Goal: Task Accomplishment & Management: Manage account settings

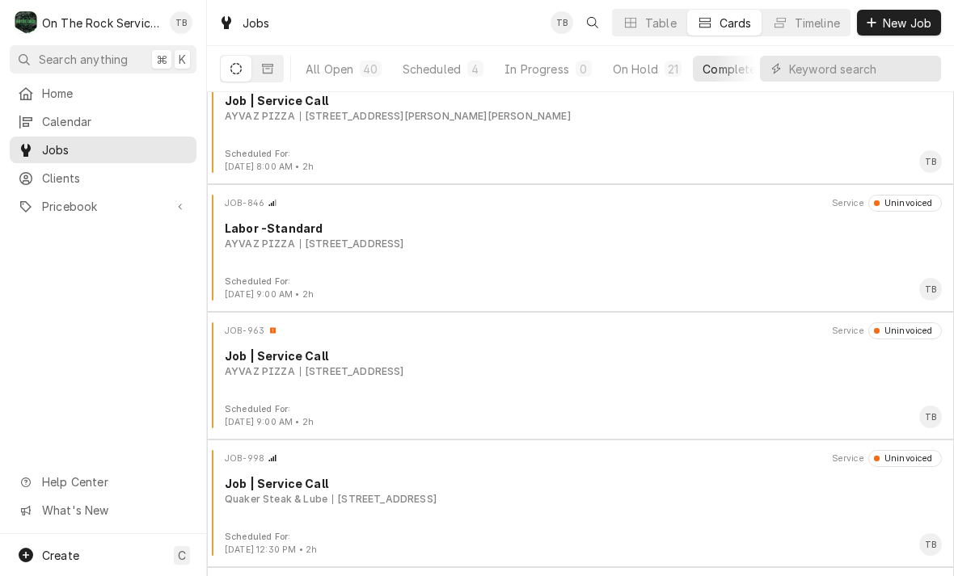
scroll to position [802, 0]
click at [493, 388] on div "JOB-963 Service Uninvoiced Job | Service Call AYVAZ PIZZA 585 Heard St, Elberto…" at bounding box center [580, 362] width 734 height 81
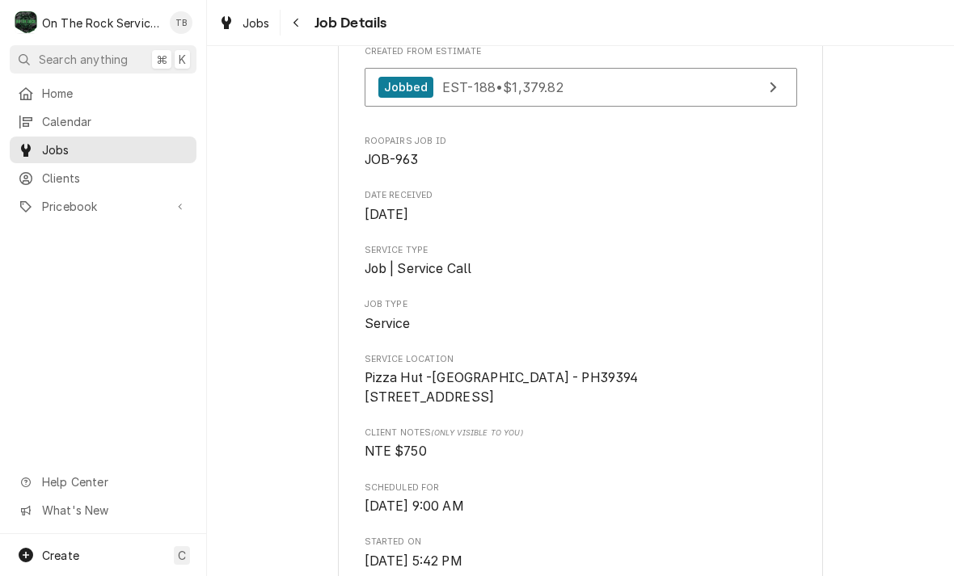
scroll to position [174, 0]
click at [297, 18] on icon "Navigate back" at bounding box center [296, 22] width 7 height 11
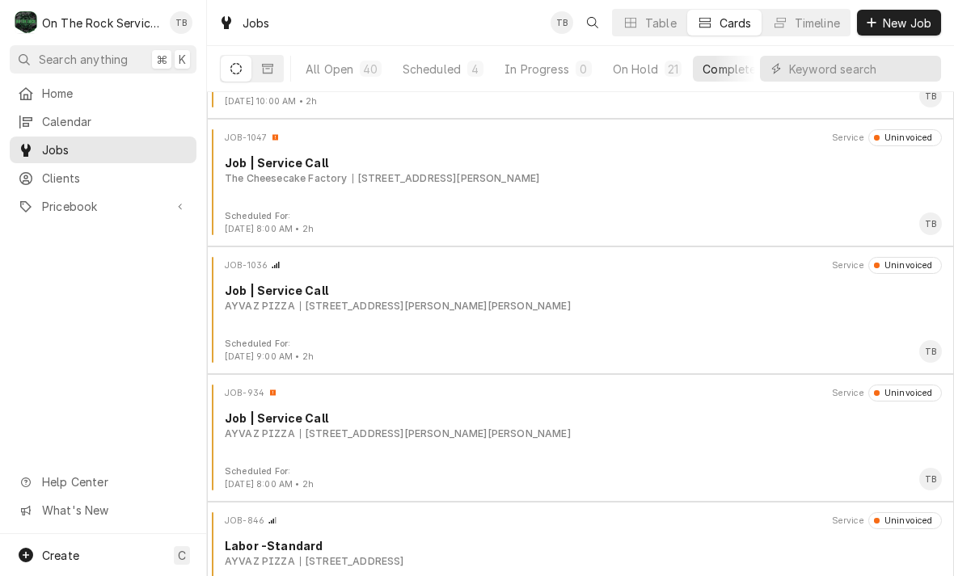
scroll to position [487, 0]
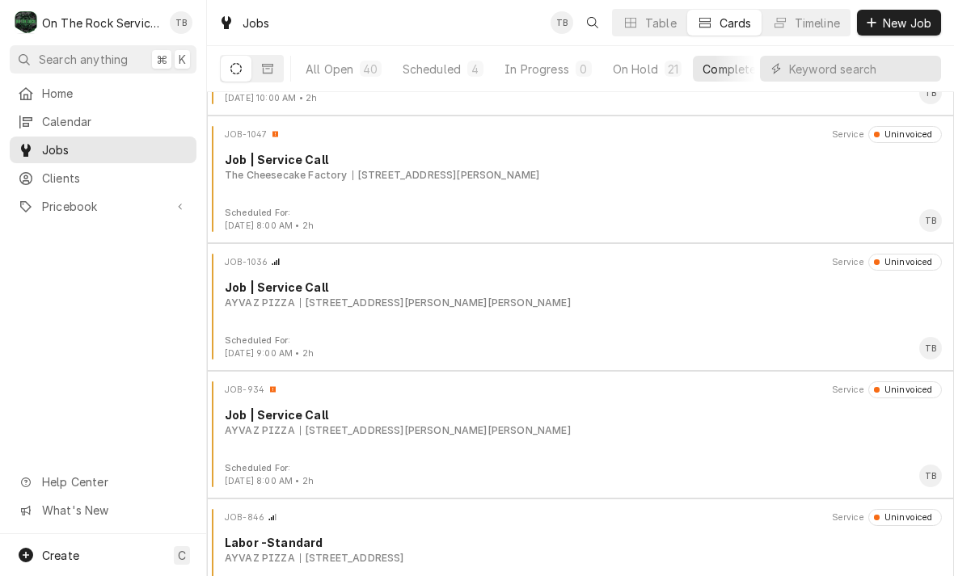
click at [448, 73] on div "Scheduled" at bounding box center [431, 69] width 58 height 17
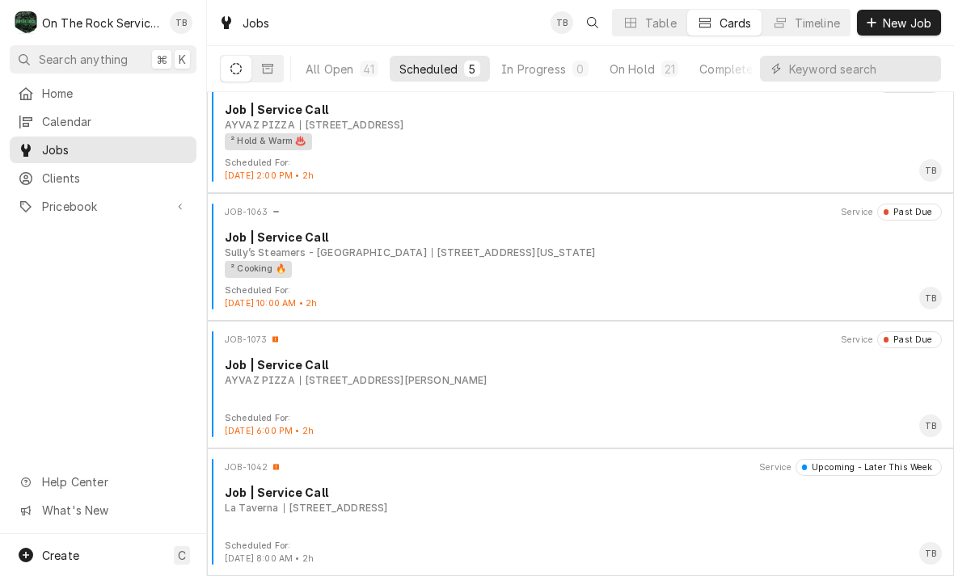
scroll to position [154, 0]
click at [492, 389] on div "JOB-1073 Service Past Due Job | Service Call AYVAZ PIZZA 272 E Franklin St, Har…" at bounding box center [580, 371] width 734 height 81
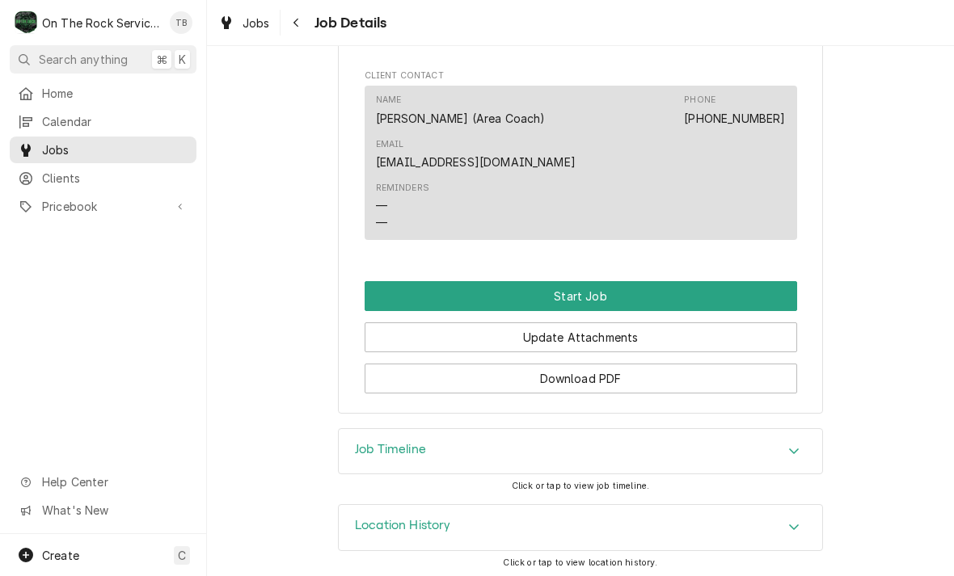
scroll to position [1331, 0]
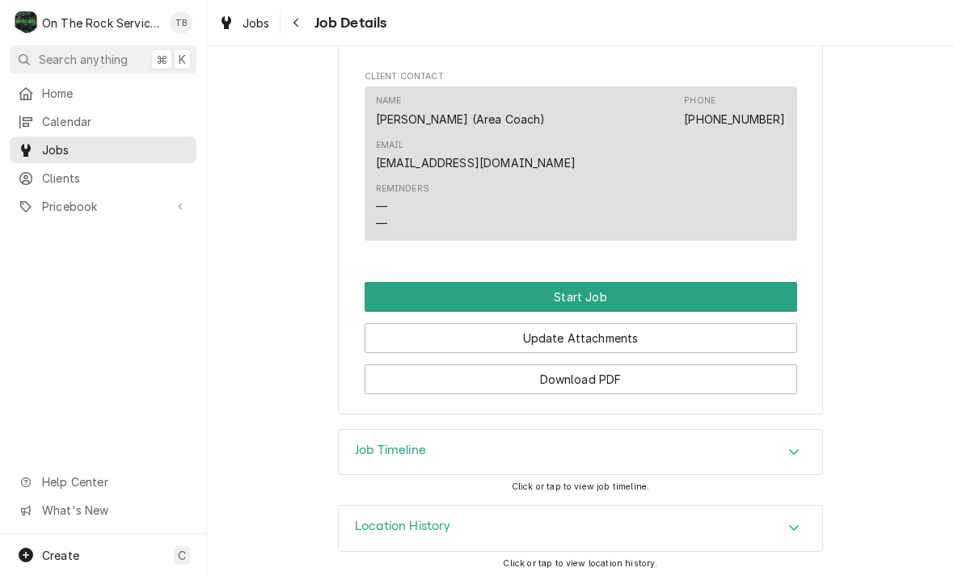
click at [579, 293] on button "Start Job" at bounding box center [580, 297] width 432 height 30
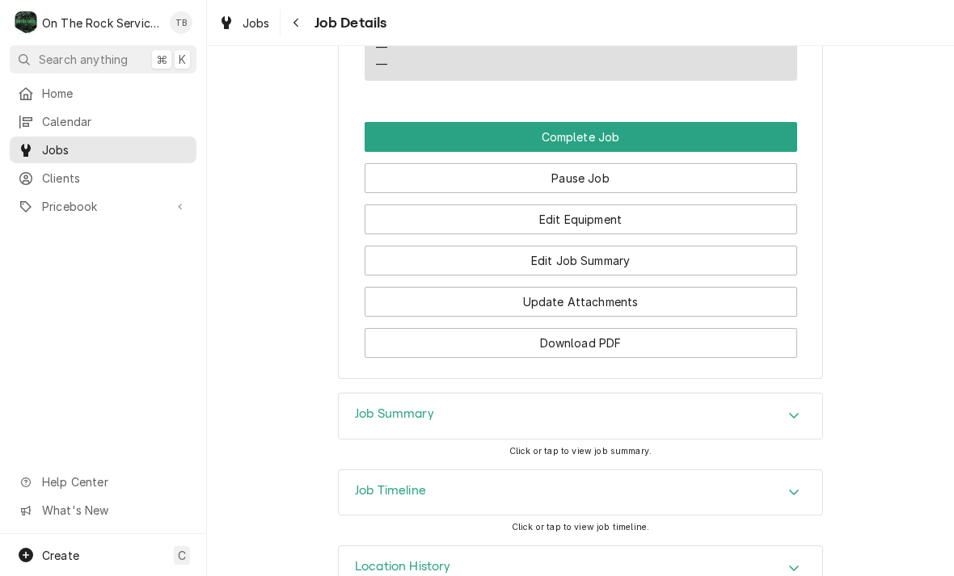
scroll to position [1543, 0]
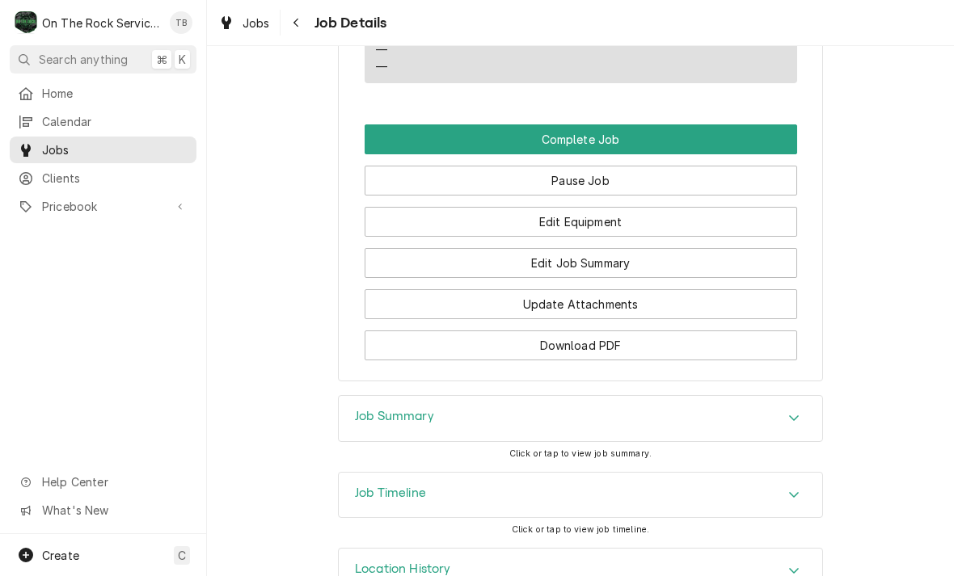
click at [603, 221] on button "Edit Equipment" at bounding box center [580, 222] width 432 height 30
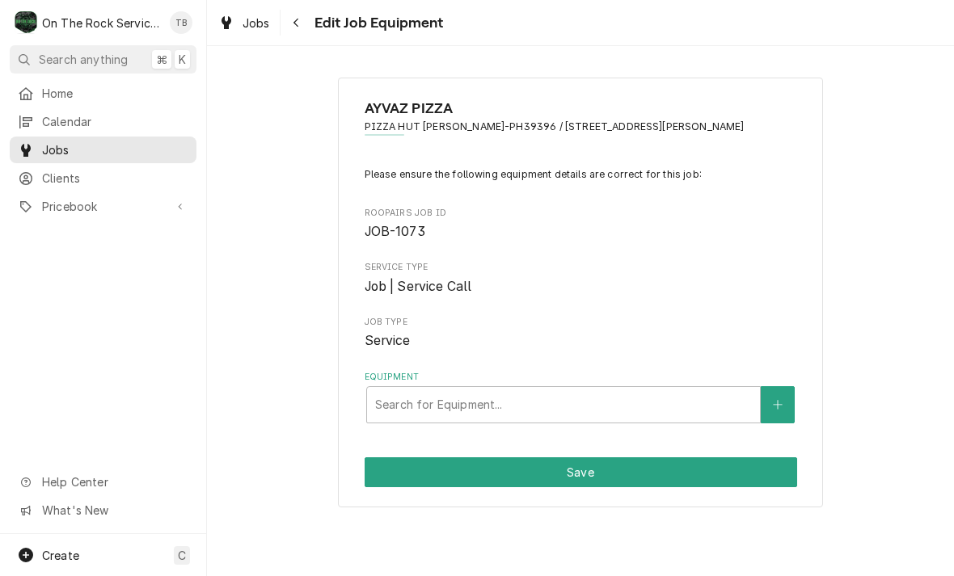
click at [874, 156] on div "AYVAZ PIZZA PIZZA HUT Hartwell-PH39396 / 272 E Franklin St, Hartwell, GA 30643 …" at bounding box center [580, 292] width 747 height 459
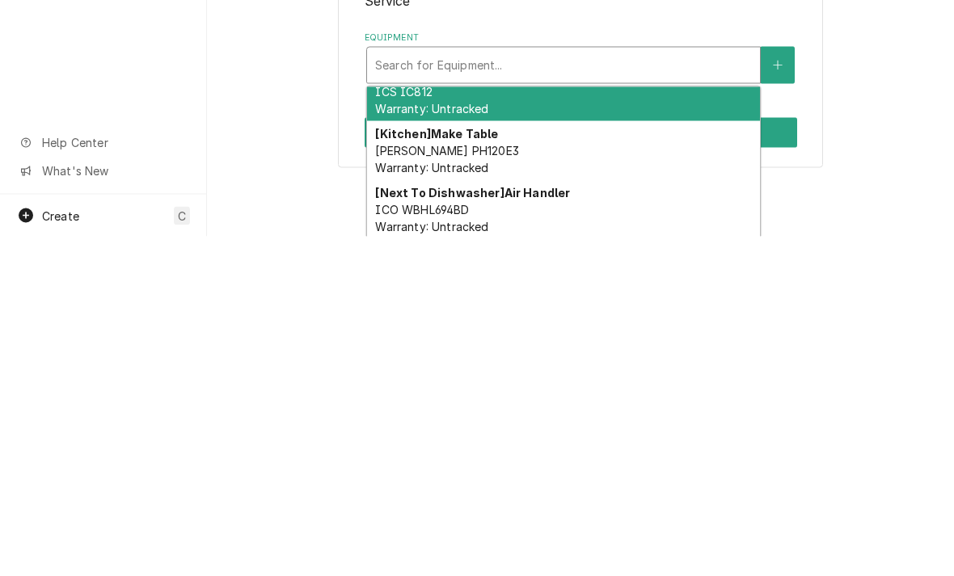
scroll to position [25, 0]
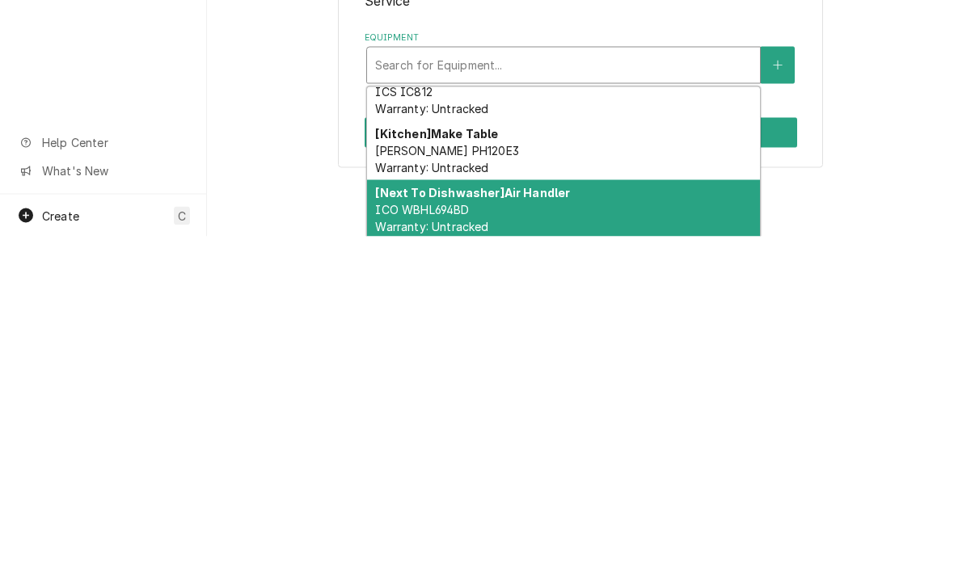
click at [545, 520] on div "[Next To Dishwasher] Air Handler ICO WBHL694BD Warranty: Untracked" at bounding box center [563, 549] width 393 height 59
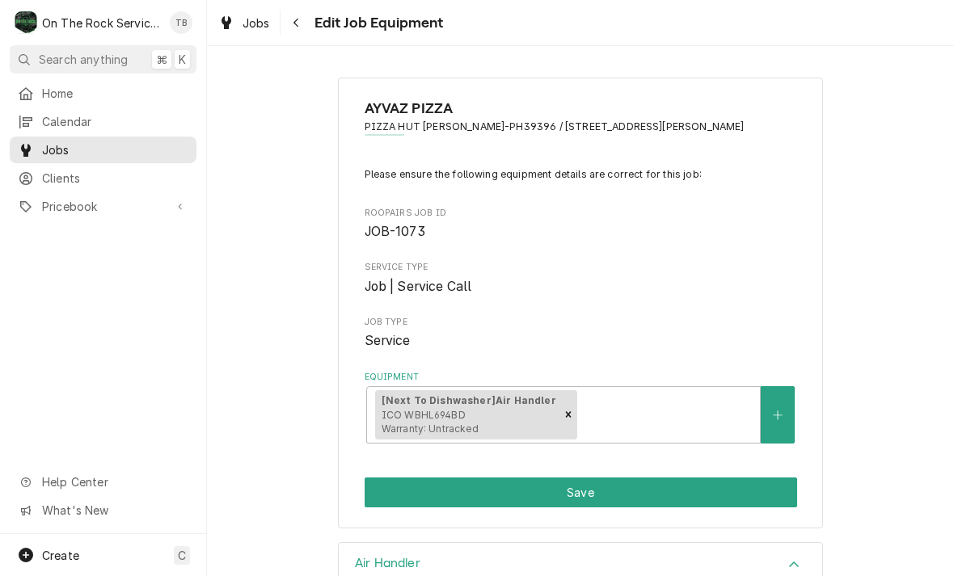
click at [778, 419] on button "Equipment" at bounding box center [777, 414] width 34 height 57
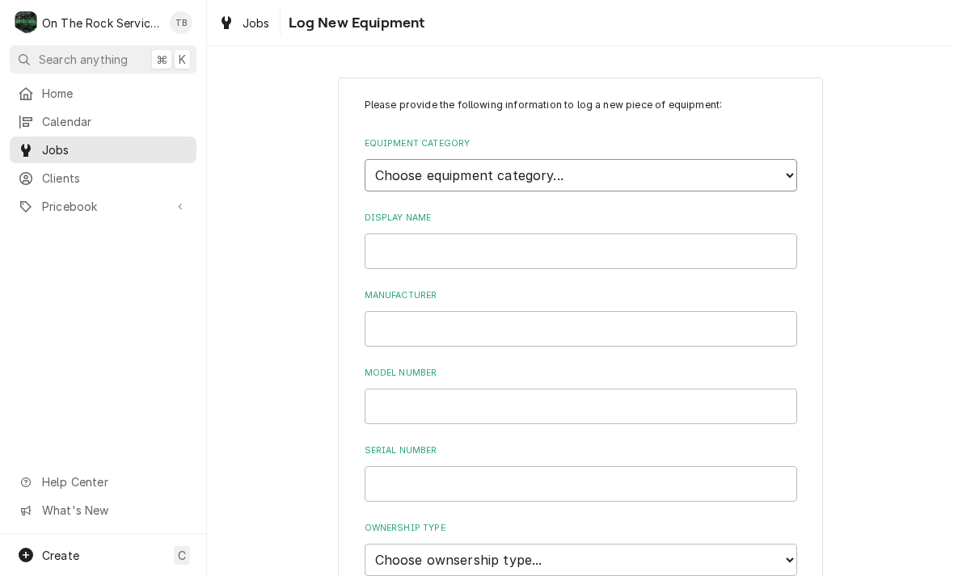
click at [783, 180] on select "Choose equipment category... Cooking Equipment Fryers Ice Machines Ovens and Ra…" at bounding box center [580, 175] width 432 height 32
select select "15"
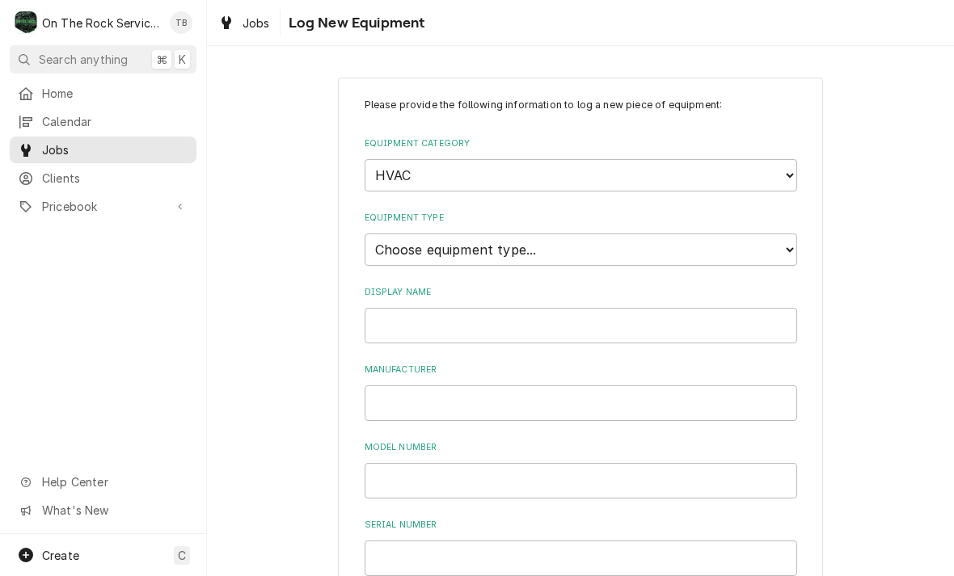
click at [772, 256] on div "Please provide the following information to log a new piece of equipment: Equip…" at bounding box center [580, 546] width 432 height 896
click at [648, 234] on select "Choose equipment type... Condenser Furnace Chiller Air Handler VRF Mini Split M…" at bounding box center [580, 250] width 432 height 32
select select "118"
click at [465, 314] on input "Display Name" at bounding box center [580, 326] width 432 height 36
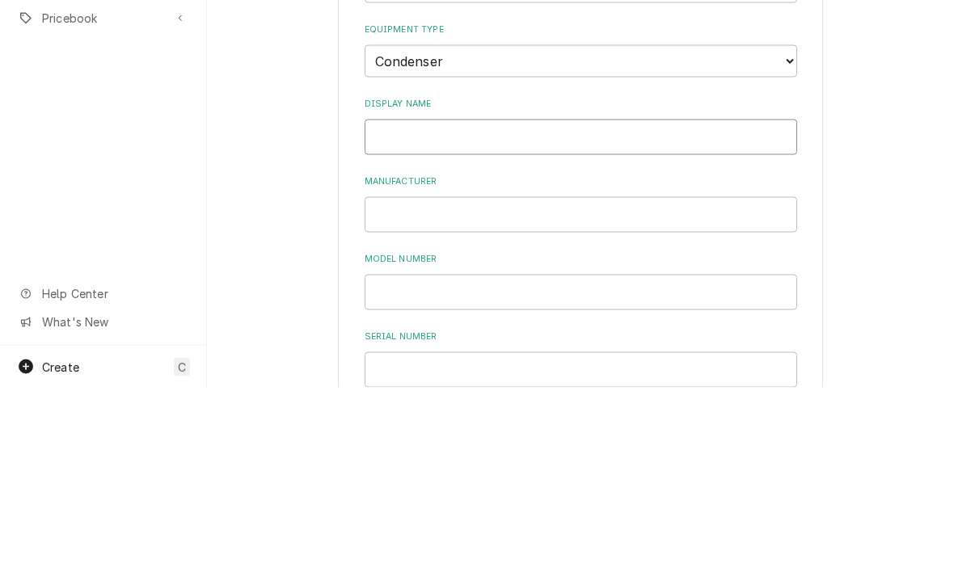
click at [440, 308] on input "Display Name" at bounding box center [580, 326] width 432 height 36
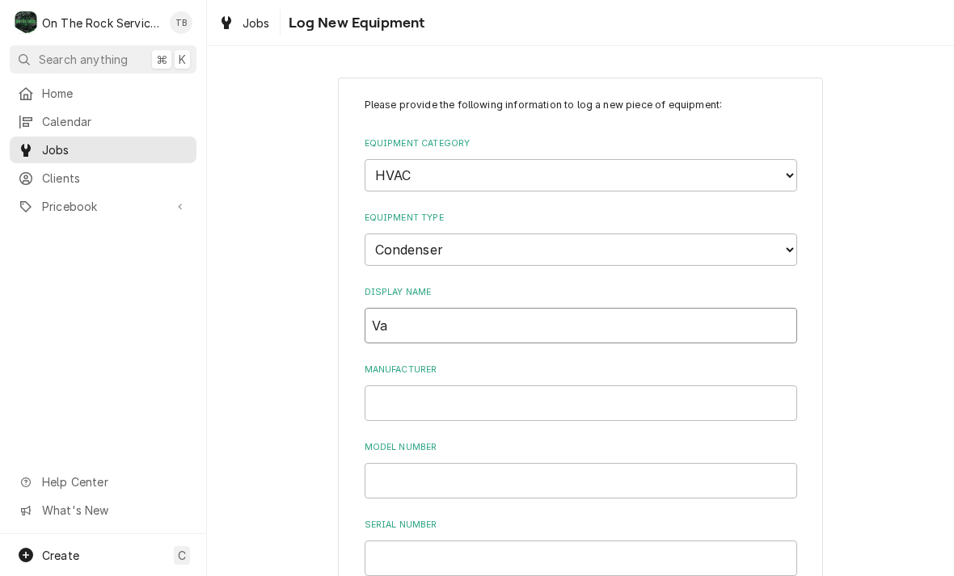
type input "V"
type input "HVAC CONDENSER FRONT OF HOUSE"
click at [427, 388] on input "Manufacturer" at bounding box center [580, 403] width 432 height 36
type input "GRAND AIRE"
click at [420, 463] on input "Model Number" at bounding box center [580, 481] width 432 height 36
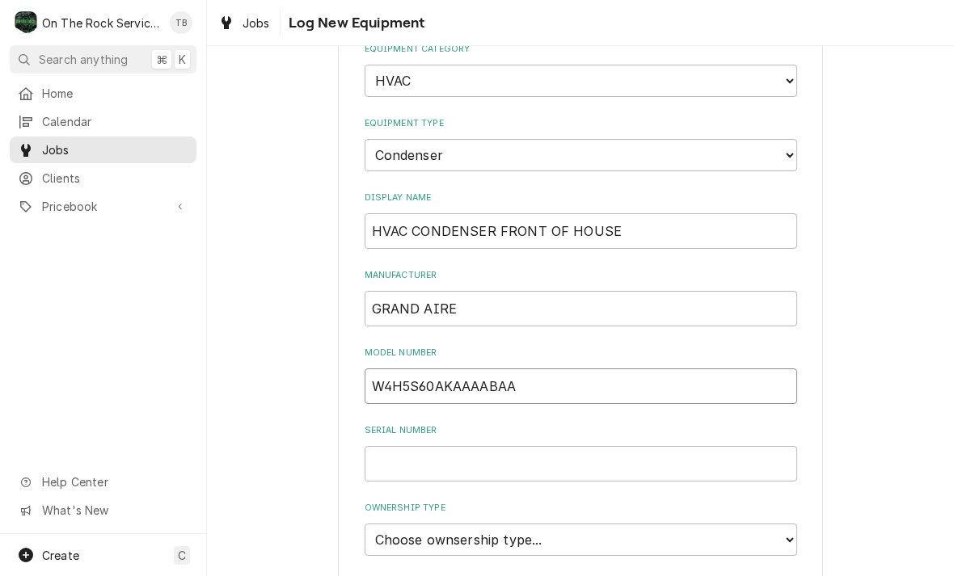
scroll to position [120, 0]
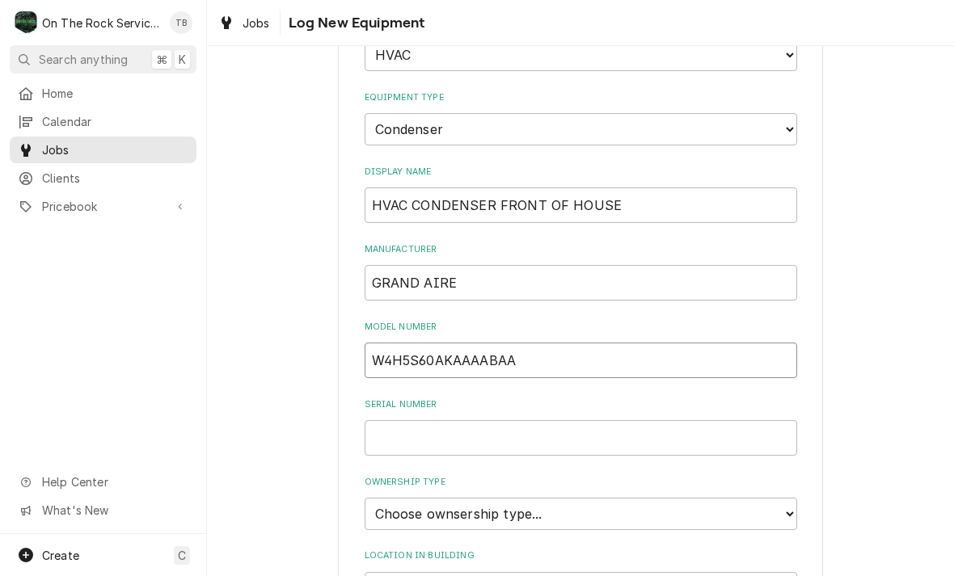
type input "W4H5S60AKAAAABAA"
click at [411, 427] on input "Serial Number" at bounding box center [580, 438] width 432 height 36
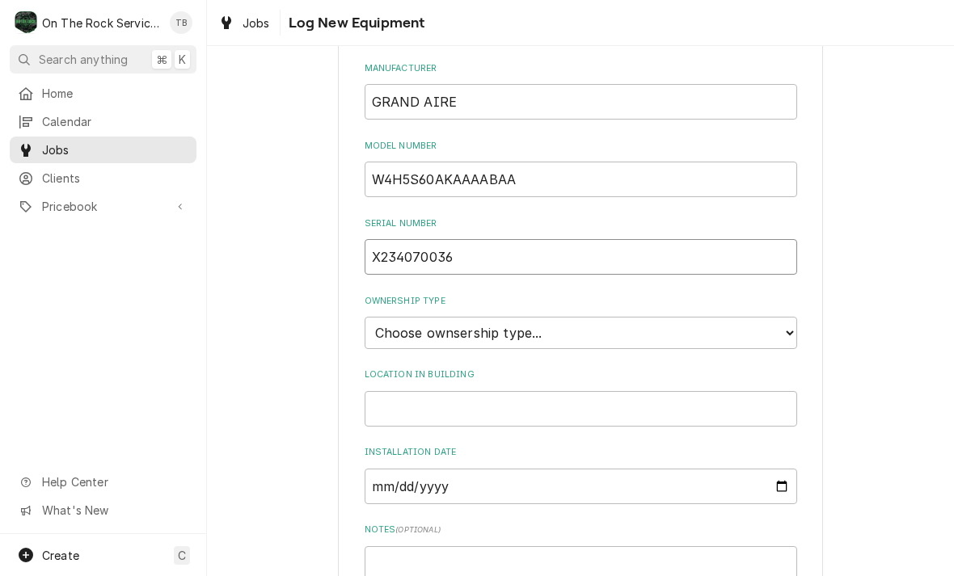
scroll to position [306, 0]
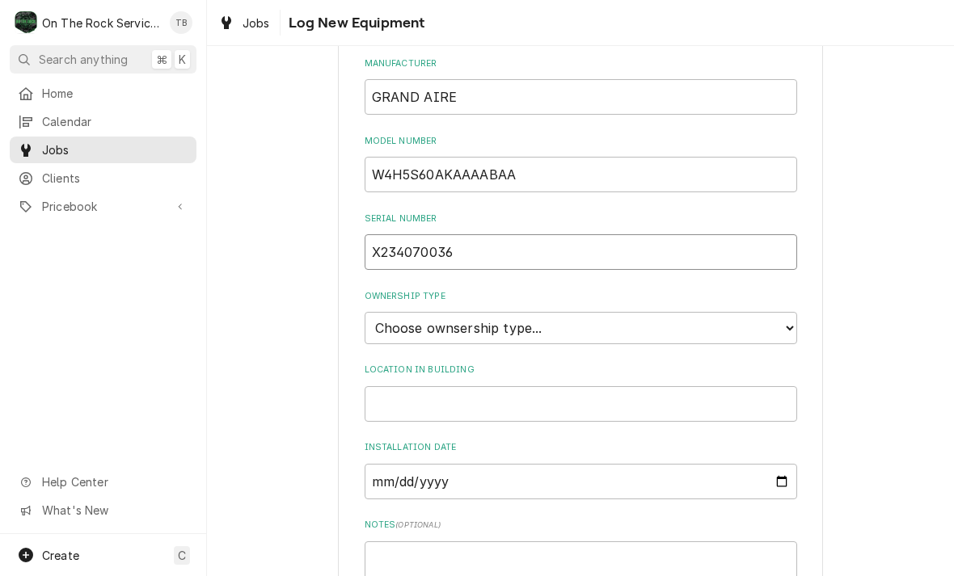
type input "X234070036"
click at [781, 312] on select "Choose ownsership type... Unknown Owned Leased Rented" at bounding box center [580, 328] width 432 height 32
select select "1"
click at [427, 386] on input "Location in Building" at bounding box center [580, 404] width 432 height 36
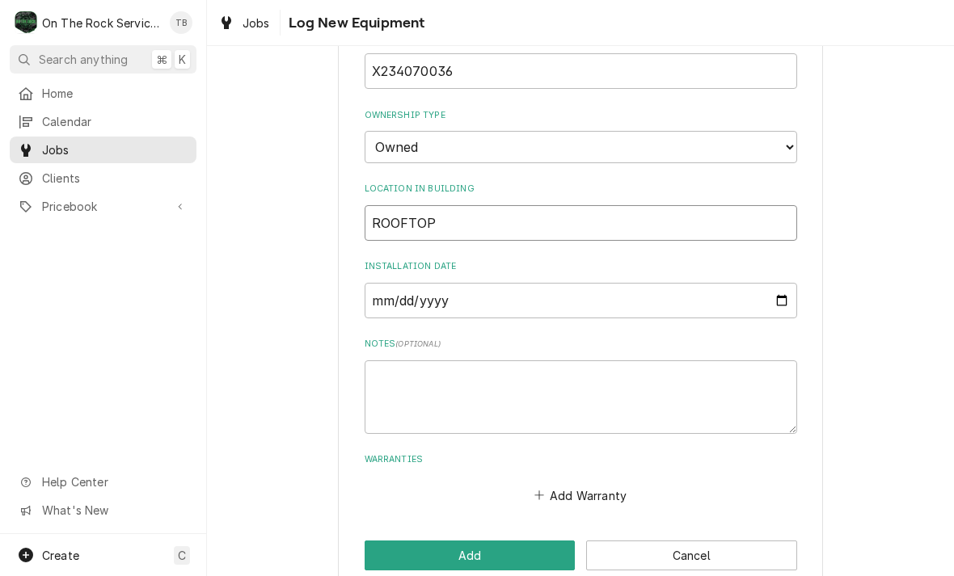
scroll to position [486, 0]
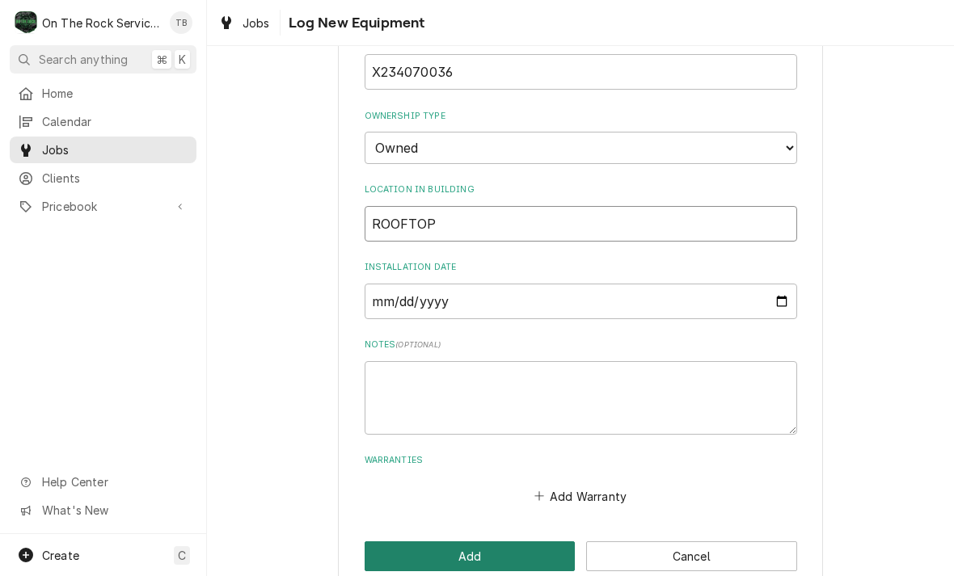
type input "ROOFTOP"
click at [482, 541] on button "Add" at bounding box center [469, 556] width 211 height 30
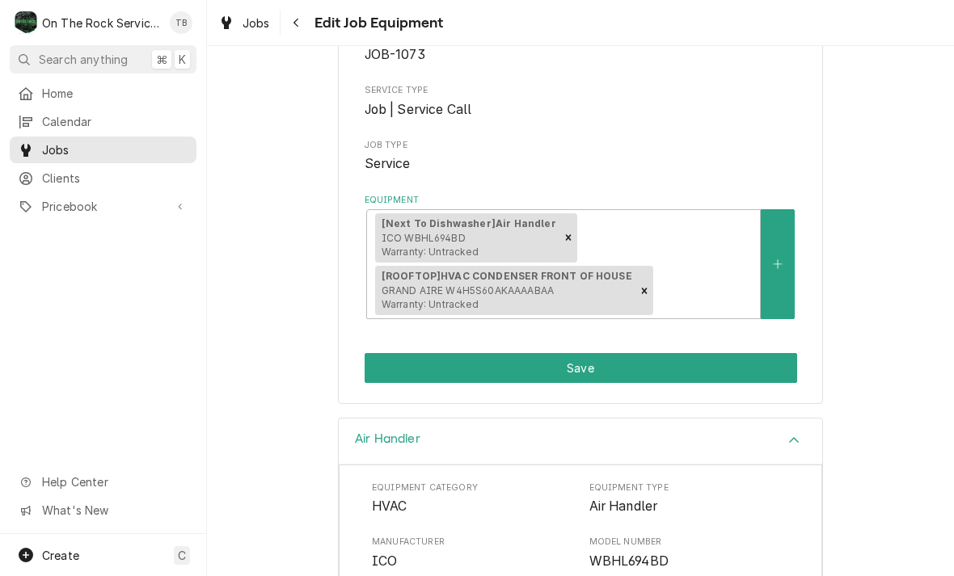
scroll to position [179, 0]
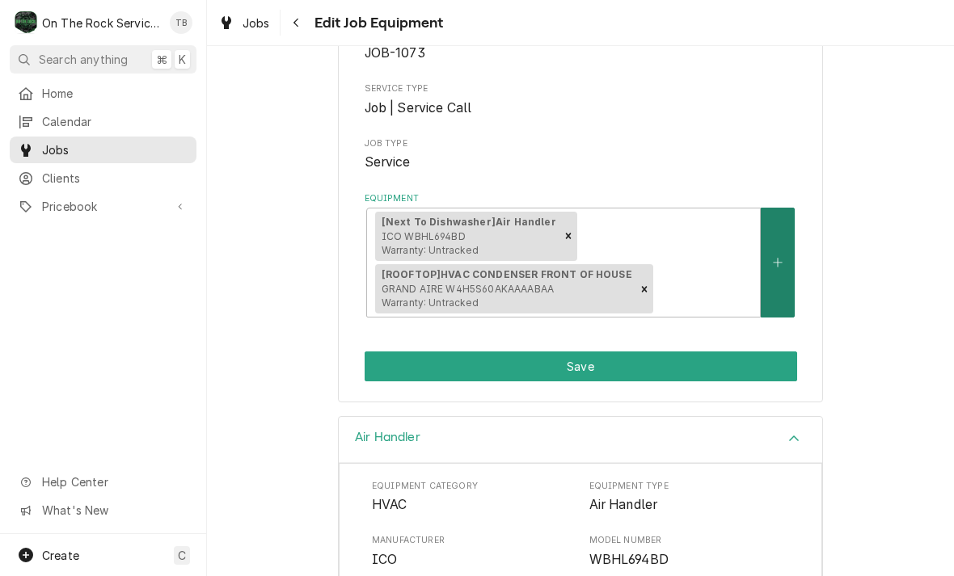
click at [782, 279] on button "Equipment" at bounding box center [777, 263] width 34 height 110
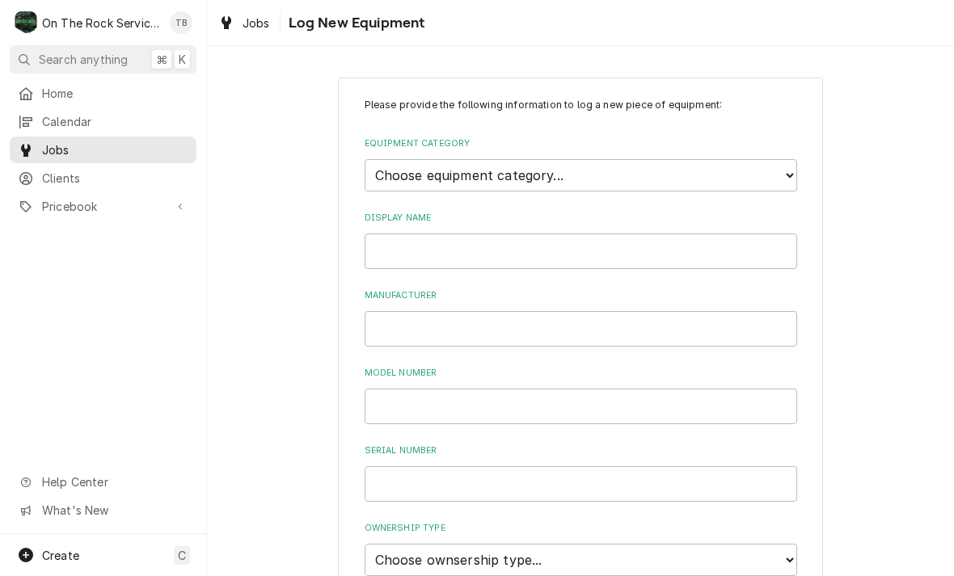
click at [923, 165] on div "Please provide the following information to log a new piece of equipment: Equip…" at bounding box center [580, 540] width 747 height 955
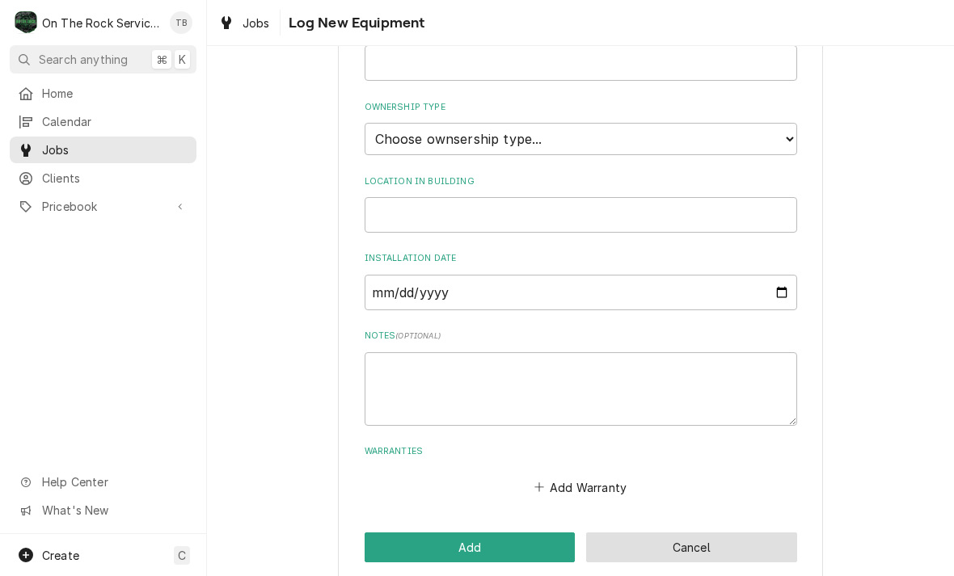
click at [667, 533] on button "Cancel" at bounding box center [691, 548] width 211 height 30
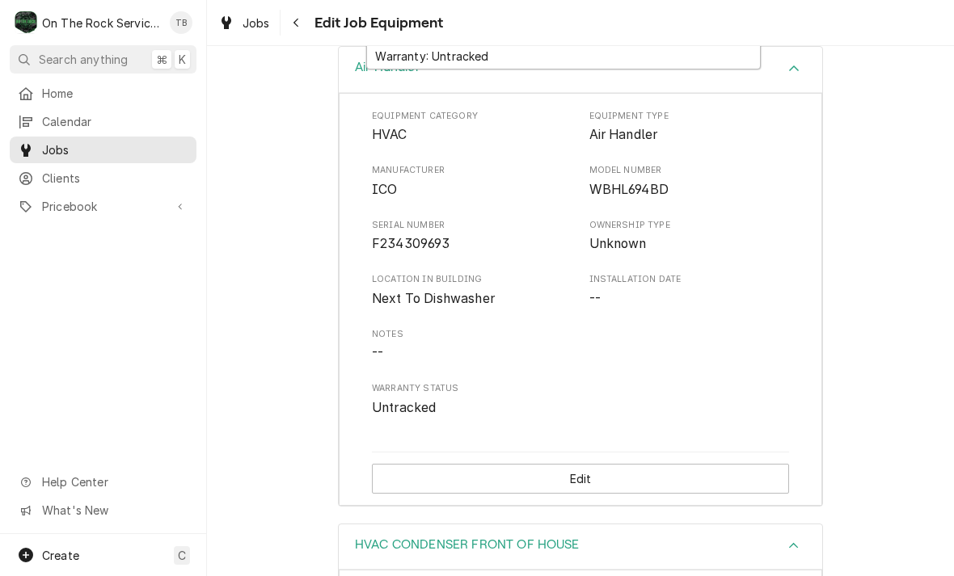
scroll to position [551, 0]
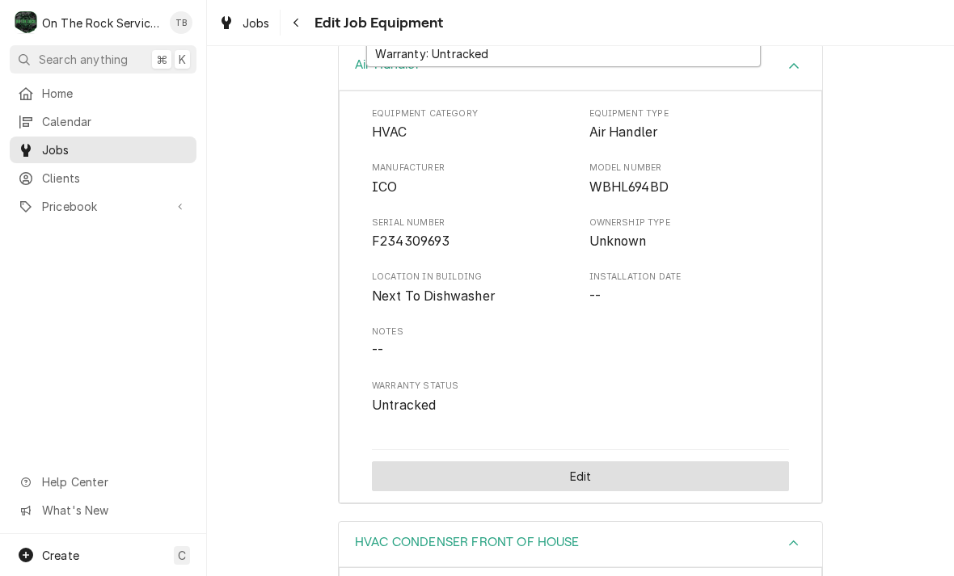
click at [586, 466] on button "Edit" at bounding box center [580, 476] width 417 height 30
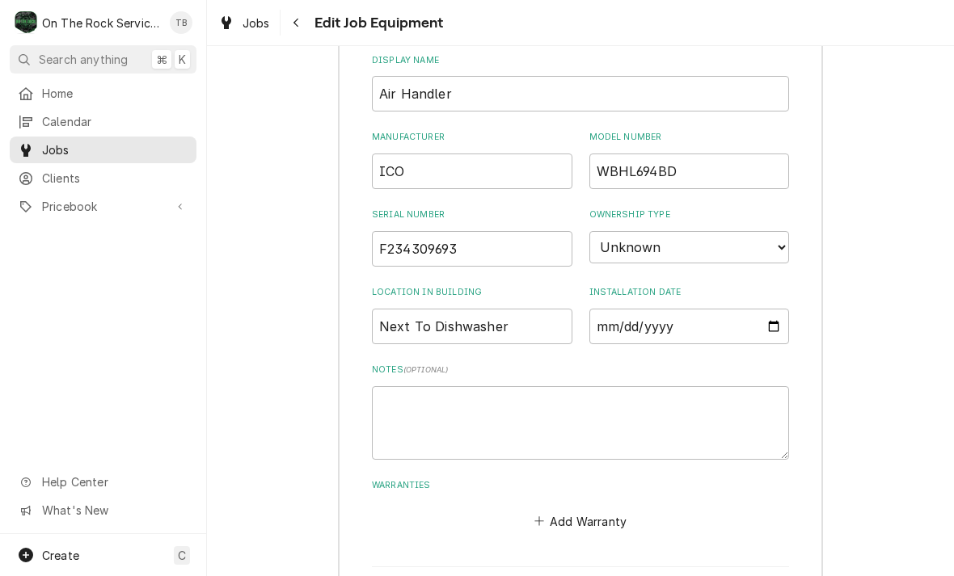
scroll to position [772, 0]
click at [476, 74] on input "Air Handler" at bounding box center [580, 92] width 417 height 36
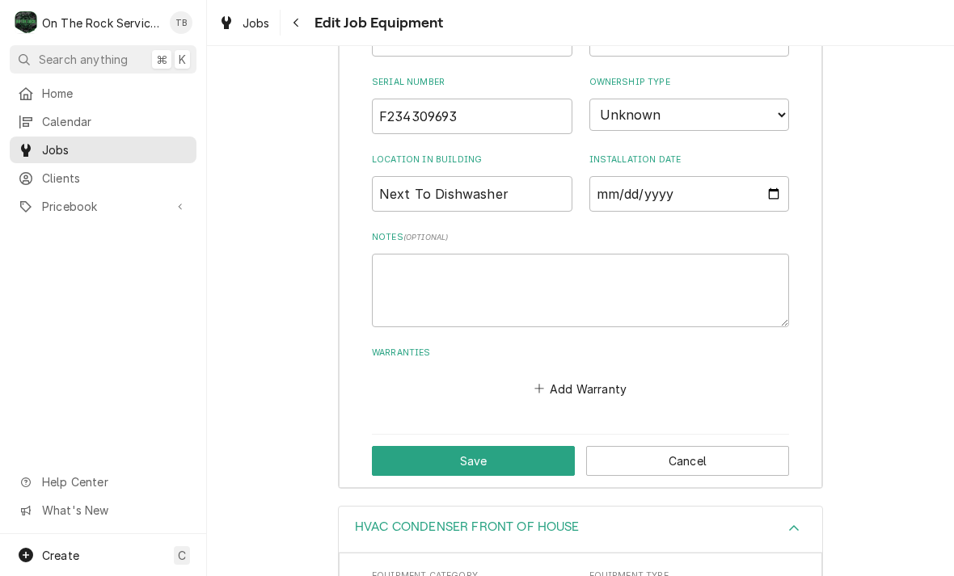
scroll to position [944, 0]
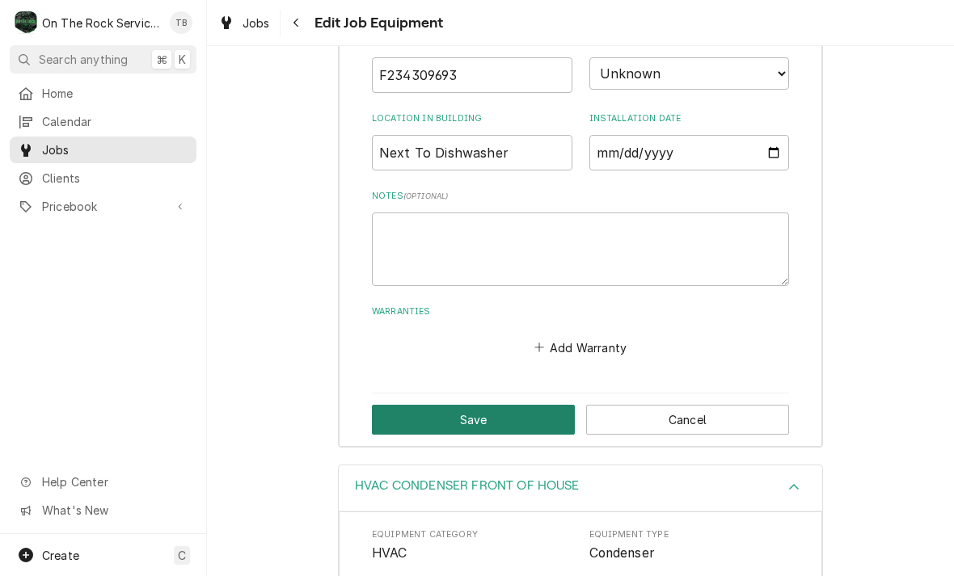
type input "Air Handler FRONT OF HOUSE HVAC"
click at [487, 405] on button "Save" at bounding box center [473, 420] width 203 height 30
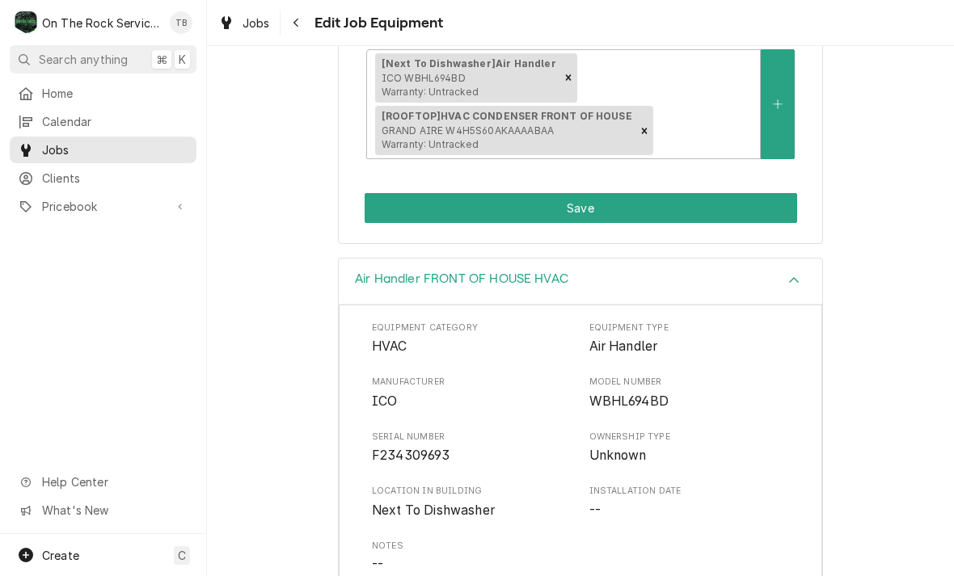
scroll to position [313, 0]
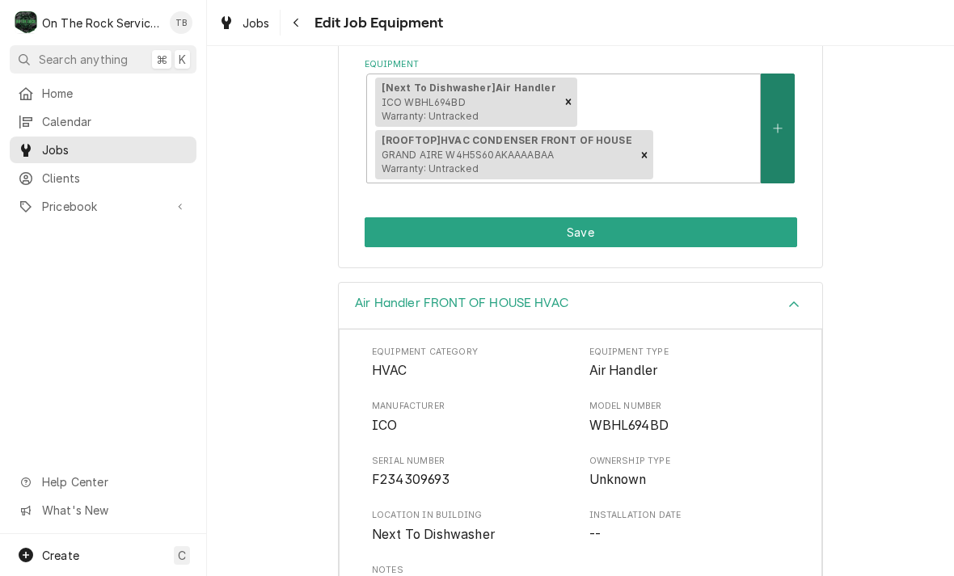
click at [778, 139] on button "Equipment" at bounding box center [777, 129] width 34 height 110
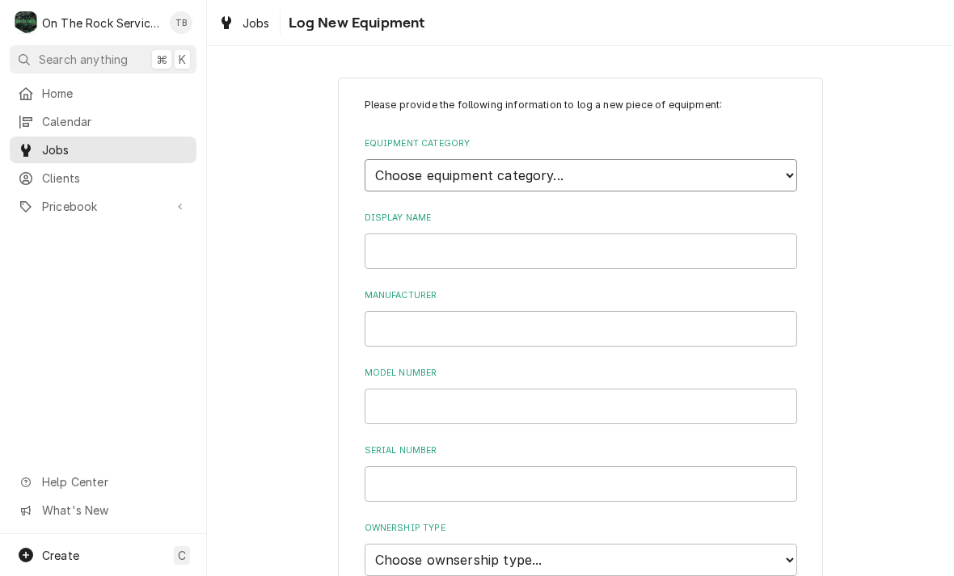
click at [788, 170] on select "Choose equipment category... Cooking Equipment Fryers Ice Machines Ovens and Ra…" at bounding box center [580, 175] width 432 height 32
select select "15"
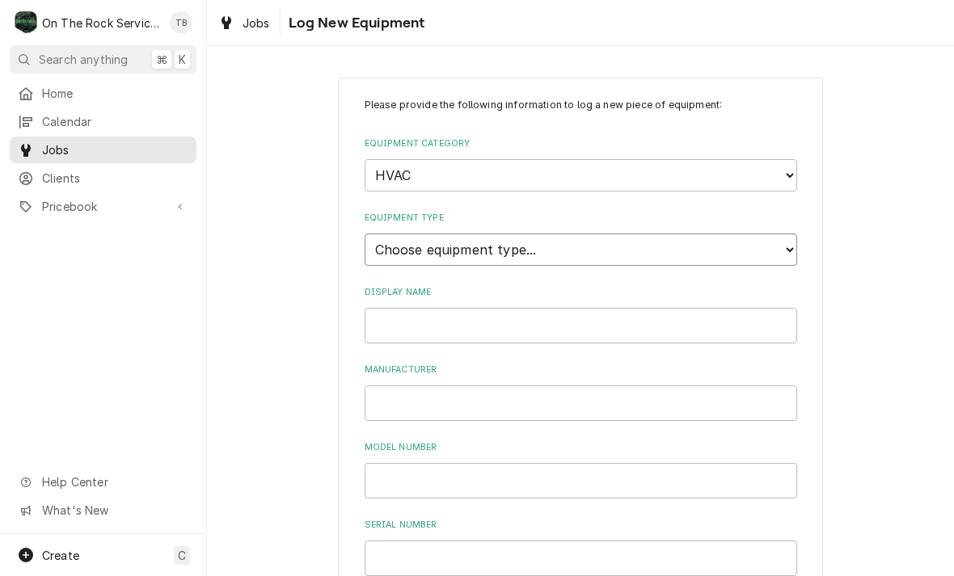
click at [784, 240] on select "Choose equipment type... Condenser Furnace Chiller Air Handler VRF Mini Split M…" at bounding box center [580, 250] width 432 height 32
select select "131"
click at [570, 314] on input "Display Name" at bounding box center [580, 326] width 432 height 36
type input "HVAC BACK OF HOUSE"
click at [447, 385] on input "Manufacturer" at bounding box center [580, 403] width 432 height 36
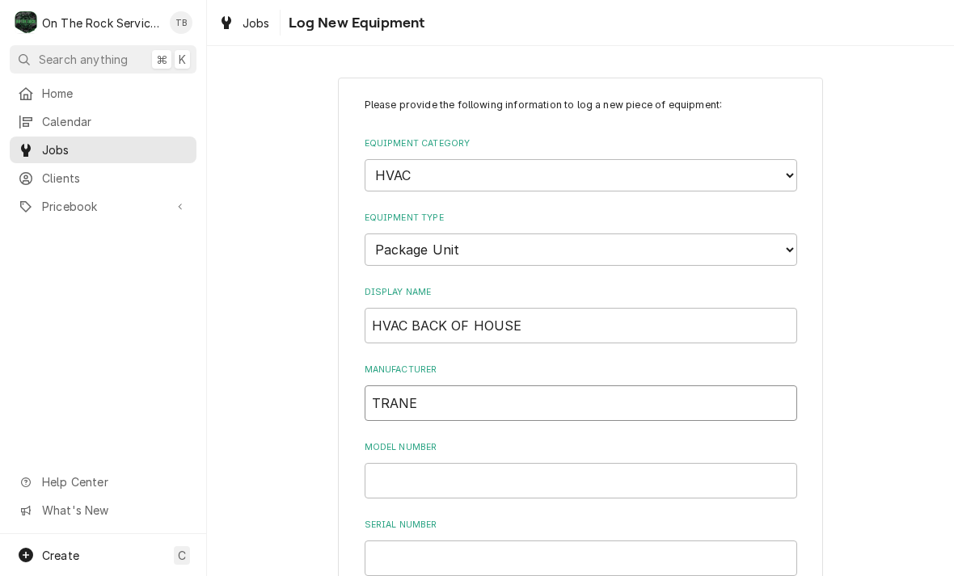
type input "TRANE"
click at [441, 465] on input "Model Number" at bounding box center [580, 481] width 432 height 36
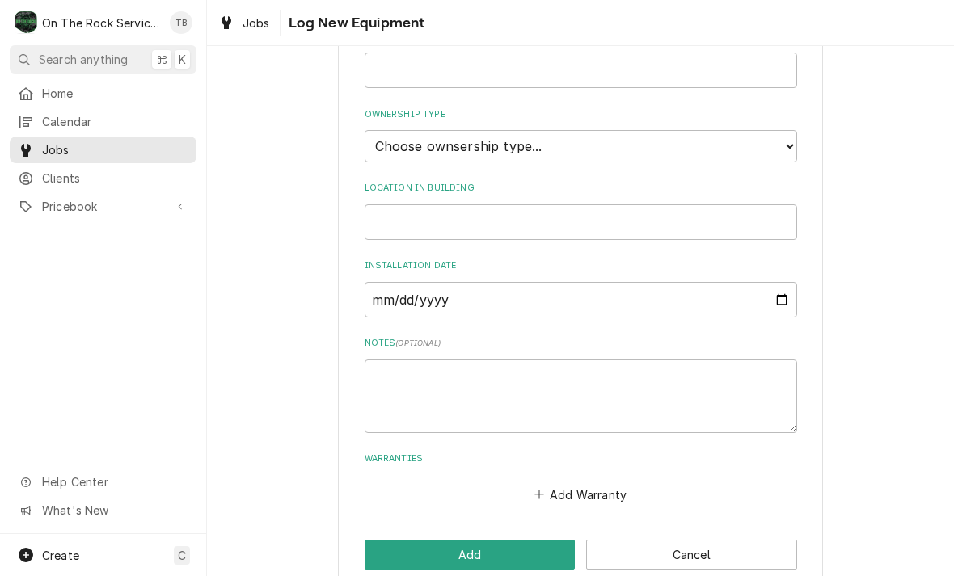
scroll to position [486, 0]
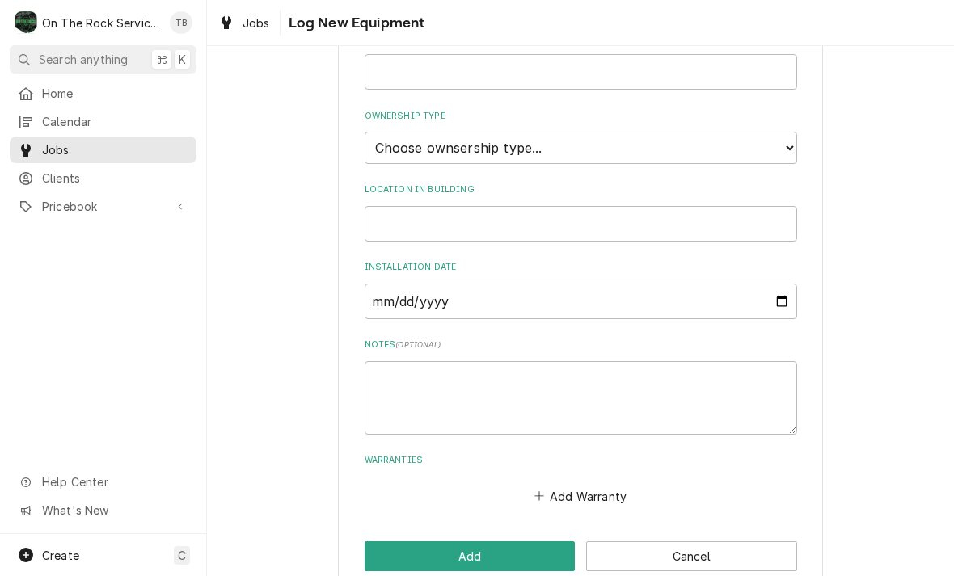
type input "YSC120H3RMA04000000000000000"
click at [787, 132] on select "Choose ownsership type... Unknown Owned Leased Rented" at bounding box center [580, 148] width 432 height 32
select select "1"
click at [460, 206] on input "Location in Building" at bounding box center [580, 224] width 432 height 36
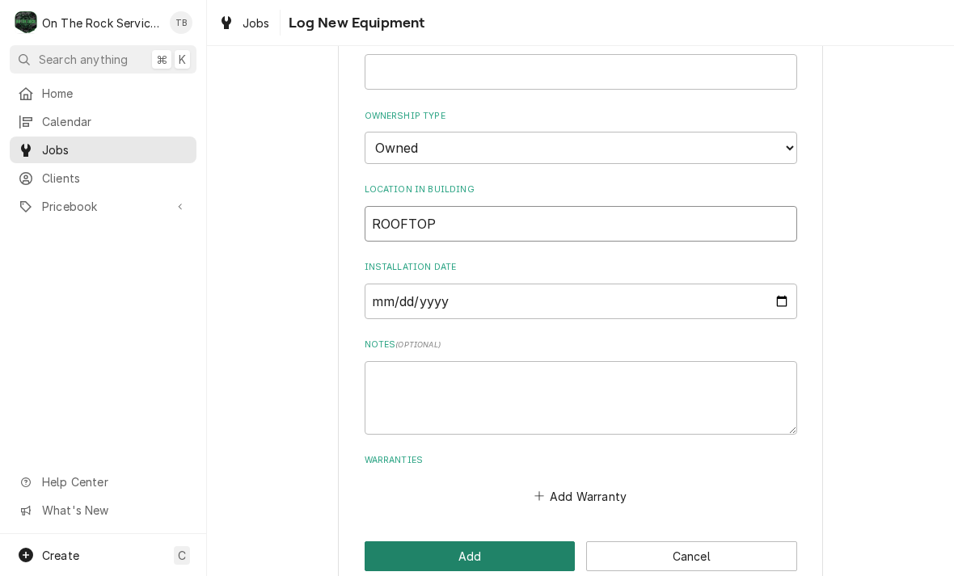
type input "ROOFTOP"
click at [467, 541] on button "Add" at bounding box center [469, 556] width 211 height 30
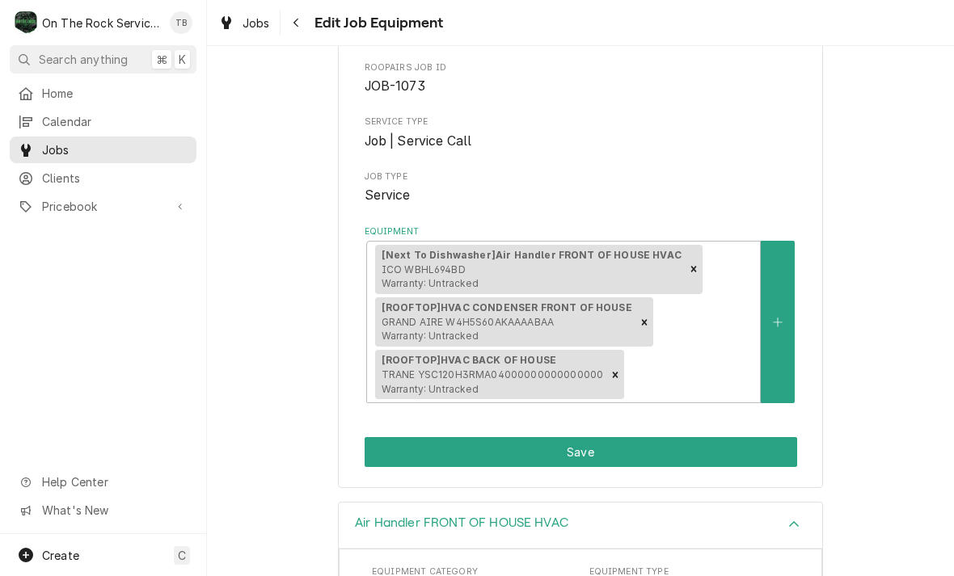
scroll to position [157, 0]
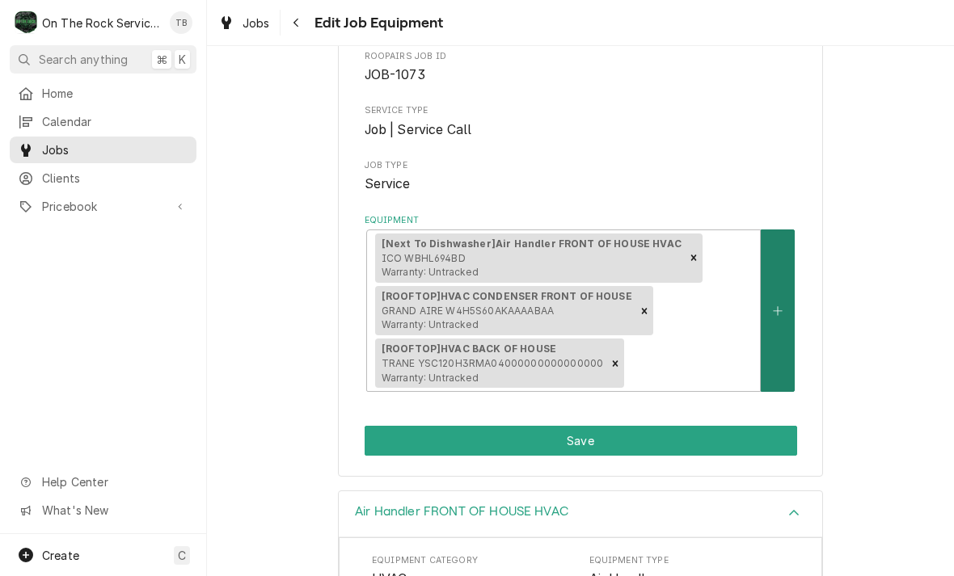
click at [783, 348] on button "Equipment" at bounding box center [777, 310] width 34 height 162
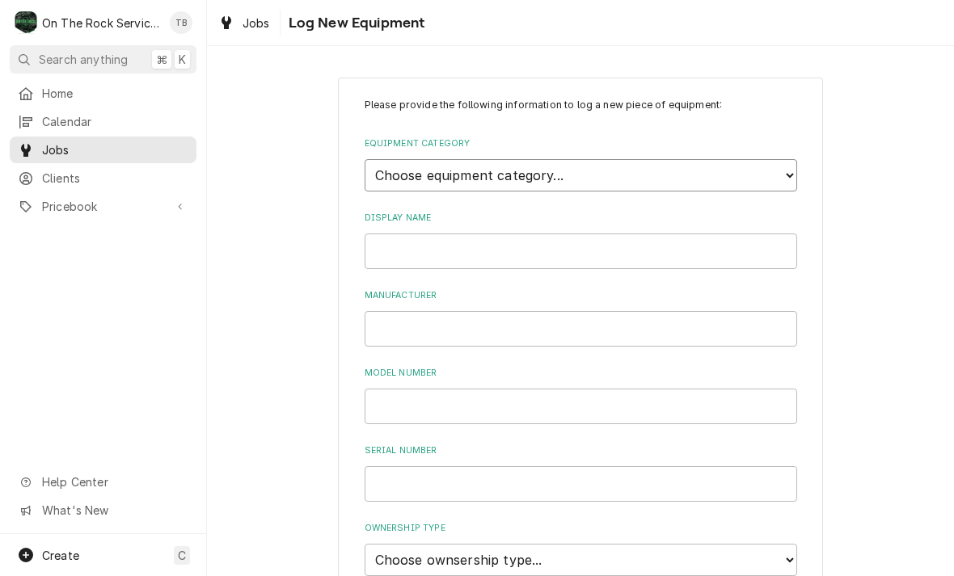
click at [777, 176] on select "Choose equipment category... Cooking Equipment Fryers Ice Machines Ovens and Ra…" at bounding box center [580, 175] width 432 height 32
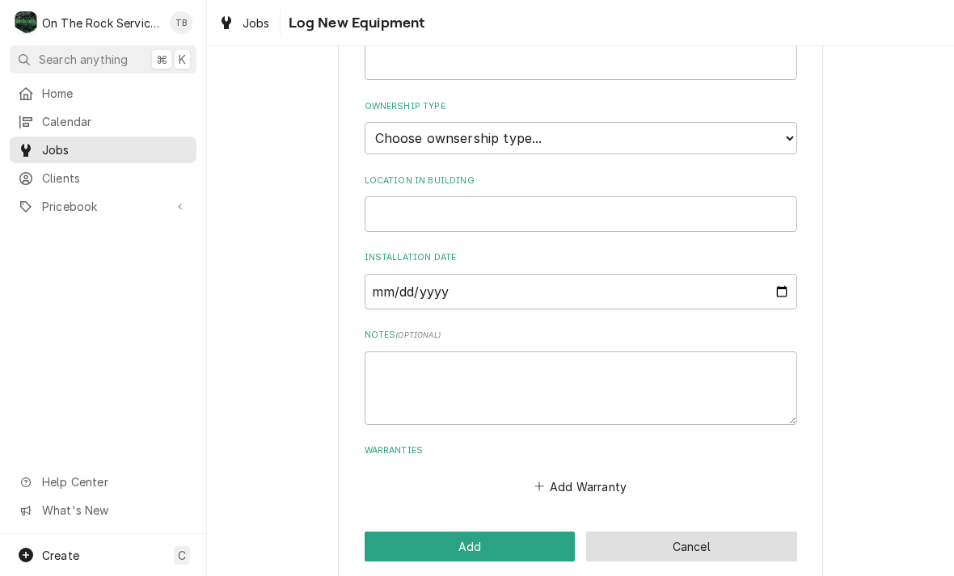
click at [680, 533] on button "Cancel" at bounding box center [691, 547] width 211 height 30
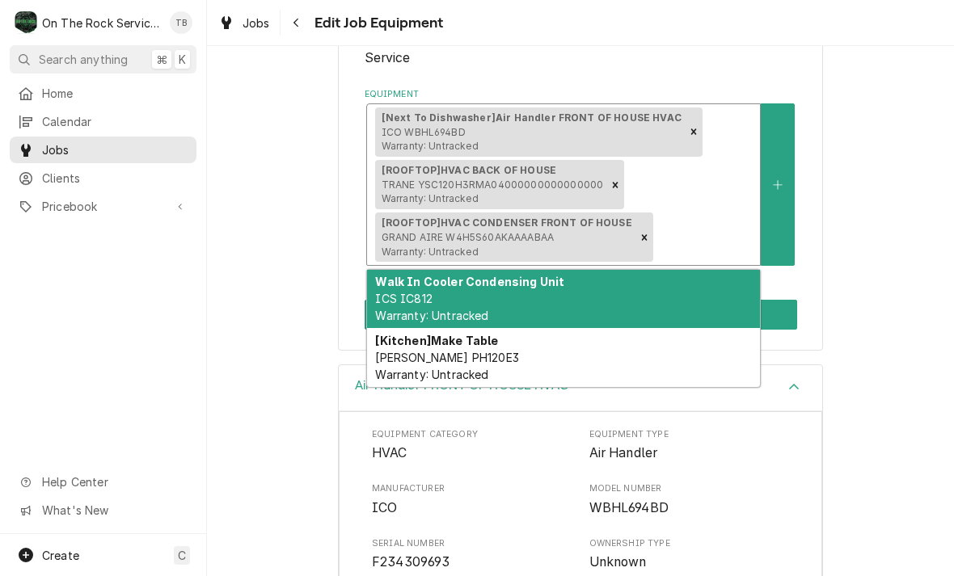
scroll to position [271, 0]
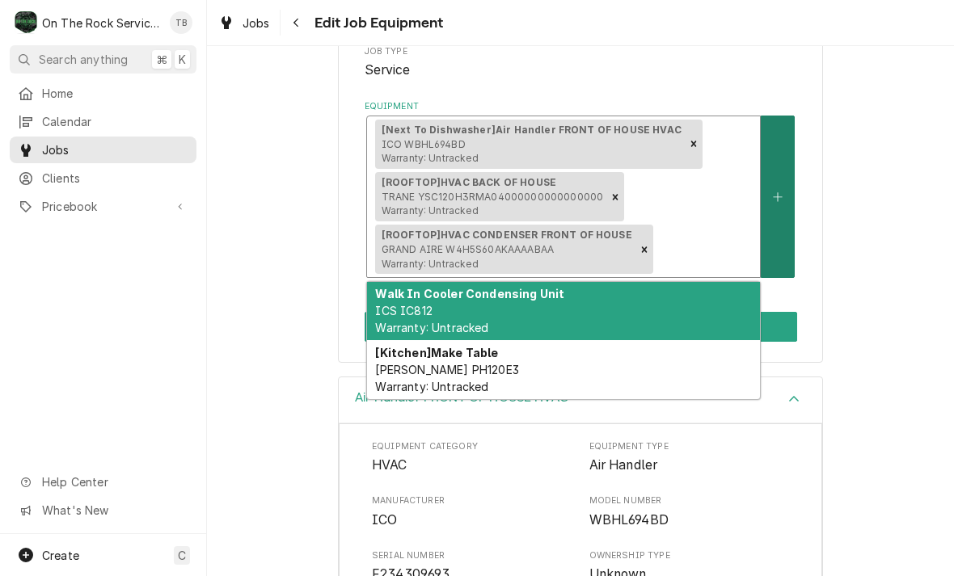
click at [784, 228] on button "Equipment" at bounding box center [777, 197] width 34 height 162
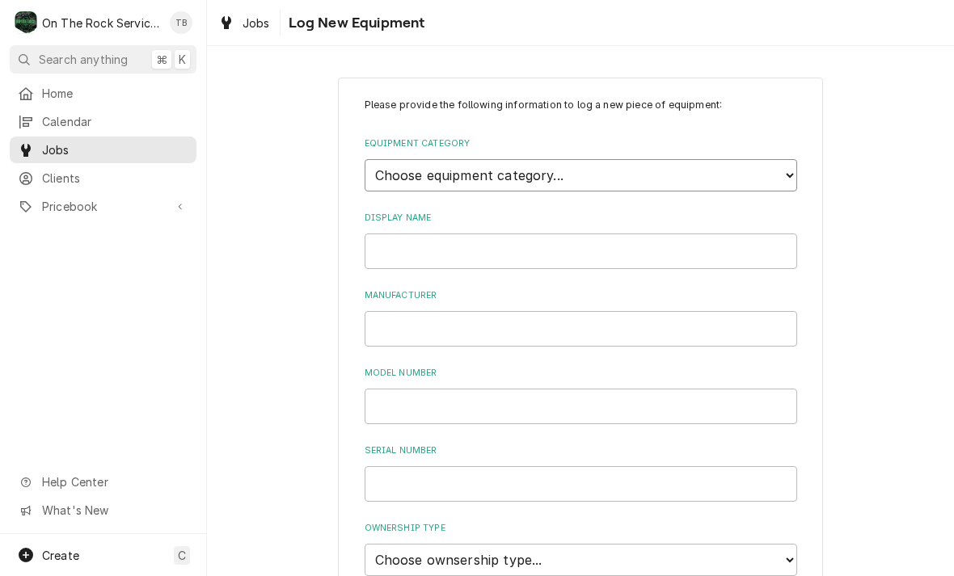
click at [784, 179] on select "Choose equipment category... Cooking Equipment Fryers Ice Machines Ovens and Ra…" at bounding box center [580, 175] width 432 height 32
click at [792, 175] on select "Choose equipment category... Cooking Equipment Fryers Ice Machines Ovens and Ra…" at bounding box center [580, 175] width 432 height 32
click at [781, 175] on select "Choose equipment category... Cooking Equipment Fryers Ice Machines Ovens and Ra…" at bounding box center [580, 175] width 432 height 32
select select "15"
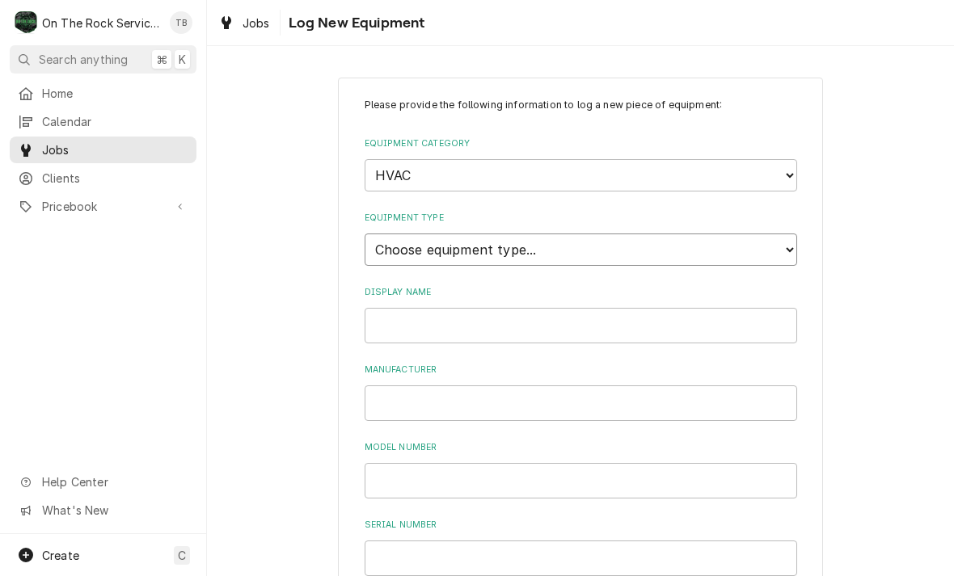
click at [791, 238] on select "Choose equipment type... Condenser Furnace Chiller Air Handler VRF Mini Split M…" at bounding box center [580, 250] width 432 height 32
select select "125"
click at [495, 308] on input "Display Name" at bounding box center [580, 326] width 432 height 36
type input "OVEN EXHAUST HOOD"
click at [446, 385] on input "Manufacturer" at bounding box center [580, 403] width 432 height 36
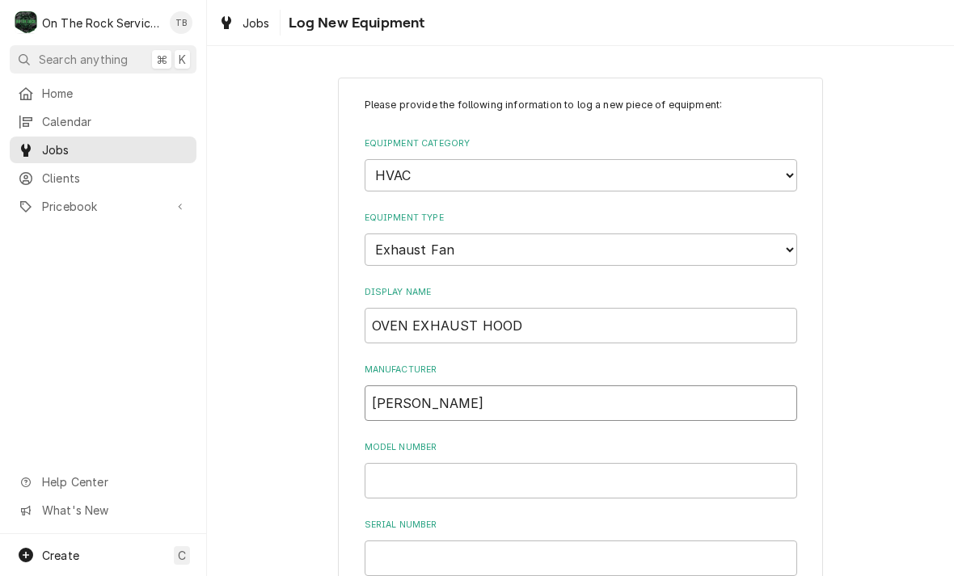
type input "LOREN COOK"
click at [426, 463] on input "Model Number" at bounding box center [580, 481] width 432 height 36
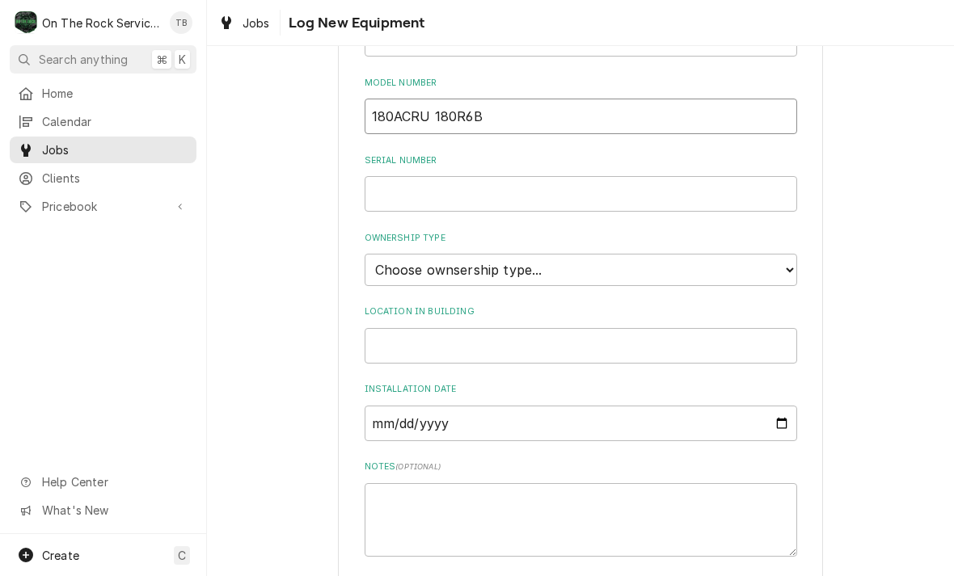
scroll to position [364, 0]
type input "180ACRU 180R6B"
click at [433, 177] on input "Serial Number" at bounding box center [580, 195] width 432 height 36
type input "008SE20139-00/0005103"
click at [788, 255] on select "Choose ownsership type... Unknown Owned Leased Rented" at bounding box center [580, 271] width 432 height 32
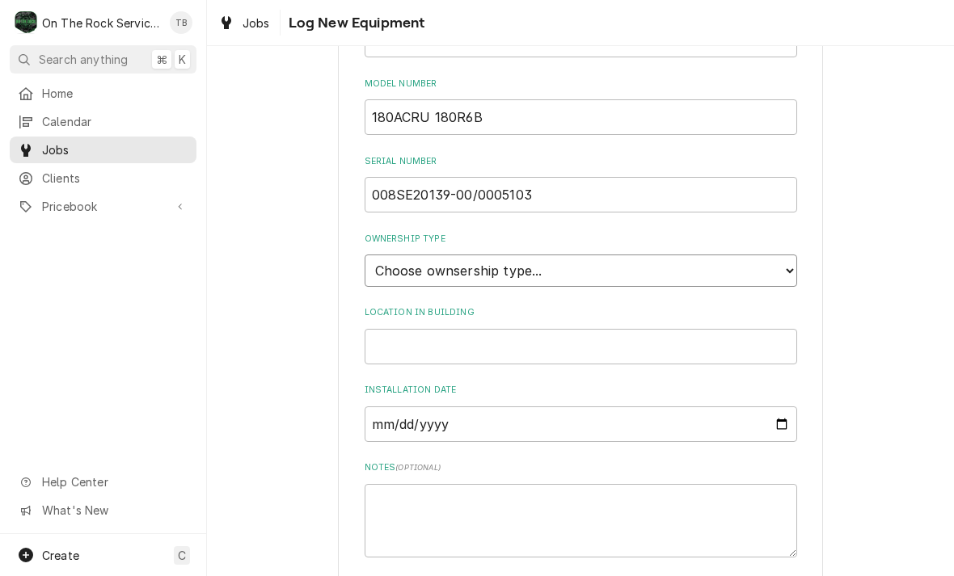
select select "1"
click at [515, 329] on input "Location in Building" at bounding box center [580, 347] width 432 height 36
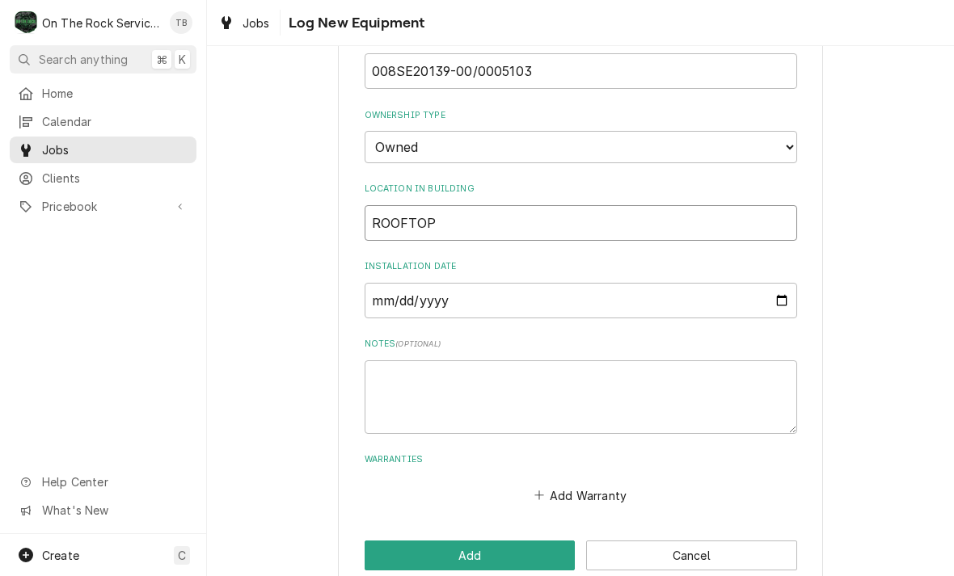
scroll to position [486, 0]
type input "ROOFTOP"
click at [414, 362] on textarea "Notes ( optional )" at bounding box center [580, 398] width 432 height 74
type textarea "x"
type textarea "1"
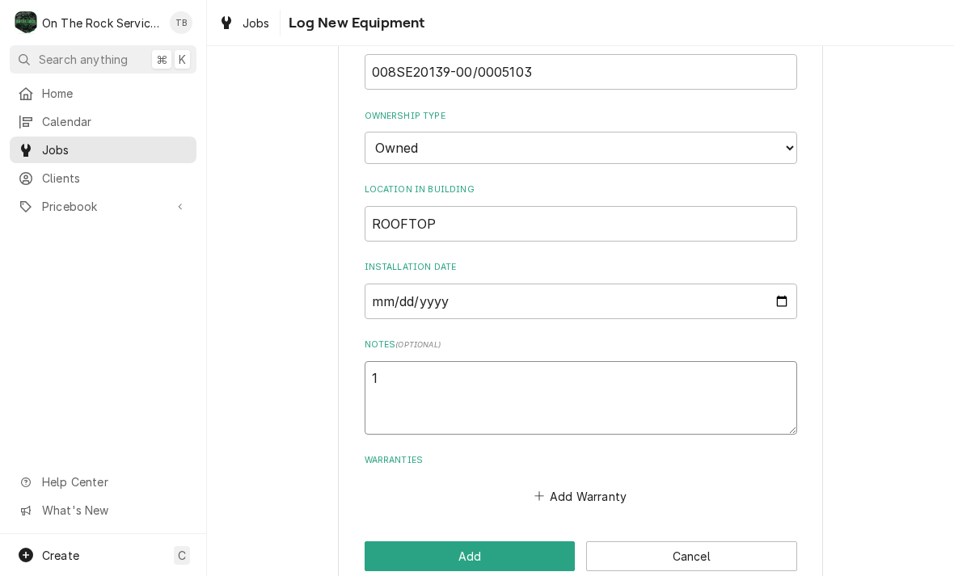
type textarea "x"
type textarea "11"
type textarea "x"
type textarea "115"
type textarea "x"
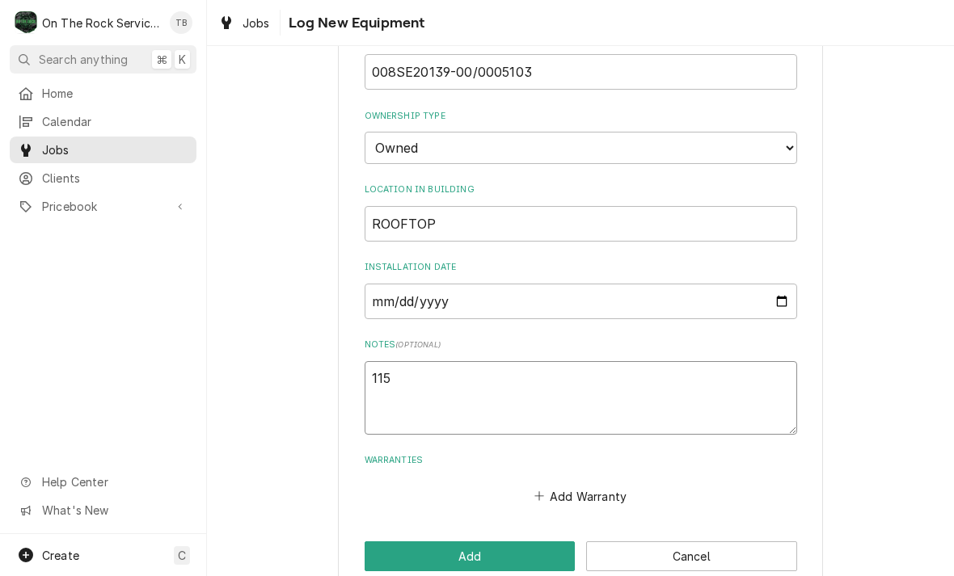
type textarea "115V"
type textarea "x"
type textarea "115VA"
type textarea "x"
type textarea "115VAC"
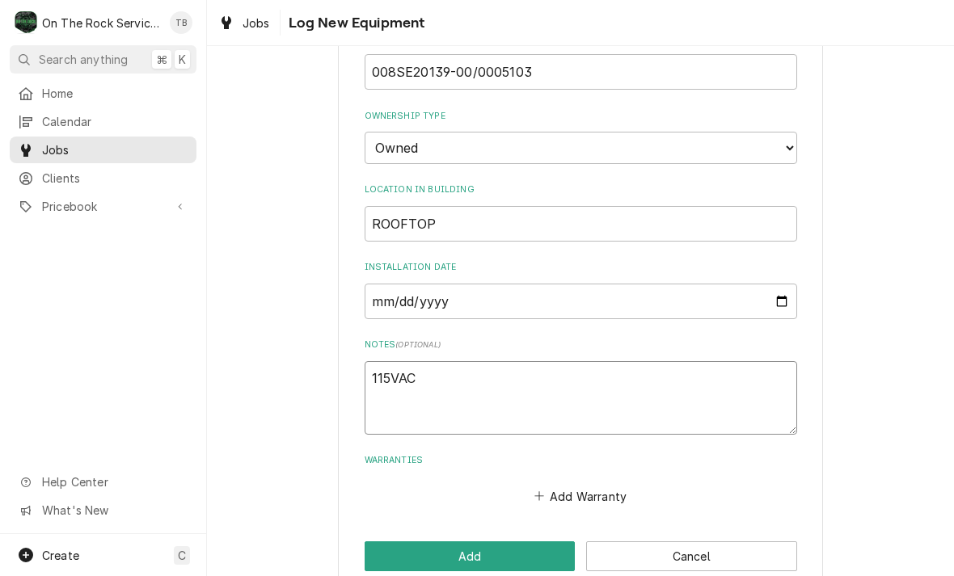
type textarea "x"
type textarea "115VAC"
type textarea "x"
type textarea "115VAC 1"
type textarea "x"
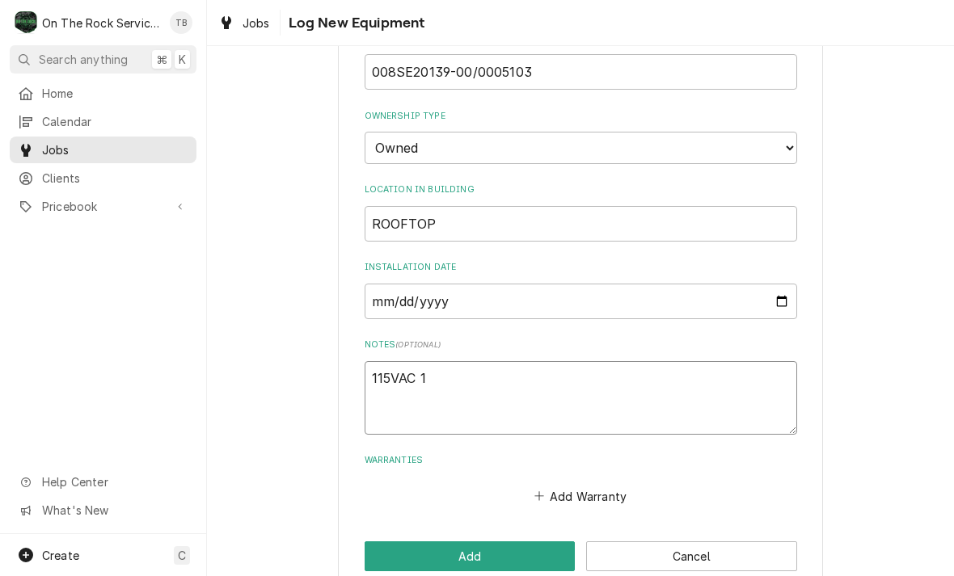
type textarea "115VAC 1"
type textarea "x"
type textarea "115VAC 1 P"
type textarea "x"
type textarea "115VAC 1 PH"
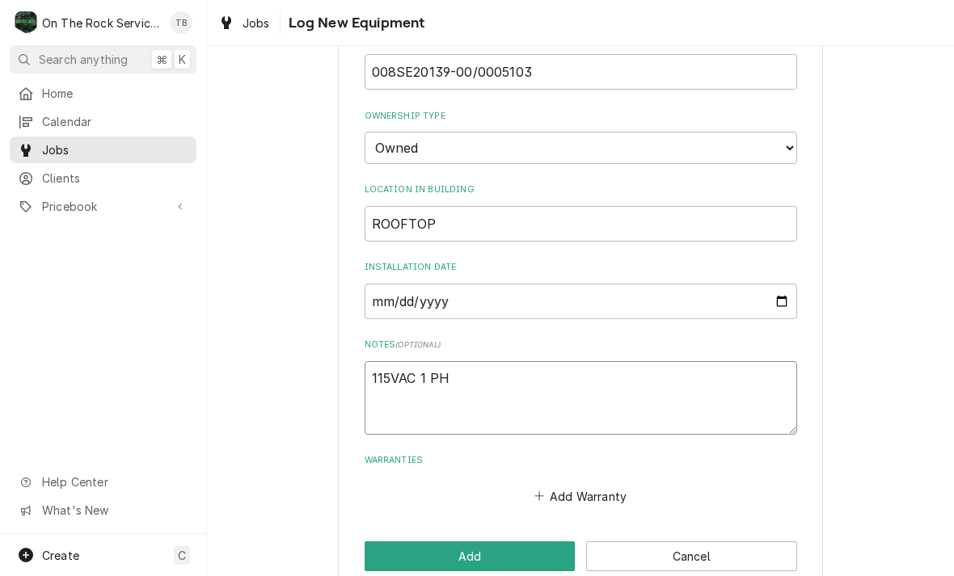
type textarea "x"
type textarea "115VAC 1 PH"
type textarea "x"
type textarea "115VAC 1 PH 3"
type textarea "x"
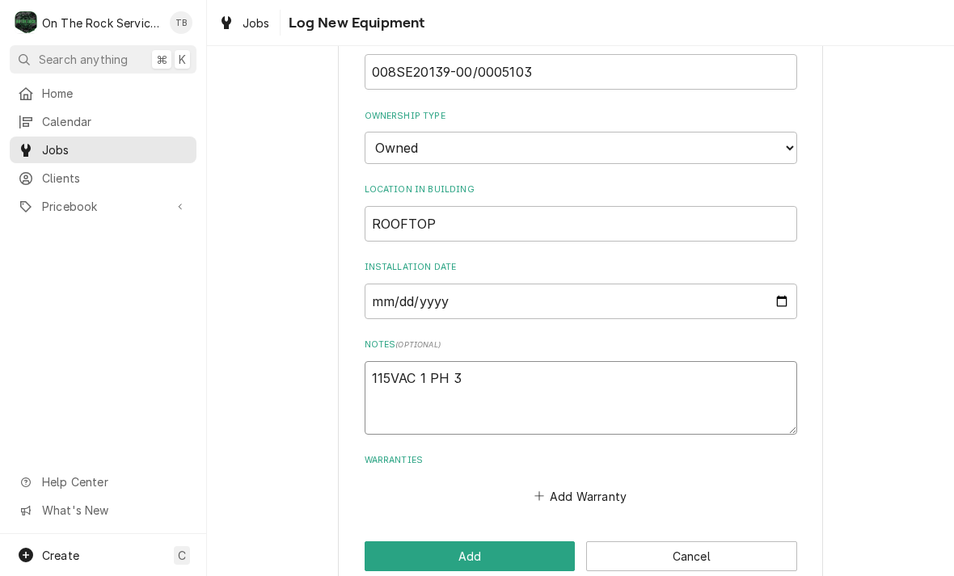
type textarea "115VAC 1 PH 3/"
type textarea "x"
type textarea "115VAC 1 PH 3/4"
type textarea "x"
type textarea "115VAC 1 PH 3/4"
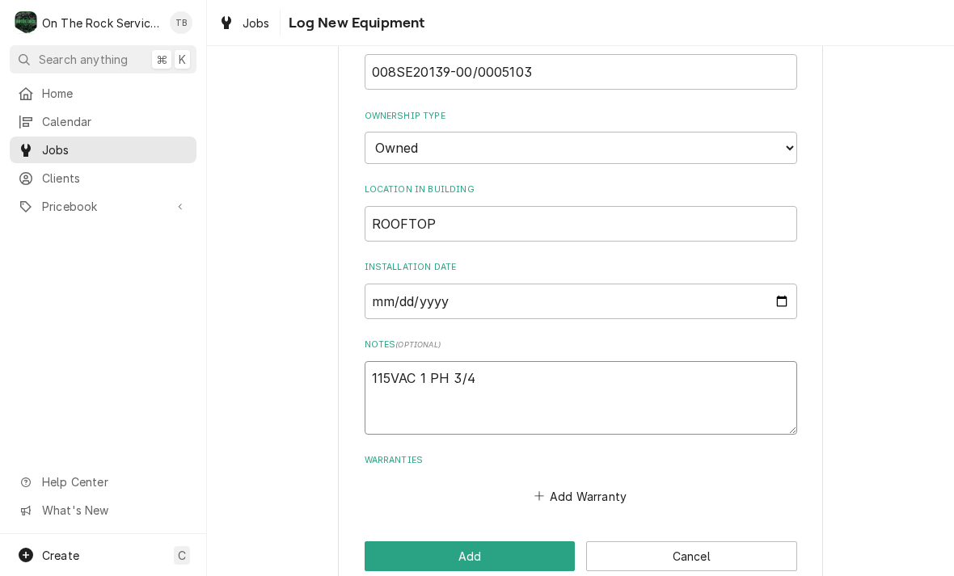
type textarea "x"
type textarea "115VAC 1 PH 3/4 H"
type textarea "x"
type textarea "115VAC 1 PH 3/4 HP"
type textarea "x"
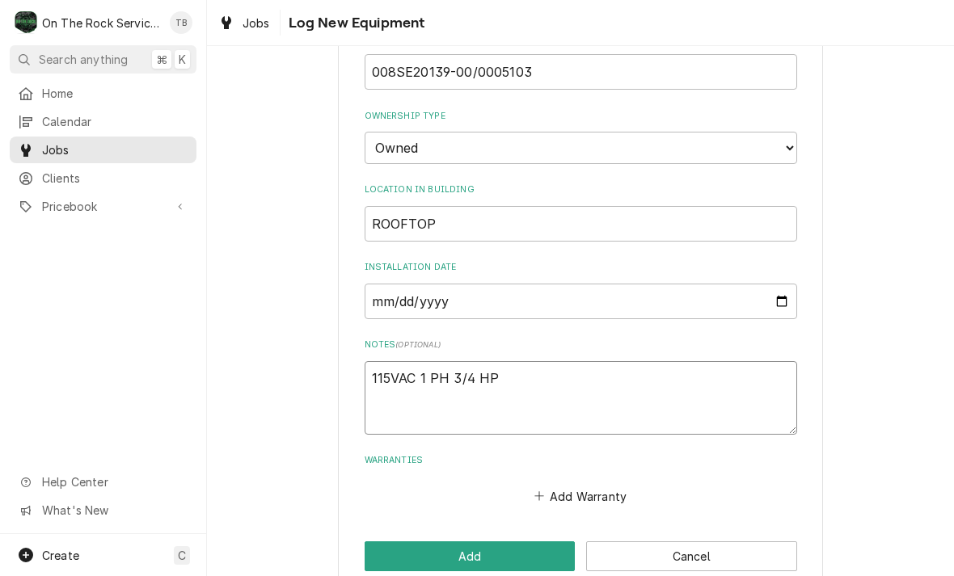
type textarea "115VAC 1 PH 3/4 HP"
type textarea "x"
type textarea "115VAC 1 PH 3/4 HP M"
type textarea "x"
type textarea "115VAC 1 PH 3/4 HP MOT"
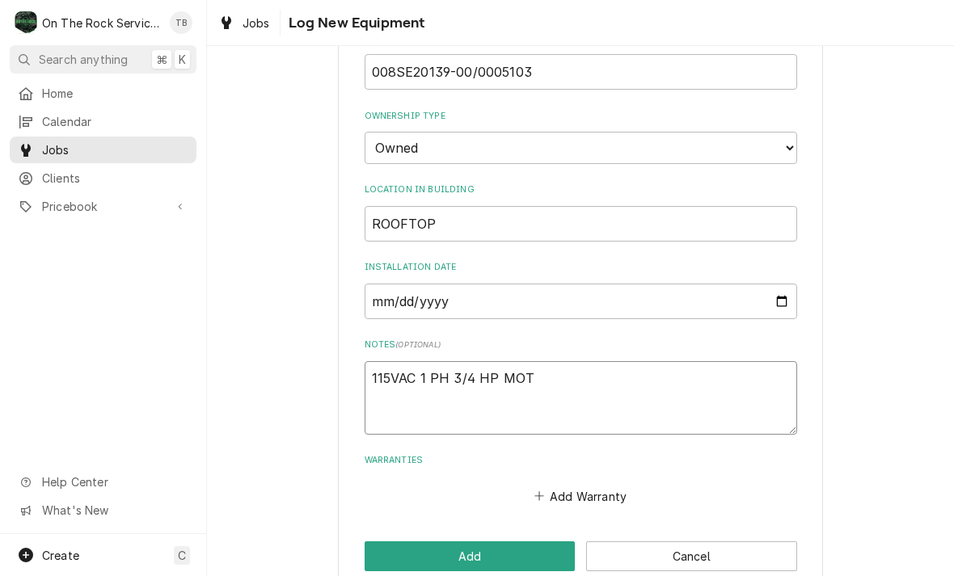
type textarea "x"
type textarea "115VAC 1 PH 3/4 HP MOTOO"
type textarea "x"
type textarea "115VAC 1 PH 3/4 HP MOTOOR"
type textarea "x"
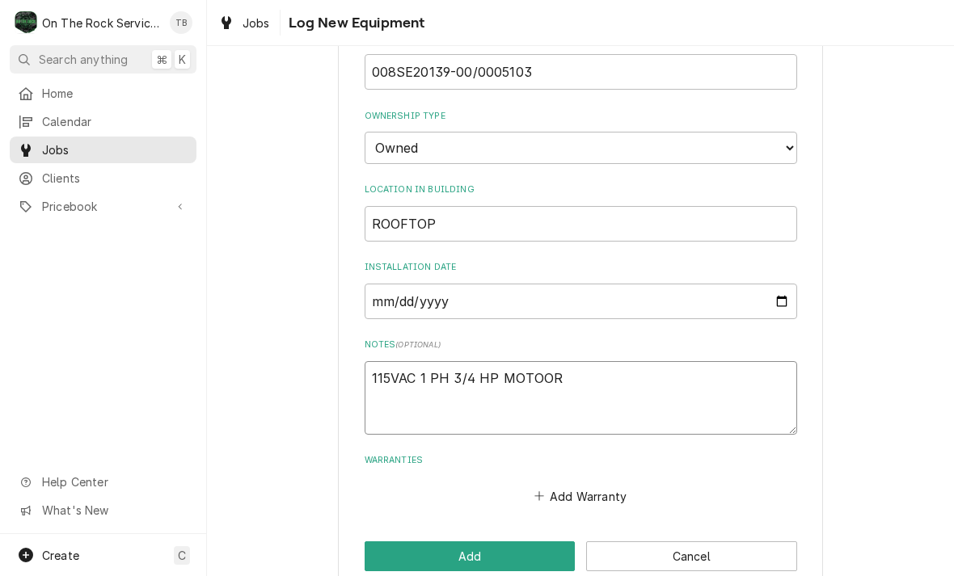
type textarea "115VAC 1 PH 3/4 HP MOTOOR"
type textarea "x"
type textarea "115VAC 1 PH 3/4 HP MOTOOR 1"
type textarea "x"
type textarea "115VAC 1 PH 3/4 HP MOTOOR 17"
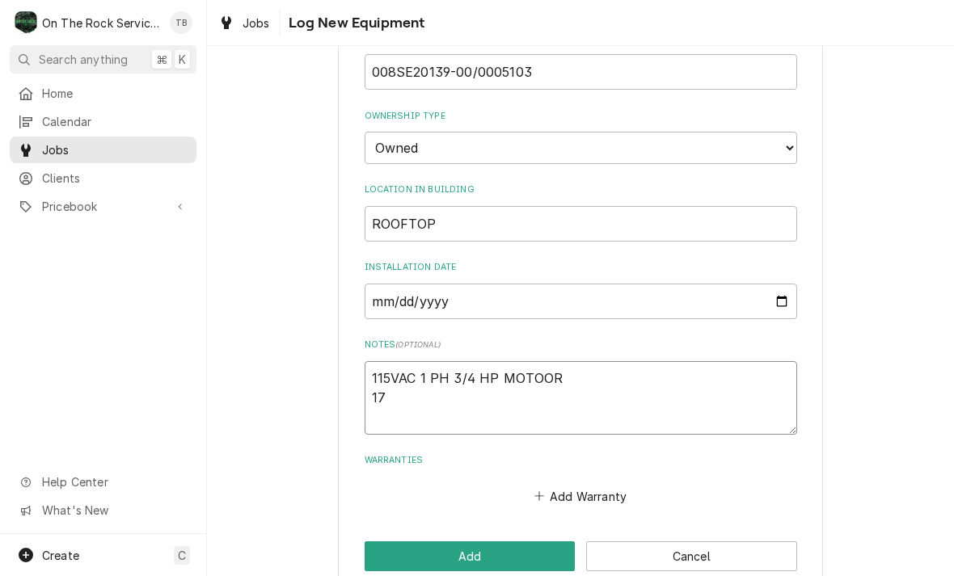
type textarea "x"
type textarea "115VAC 1 PH 3/4 HP MOTOOR 172"
type textarea "x"
type textarea "115VAC 1 PH 3/4 HP MOTOOR 1725"
type textarea "x"
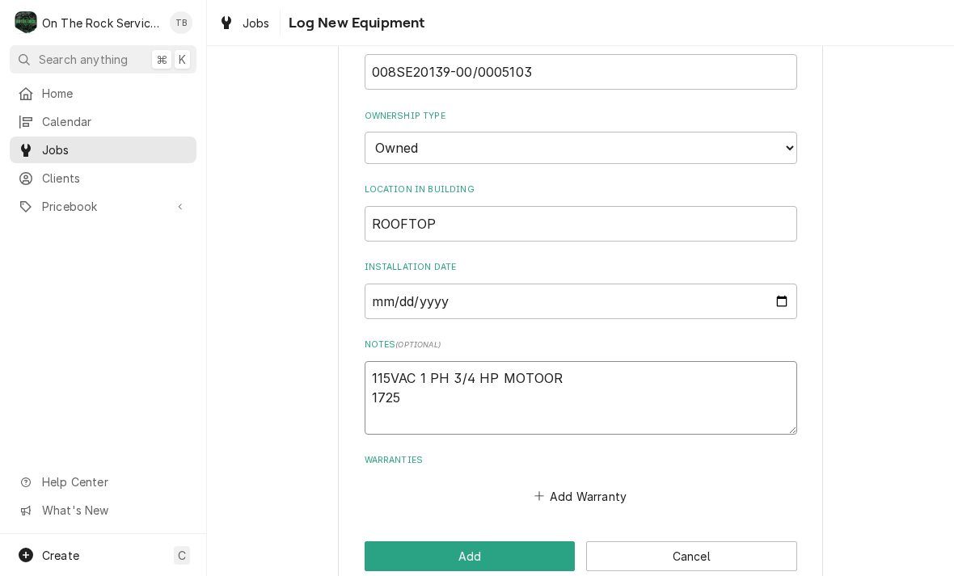
type textarea "115VAC 1 PH 3/4 HP MOTOOR 1725"
type textarea "x"
type textarea "115VAC 1 PH 3/4 HP MOTOOR 1725 R"
type textarea "x"
type textarea "115VAC 1 PH 3/4 HP MOTOOR 1725 RP"
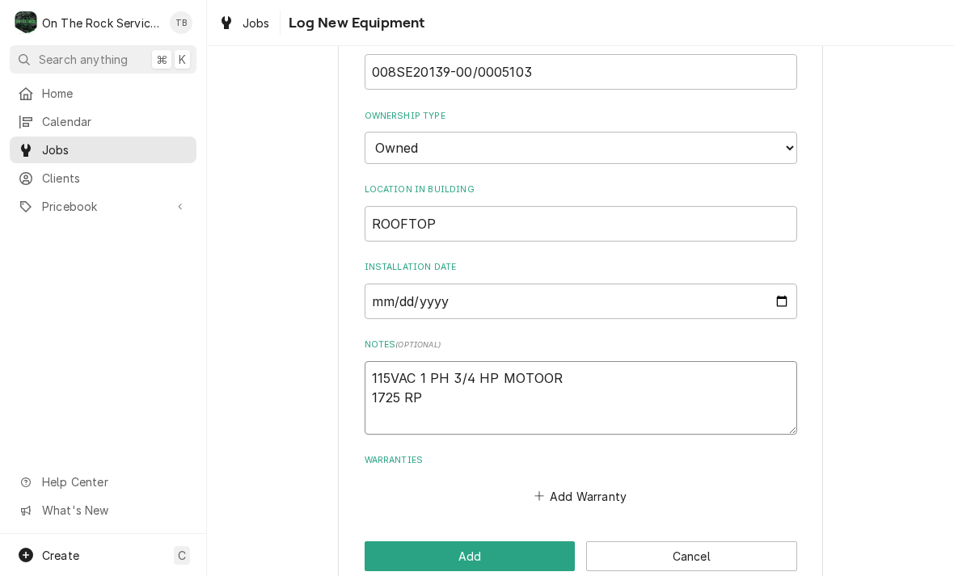
type textarea "x"
type textarea "115VAC 1 PH 3/4 HP MOTOOR 1725 RPM"
type textarea "x"
type textarea "115VAC 1 PH 3/4 HP MOTOOR 1725 RPM"
type textarea "x"
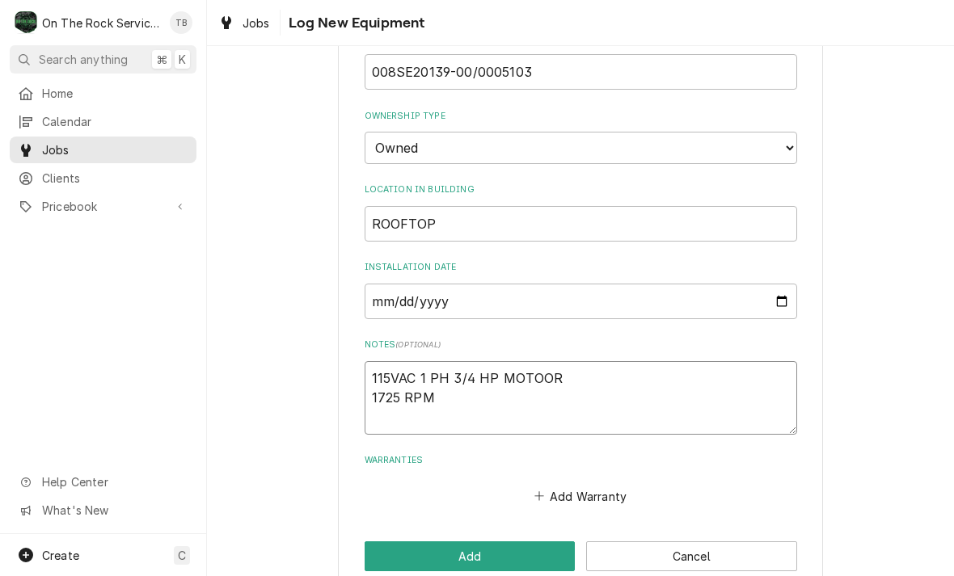
type textarea "115VAC 1 PH 3/4 HP MOTOOR 1725 RPM"
type textarea "x"
type textarea "115VAC 1 PH 3/4 HP MOTOOR 1725 RPM"
type textarea "x"
type textarea "115VAC 1 PH 3/4 HP MOTOOR 1725 RPM"
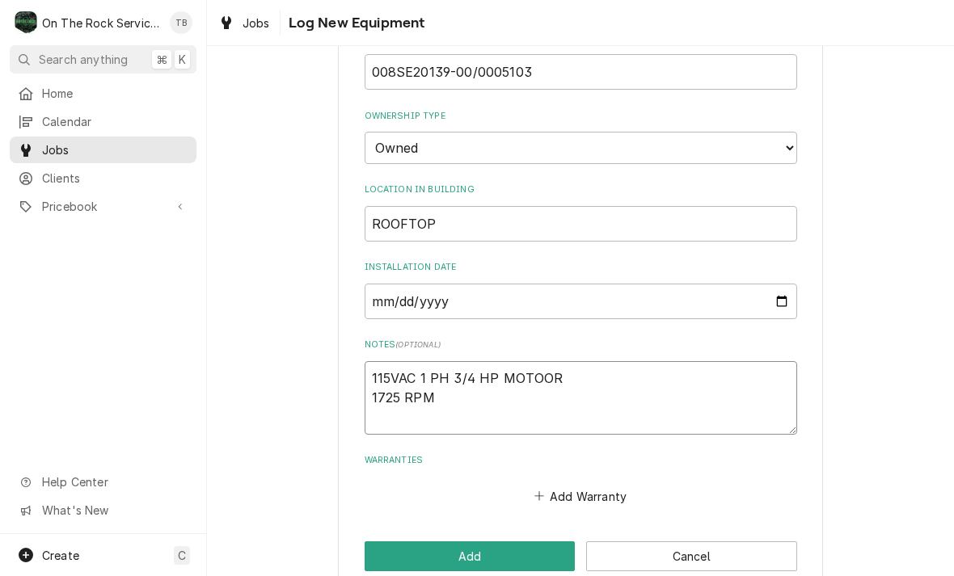
type textarea "x"
type textarea "115VAC 1 PH 3/4 HP MOTOOR 1725 RPM"
type textarea "x"
type textarea "115VAC 1 PH 3/4 HP MOTOOR 1725 RPM A"
type textarea "x"
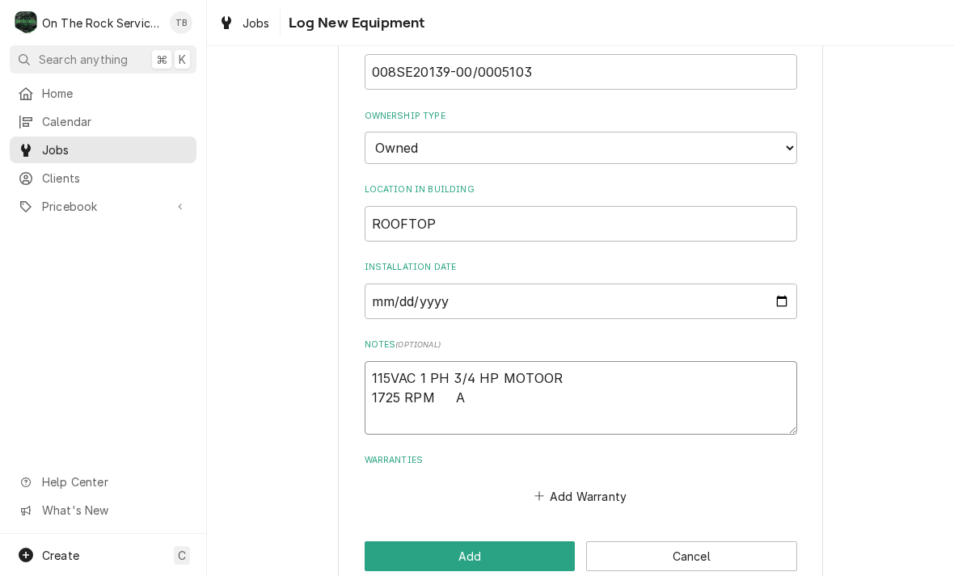
type textarea "115VAC 1 PH 3/4 HP MOTOOR 1725 RPM A2"
type textarea "x"
type textarea "115VAC 1 PH 3/4 HP MOTOOR 1725 RPM A21"
type textarea "x"
type textarea "115VAC 1 PH 3/4 HP MOTOOR 1725 RPM A21"
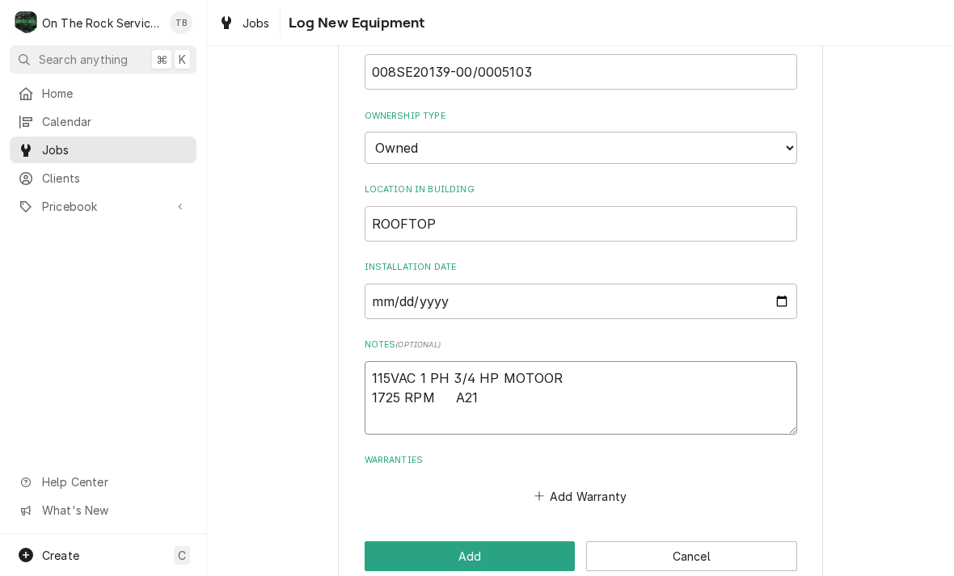
type textarea "x"
type textarea "115VAC 1 PH 3/4 HP MOTOOR 1725 RPM A21 V"
type textarea "x"
type textarea "115VAC 1 PH 3/4 HP MOTOOR 1725 RPM A21 V-"
type textarea "x"
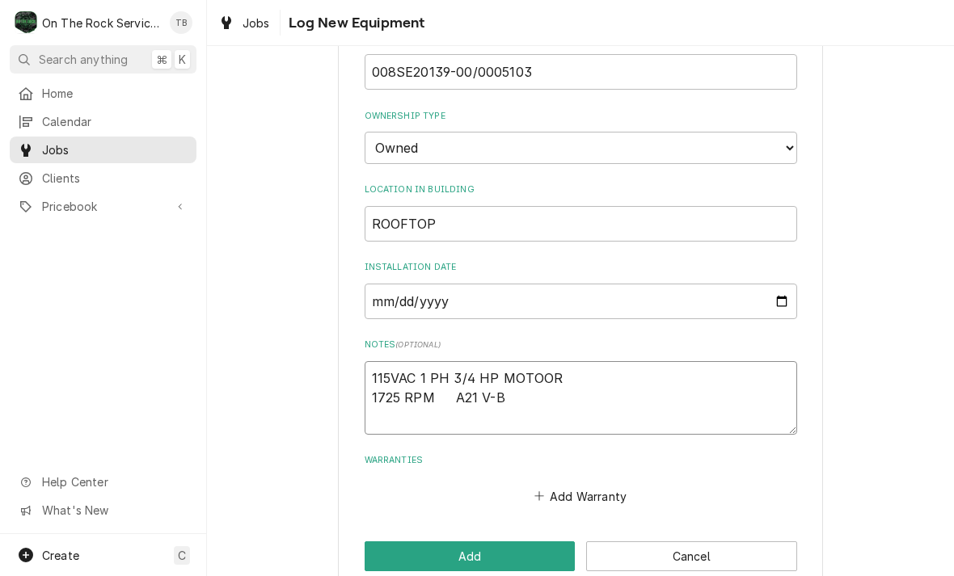
type textarea "115VAC 1 PH 3/4 HP MOTOOR 1725 RPM A21 V-BE"
type textarea "x"
type textarea "115VAC 1 PH 3/4 HP MOTOOR 1725 RPM A21 V-BEL"
type textarea "x"
type textarea "115VAC 1 PH 3/4 HP MOTOOR 1725 RPM A21 V-BELT"
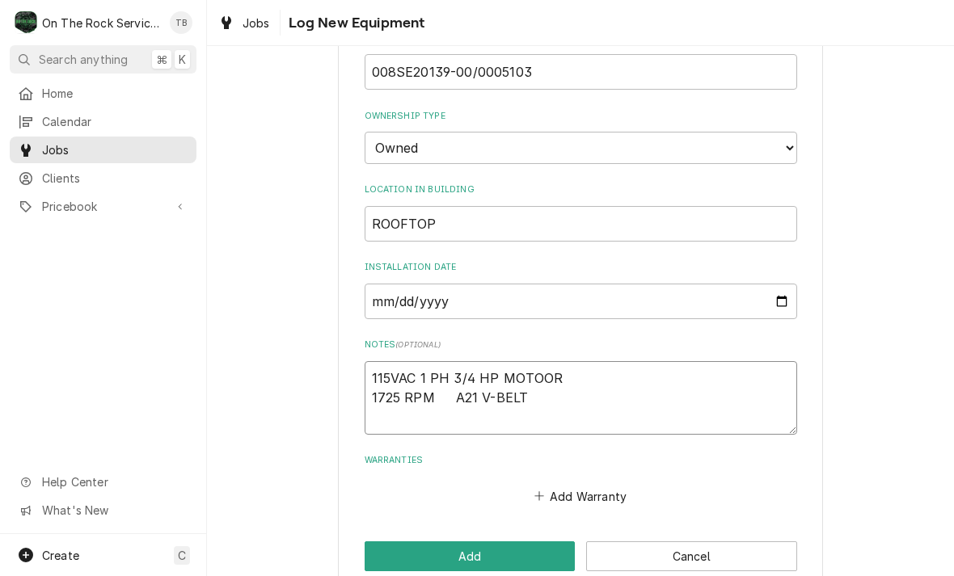
type textarea "x"
type textarea "115VAC 1 PH 3/4 HP MOTOOR 1725 RPM A21 V-BELT"
type textarea "x"
type textarea "115VAC 1 PH 3/4 HP MOTOOR 1725 RPM A21 V-BELT"
type textarea "x"
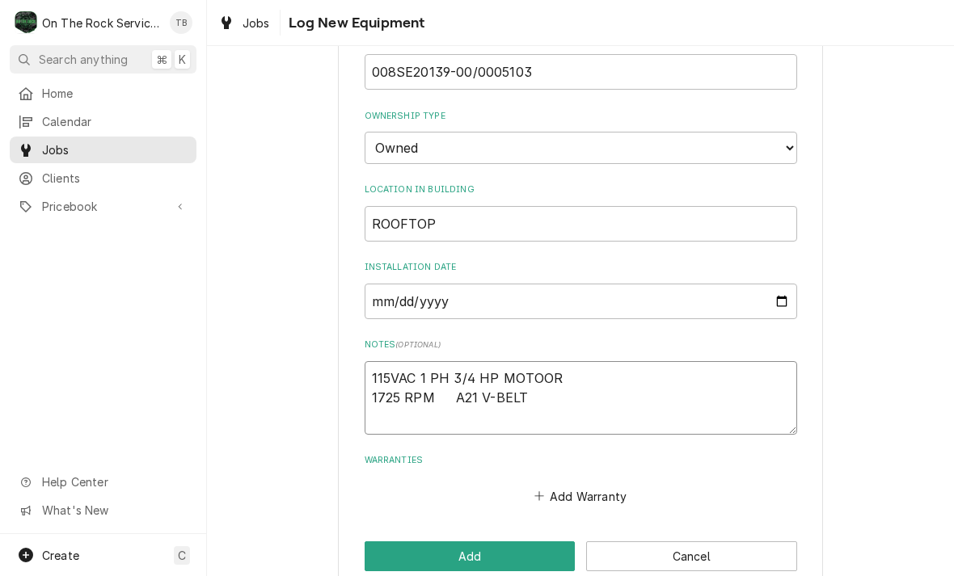
type textarea "115VAC 1 PH 3/4 HP MOTOOR 1725 RPM A21 V-BELT B"
type textarea "x"
type textarea "115VAC 1 PH 3/4 HP MOTOOR 1725 RPM A21 V-BELT BR"
type textarea "x"
type textarea "115VAC 1 PH 3/4 HP MOTOOR 1725 RPM A21 V-BELT BRO"
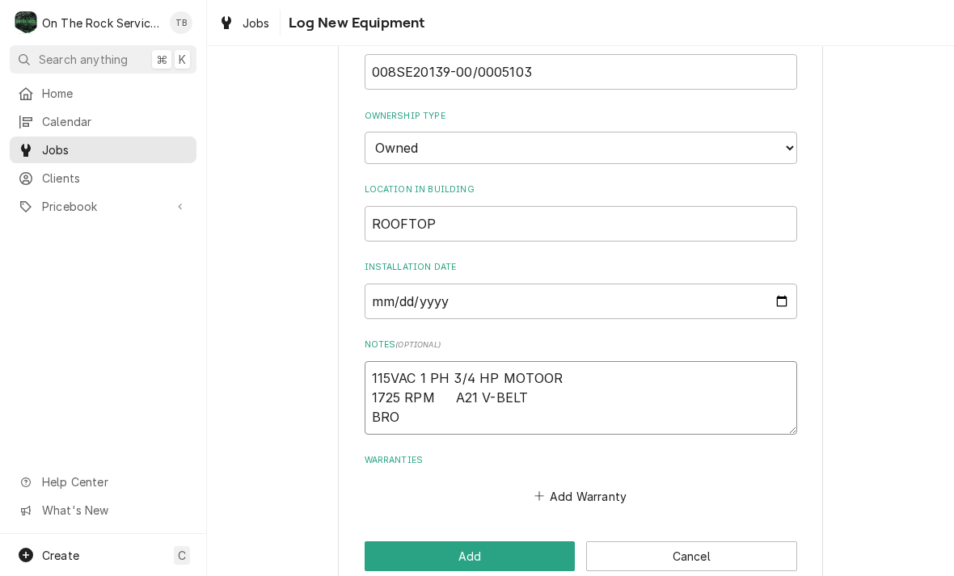
type textarea "x"
type textarea "115VAC 1 PH 3/4 HP MOTOOR 1725 RPM A21 V-BELT BROW"
type textarea "x"
type textarea "115VAC 1 PH 3/4 HP MOTOOR 1725 RPM A21 V-BELT BROWN"
type textarea "x"
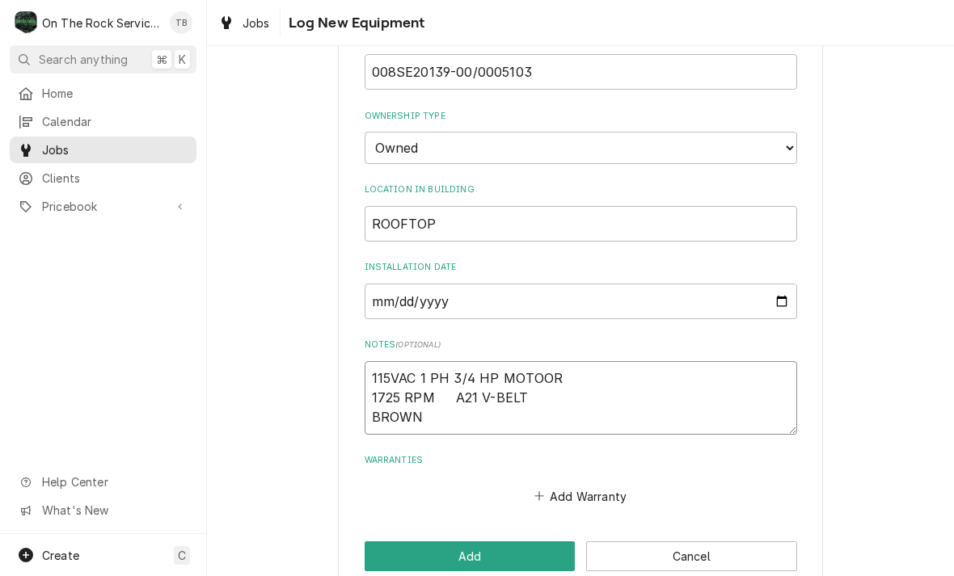
type textarea "115VAC 1 PH 3/4 HP MOTOOR 1725 RPM A21 V-BELT BROWNI"
type textarea "x"
type textarea "115VAC 1 PH 3/4 HP MOTOOR 1725 RPM A21 V-BELT BROWNIN"
type textarea "x"
type textarea "115VAC 1 PH 3/4 HP MOTOOR 1725 RPM A21 V-BELT BROWNING"
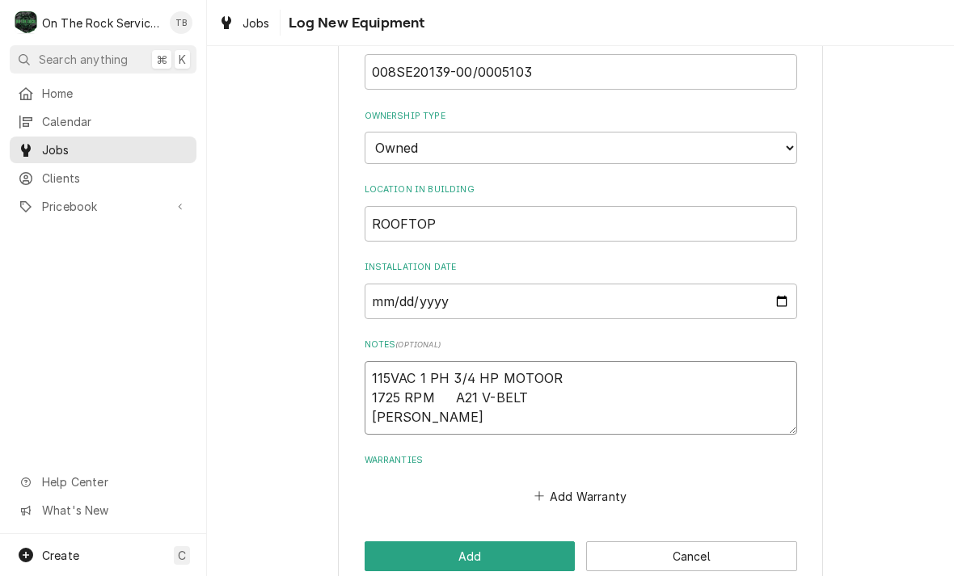
type textarea "x"
type textarea "115VAC 1 PH 3/4 HP MOTOOR 1725 RPM A21 V-BELT BROWNING"
type textarea "x"
type textarea "115VAC 1 PH 3/4 HP MOTOOR 1725 RPM A21 V-BELT BROWNING I"
type textarea "x"
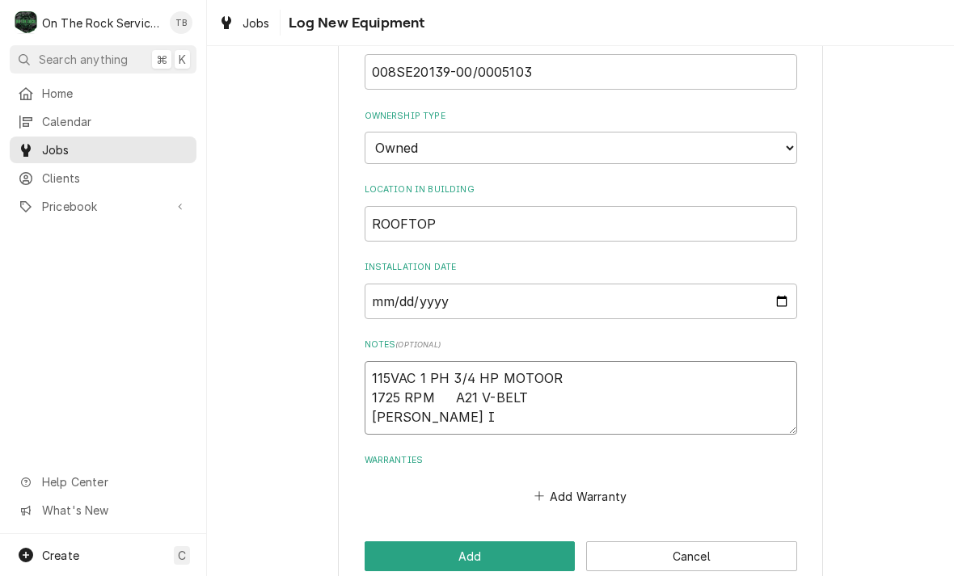
type textarea "115VAC 1 PH 3/4 HP MOTOOR 1725 RPM A21 V-BELT BROWNING IV"
type textarea "x"
type textarea "115VAC 1 PH 3/4 HP MOTOOR 1725 RPM A21 V-BELT BROWNING IVL"
type textarea "x"
type textarea "115VAC 1 PH 3/4 HP MOTOOR 1725 RPM A21 V-BELT BROWNING IVL3"
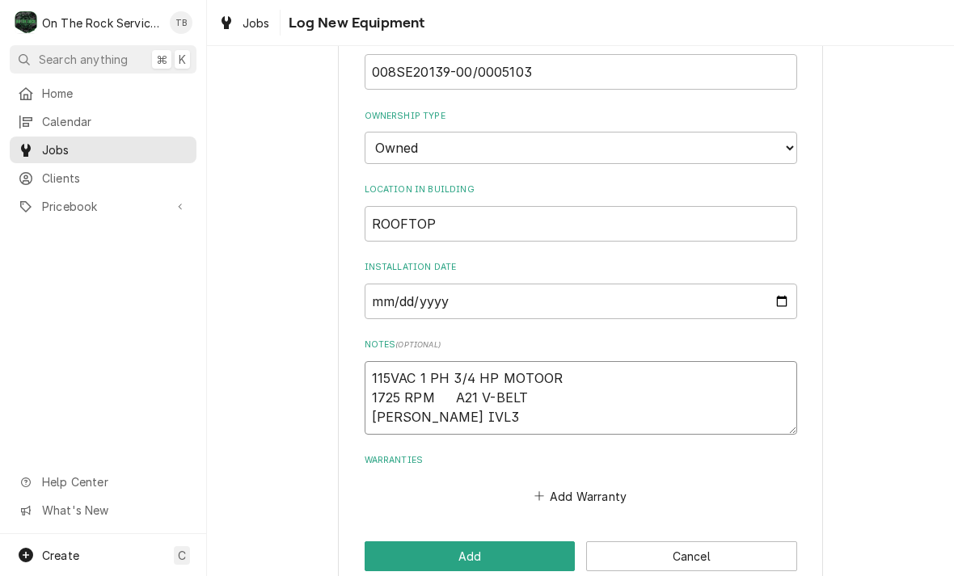
type textarea "x"
type textarea "115VAC 1 PH 3/4 HP MOTOOR 1725 RPM A21 V-BELT BROWNING IVL34"
type textarea "x"
type textarea "115VAC 1 PH 3/4 HP MOTOOR 1725 RPM A21 V-BELT BROWNING IVL34-"
type textarea "x"
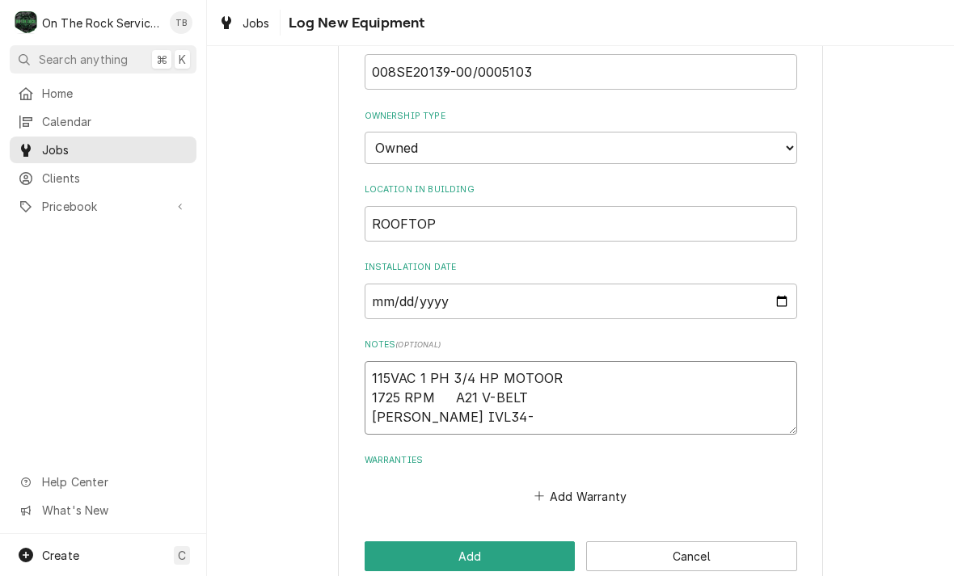
type textarea "115VAC 1 PH 3/4 HP MOTOOR 1725 RPM A21 V-BELT BROWNING IVL34-5"
type textarea "x"
type textarea "115VAC 1 PH 3/4 HP MOTOOR 1725 RPM A21 V-BELT BROWNING IVL34-5/"
type textarea "x"
type textarea "115VAC 1 PH 3/4 HP MOTOOR 1725 RPM A21 V-BELT BROWNING IVL34-5/8"
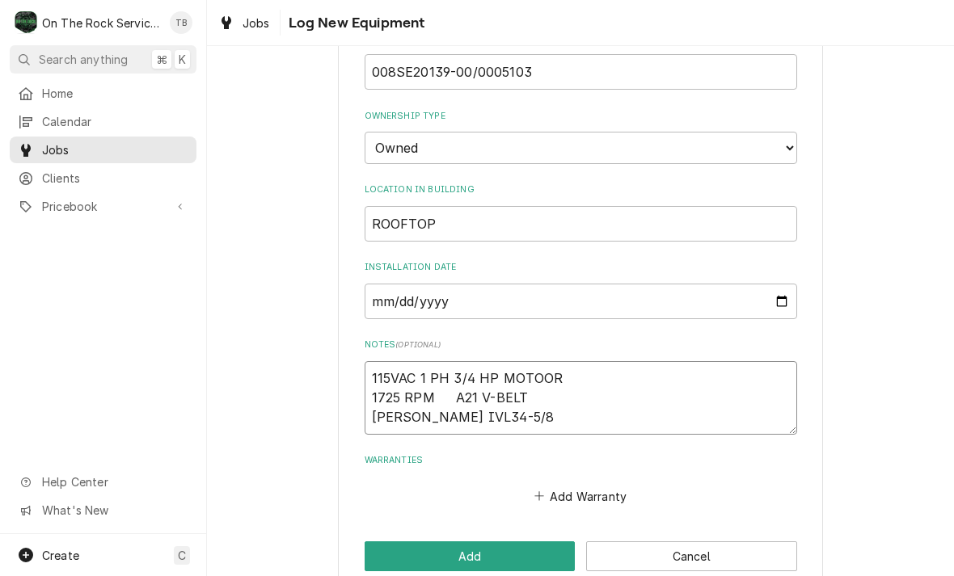
type textarea "x"
type textarea "115VAC 1 PH 3/4 HP MOTOOR 1725 RPM A21 V-BELT BROWNING IVL34-5/8"
type textarea "x"
type textarea "115VAC 1 PH 3/4 HP MOTOOR 1725 RPM A21 V-BELT BROWNING IVL34-5/8 M"
type textarea "x"
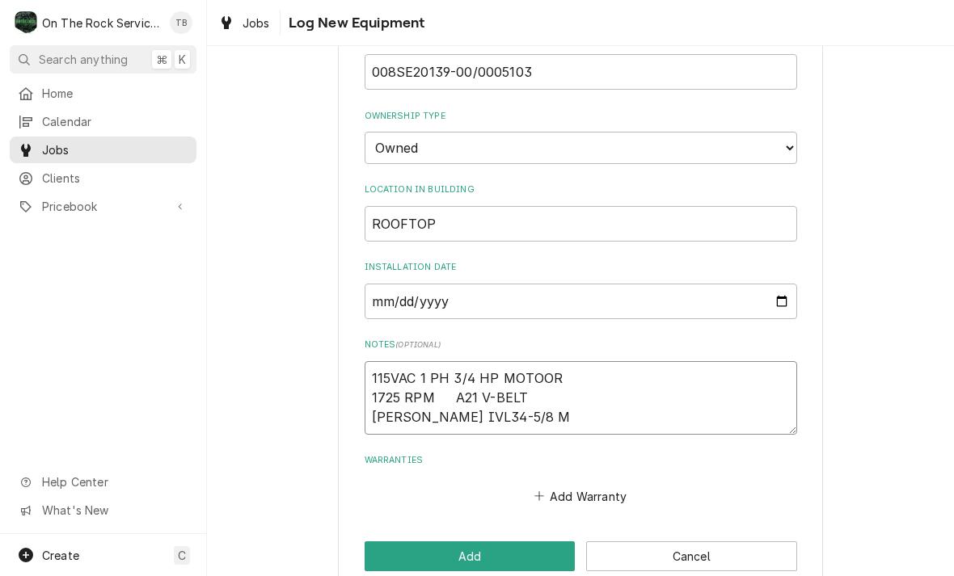
type textarea "115VAC 1 PH 3/4 HP MOTOOR 1725 RPM A21 V-BELT BROWNING IVL34-5/8 MO"
type textarea "x"
type textarea "115VAC 1 PH 3/4 HP MOTOOR 1725 RPM A21 V-BELT BROWNING IVL34-5/8 MOT"
type textarea "x"
type textarea "115VAC 1 PH 3/4 HP MOTOOR 1725 RPM A21 V-BELT BROWNING IVL34-5/8 MOTO"
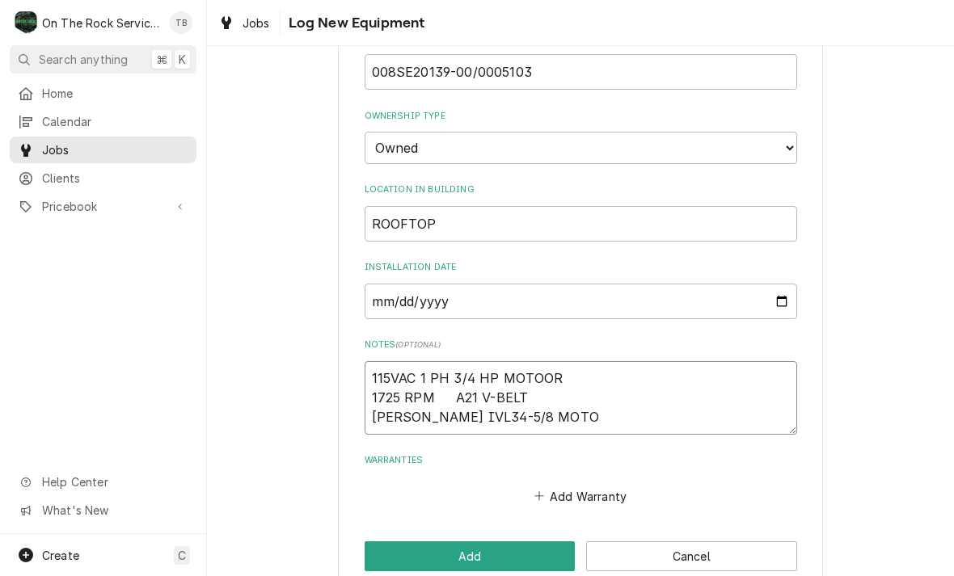
type textarea "x"
type textarea "115VAC 1 PH 3/4 HP MOTOOR 1725 RPM A21 V-BELT BROWNING IVL34-5/8 MOTOR"
type textarea "x"
type textarea "115VAC 1 PH 3/4 HP MOTOOR 1725 RPM A21 V-BELT BROWNING IVL34-5/8 MOTOR"
type textarea "x"
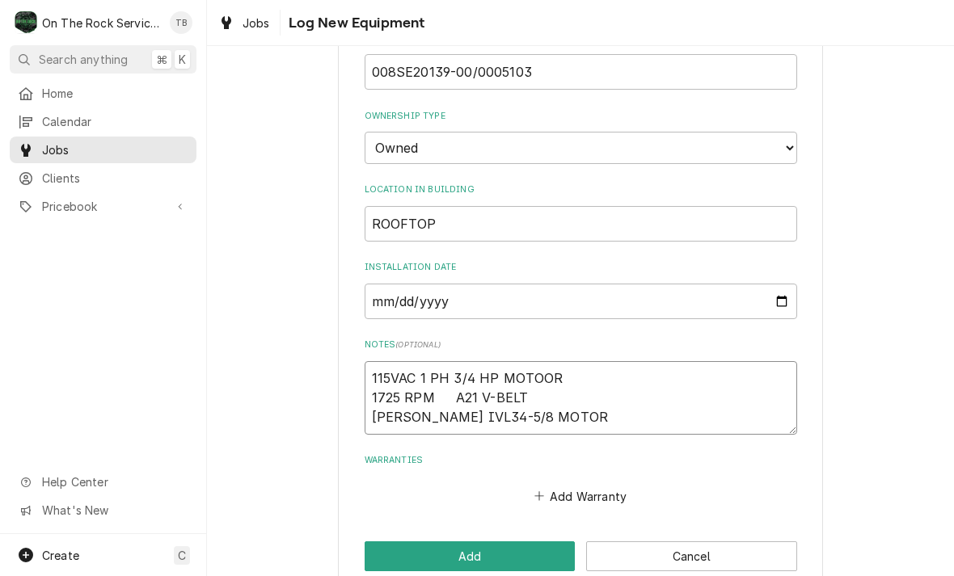
type textarea "115VAC 1 PH 3/4 HP MOTOOR 1725 RPM A21 V-BELT BROWNING IVL34-5/8 MOTOR P"
type textarea "x"
type textarea "115VAC 1 PH 3/4 HP MOTOOR 1725 RPM A21 V-BELT BROWNING IVL34-5/8 MOTOR PU"
type textarea "x"
type textarea "115VAC 1 PH 3/4 HP MOTOOR 1725 RPM A21 V-BELT BROWNING IVL34-5/8 MOTOR PUL"
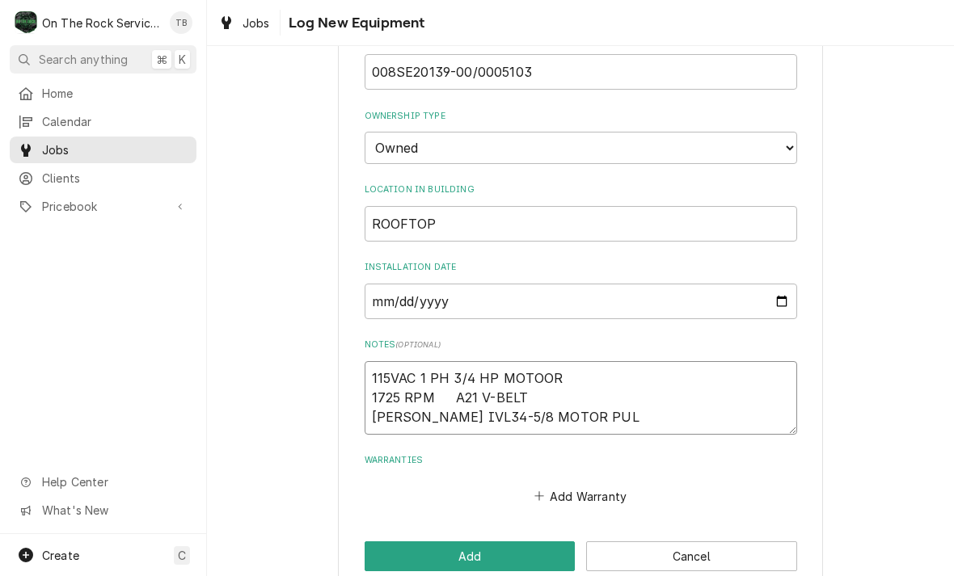
type textarea "x"
type textarea "115VAC 1 PH 3/4 HP MOTOOR 1725 RPM A21 V-BELT BROWNING IVL34-5/8 MOTOR PULL"
type textarea "x"
type textarea "115VAC 1 PH 3/4 HP MOTOOR 1725 RPM A21 V-BELT BROWNING IVL34-5/8 MOTOR PULLE"
type textarea "x"
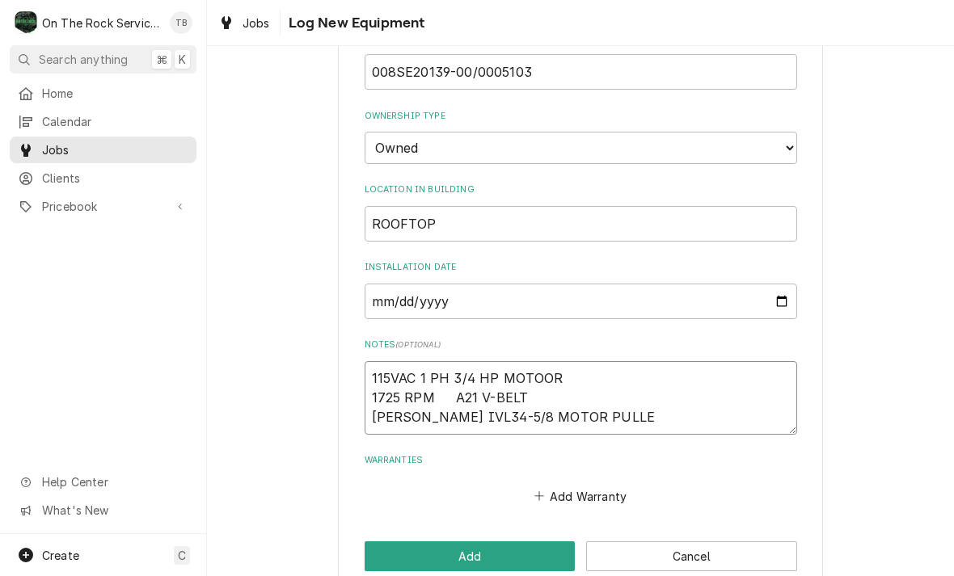
type textarea "115VAC 1 PH 3/4 HP MOTOOR 1725 RPM A21 V-BELT BROWNING IVL34-5/8 MOTOR PULLEY"
type textarea "x"
type textarea "115VAC 1 PH 3/4 HP MOTOOR 1725 RPM A21 V-BELT BROWNING IVL34-5/8 MOTOR PULLEY"
type textarea "x"
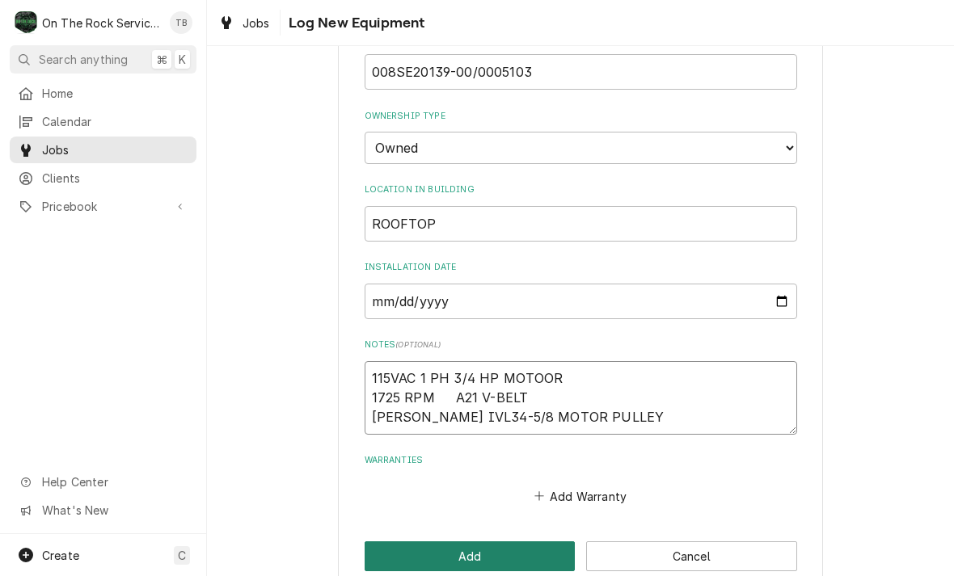
type textarea "115VAC 1 PH 3/4 HP MOTOOR 1725 RPM A21 V-BELT BROWNING IVL34-5/8 MOTOR PULLEY"
click at [479, 541] on button "Add" at bounding box center [469, 556] width 211 height 30
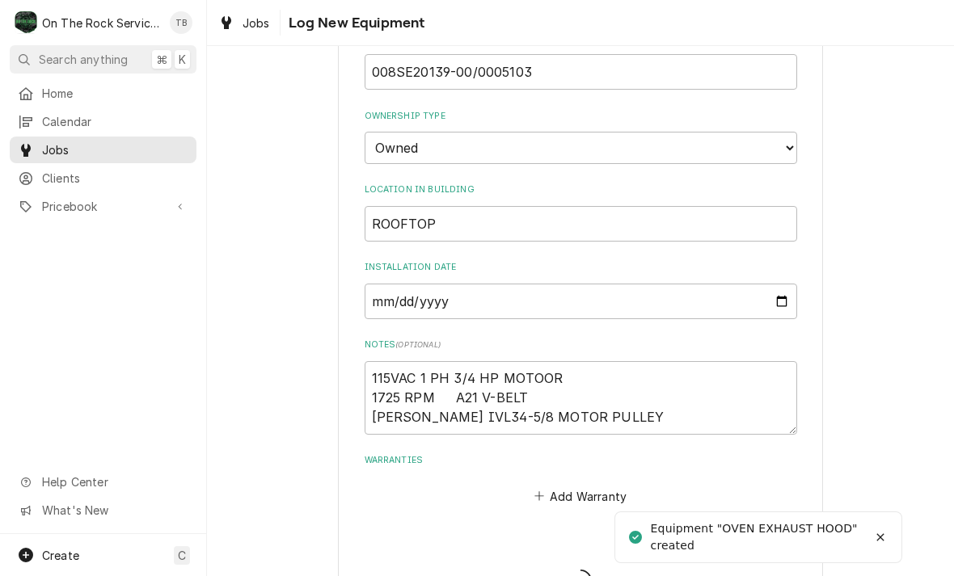
type textarea "x"
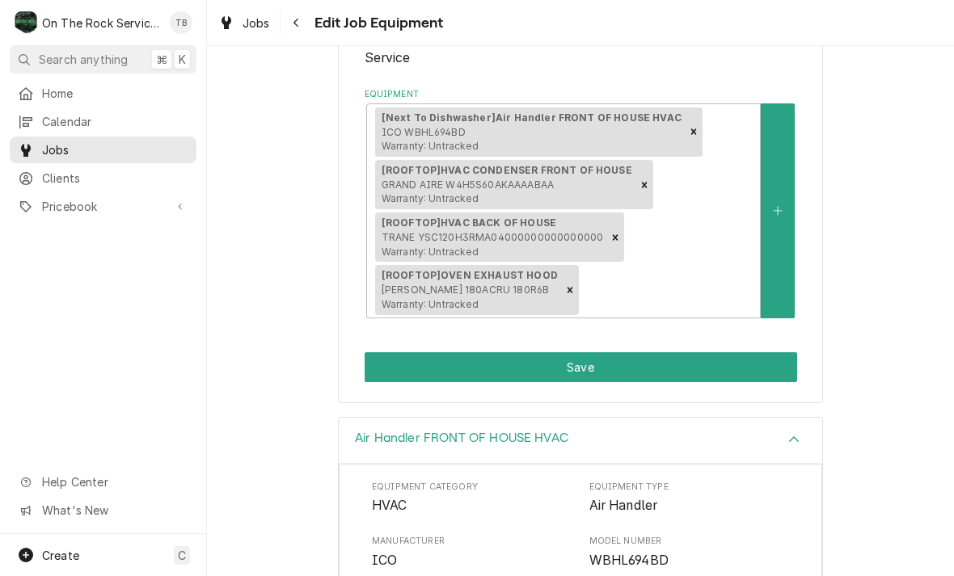
scroll to position [409, 0]
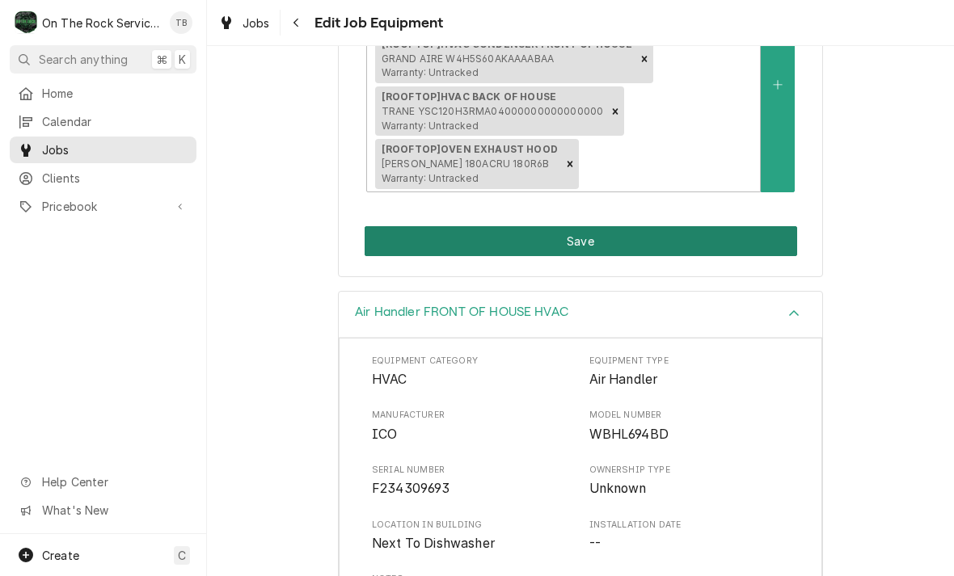
click at [602, 241] on button "Save" at bounding box center [580, 241] width 432 height 30
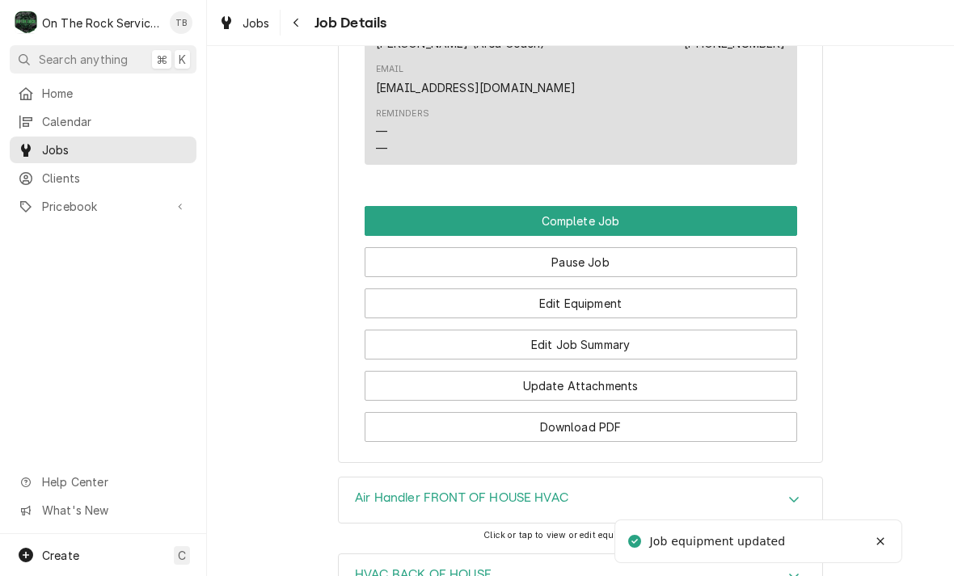
scroll to position [1459, 0]
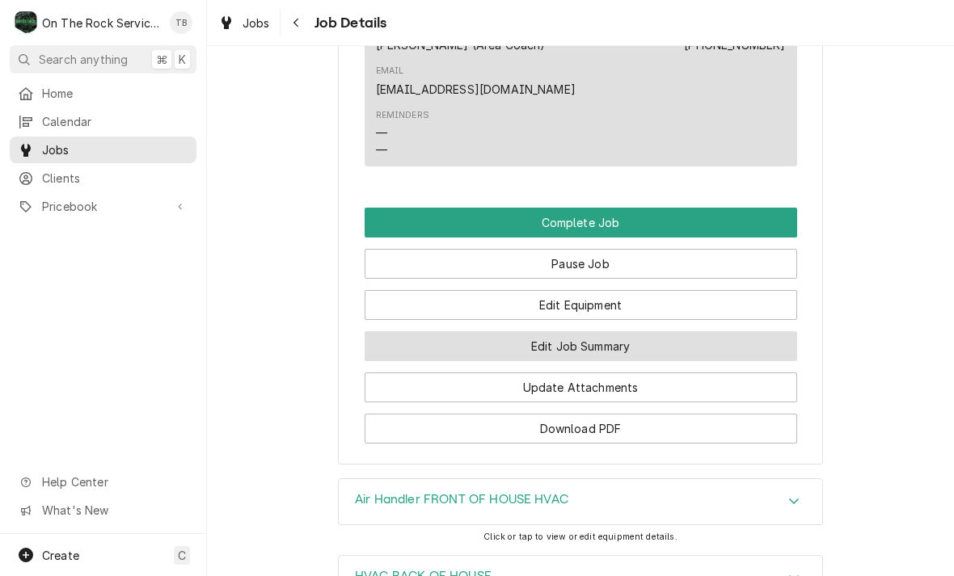
click at [579, 346] on button "Edit Job Summary" at bounding box center [580, 346] width 432 height 30
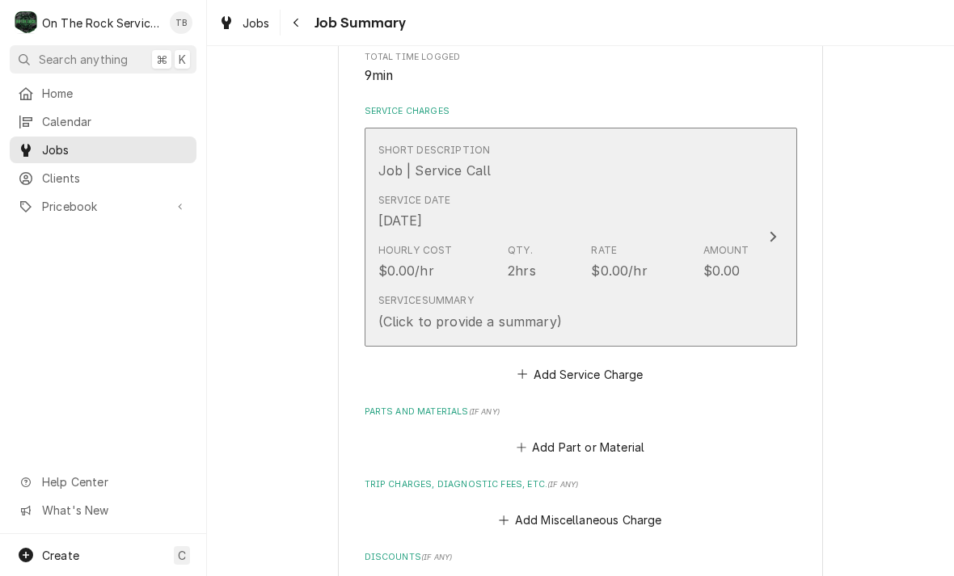
click at [597, 314] on div "Service Summary (Click to provide a summary)" at bounding box center [563, 312] width 371 height 50
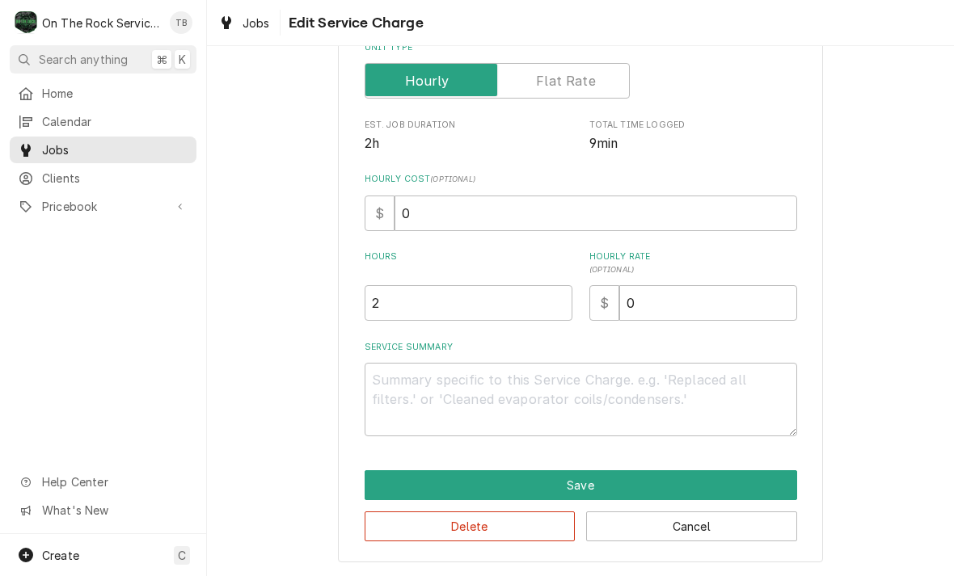
scroll to position [246, 0]
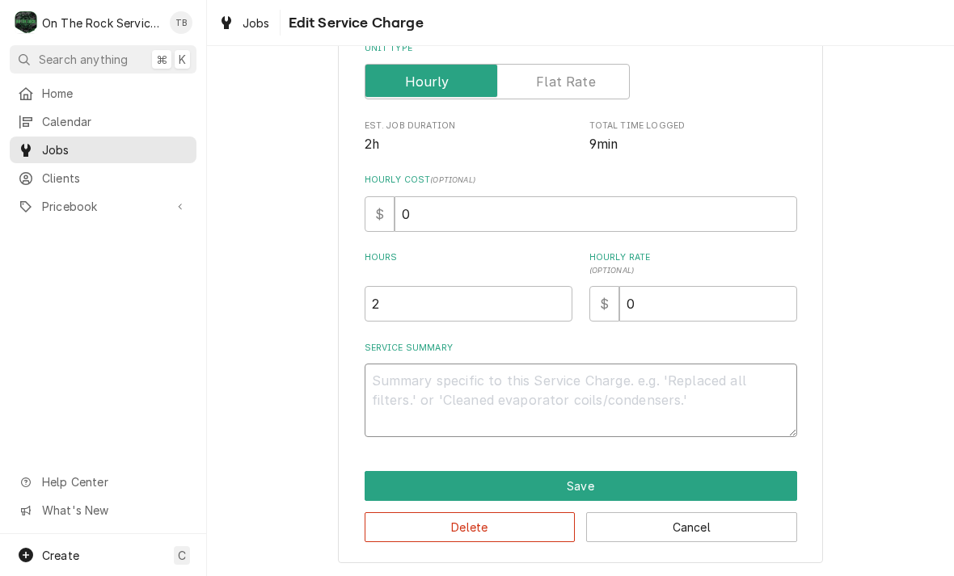
click at [411, 398] on textarea "Service Summary" at bounding box center [580, 401] width 432 height 74
type textarea "x"
type textarea "9/"
type textarea "x"
type textarea "9/12"
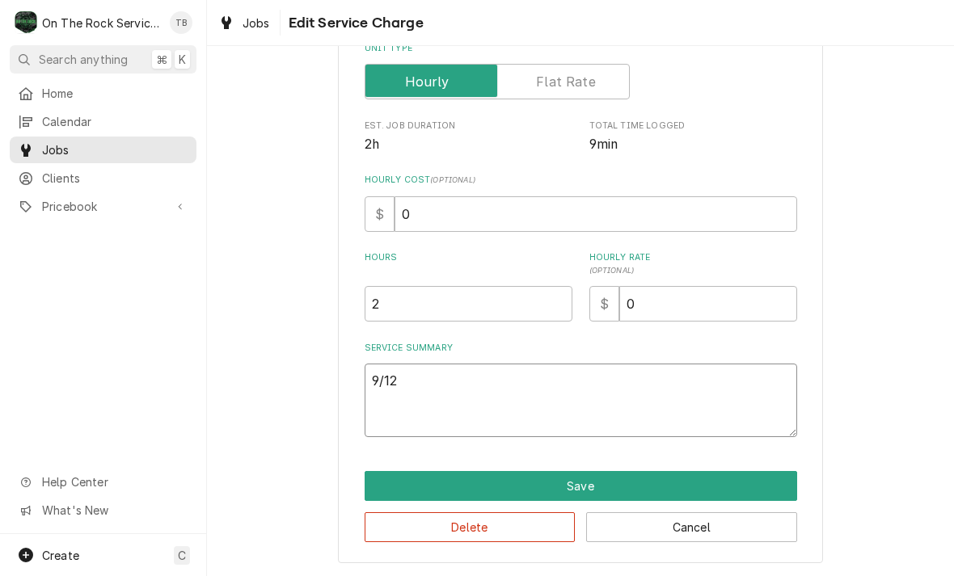
type textarea "x"
type textarea "9/12/"
type textarea "x"
type textarea "9/12/2"
type textarea "x"
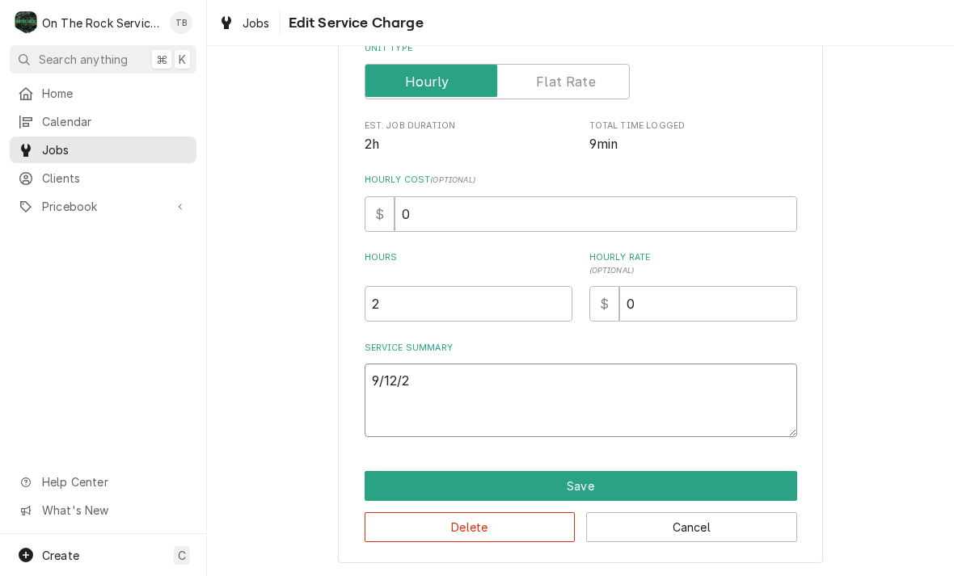
type textarea "9/12/25"
type textarea "x"
type textarea "9/12/25"
type textarea "x"
type textarea "9/12/25 T"
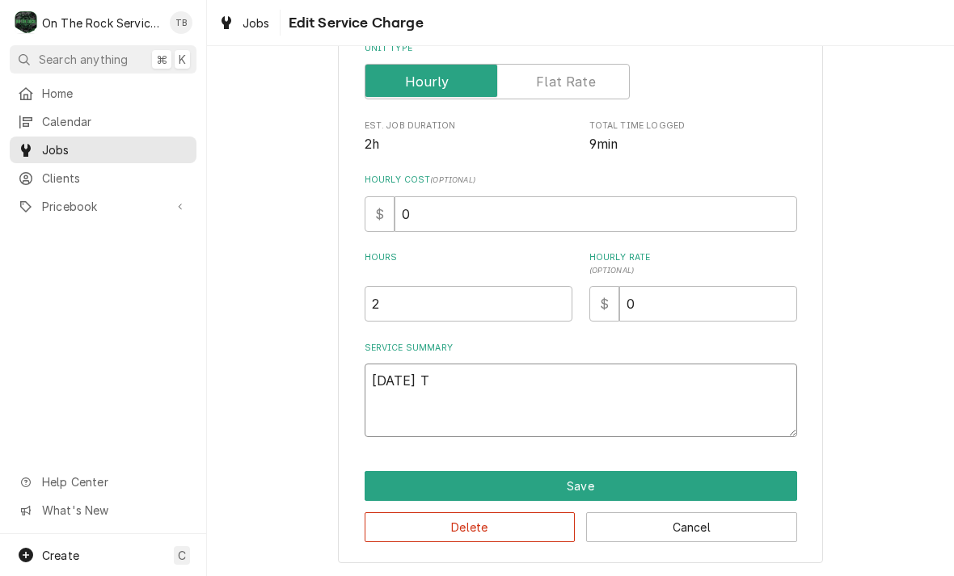
type textarea "x"
type textarea "9/12/25 TMB"
type textarea "x"
type textarea "9/12/25 TMB"
type textarea "x"
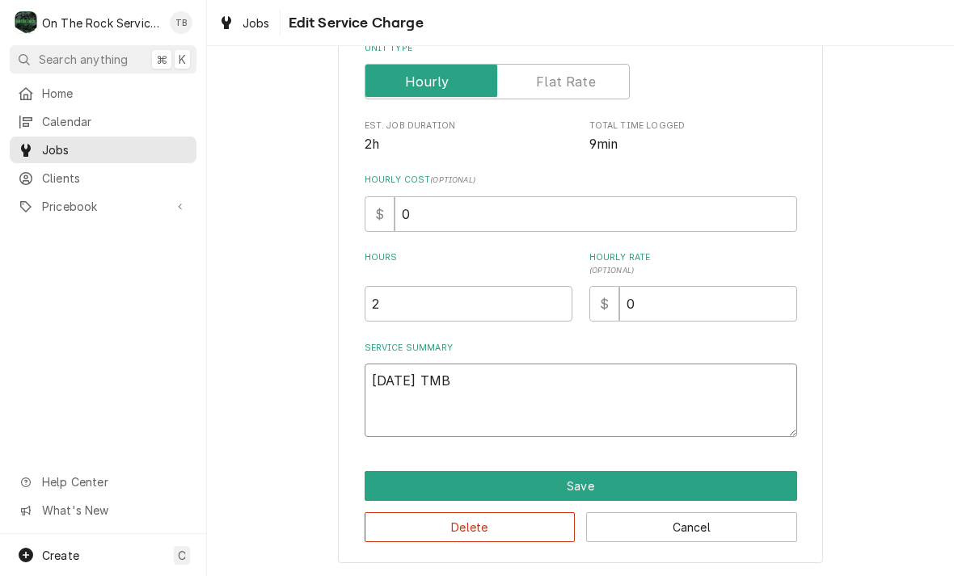
type textarea "9/12/25 TMB P"
type textarea "x"
type textarea "9/12/25 TMB PR"
type textarea "x"
type textarea "9/12/25 TMB PRO"
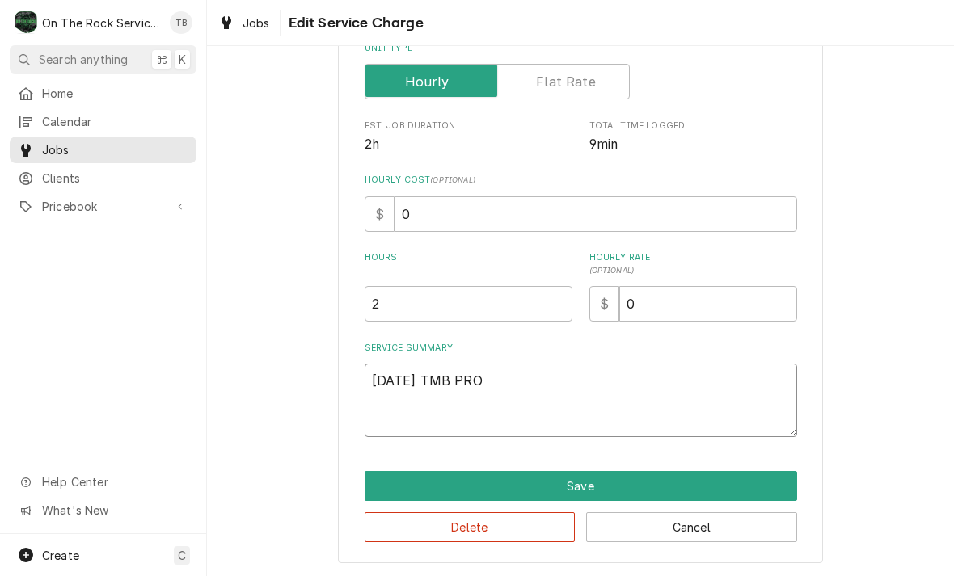
type textarea "x"
type textarea "9/12/25 TMB PROV"
type textarea "x"
type textarea "9/12/25 TMB PROVI"
type textarea "x"
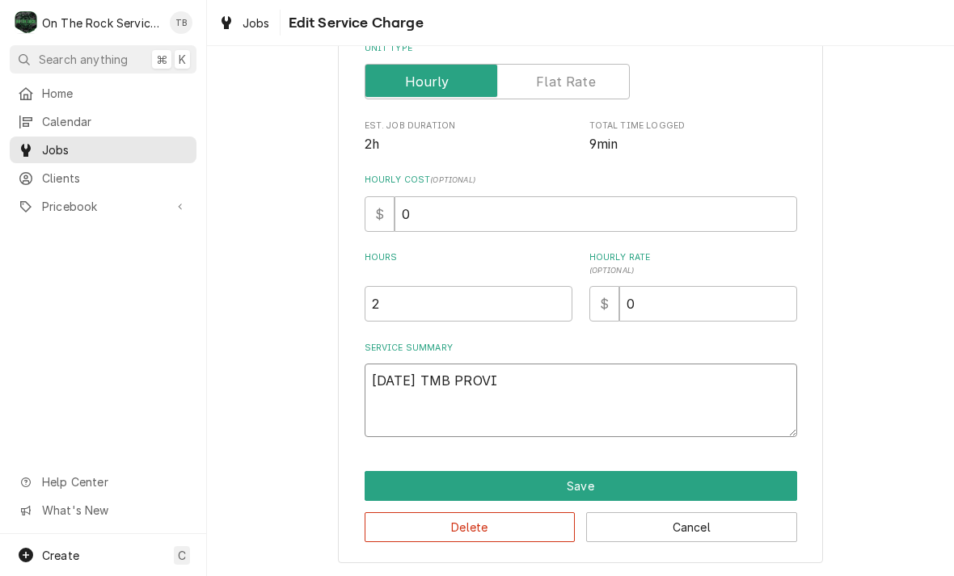
type textarea "9/12/25 TMB PROVID"
type textarea "x"
type textarea "9/12/25 TMB PROVIDE"
type textarea "x"
type textarea "9/12/25 TMB PROVIDE"
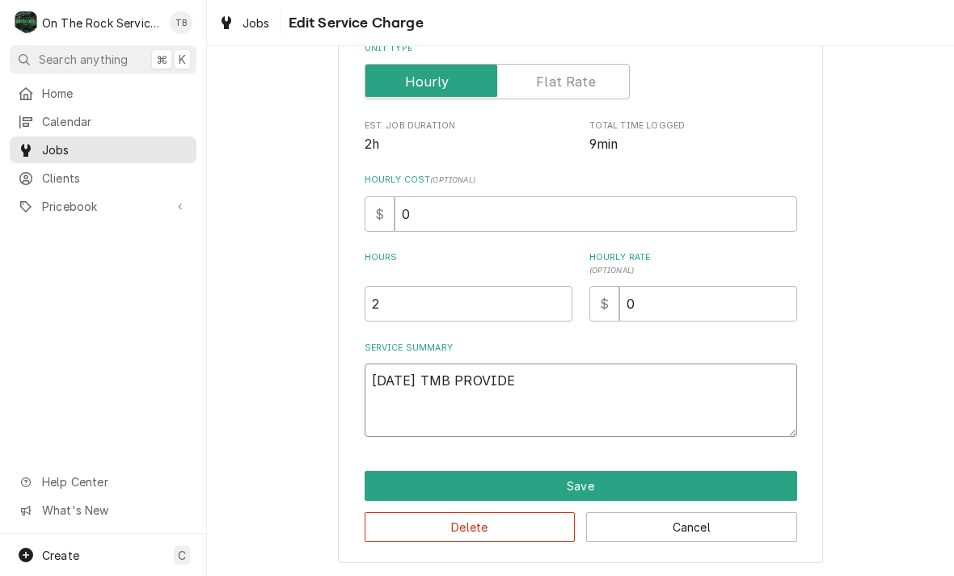
type textarea "x"
type textarea "9/12/25 TMB PROVIDE S"
type textarea "x"
type textarea "9/12/25 TMB PROVIDE SE"
type textarea "x"
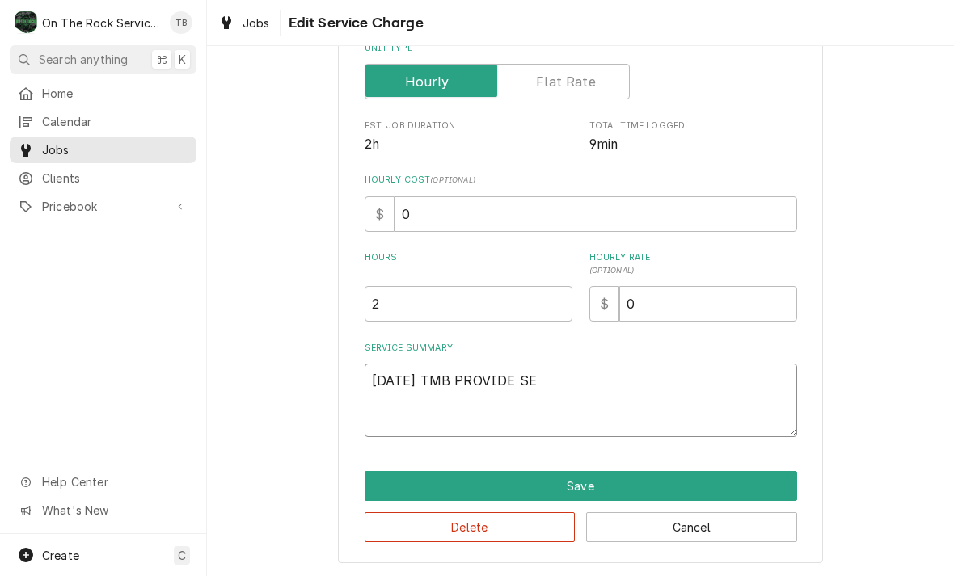
type textarea "9/12/25 TMB PROVIDE SER"
type textarea "x"
type textarea "9/12/25 TMB PROVIDE SERV"
type textarea "x"
type textarea "9/12/25 TMB PROVIDE SERVI"
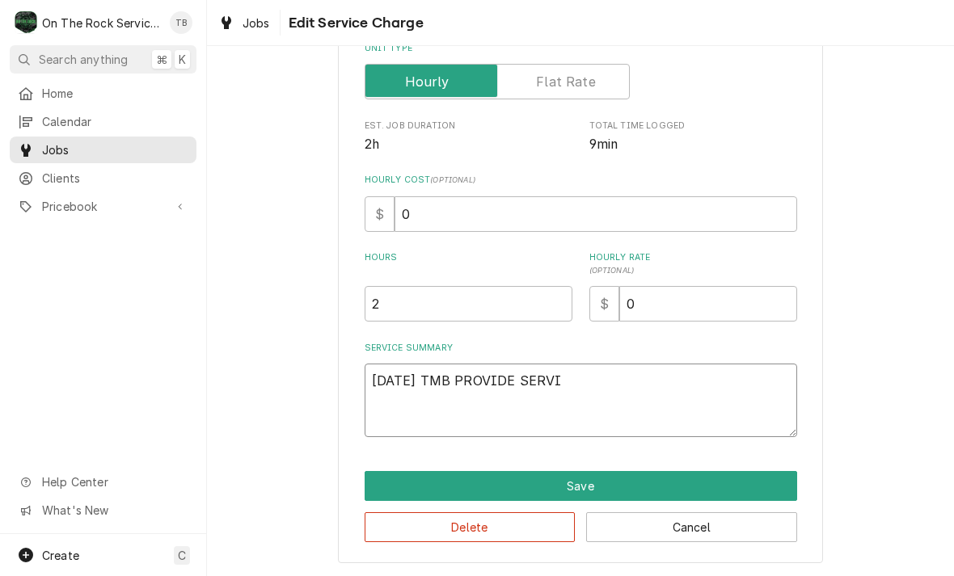
type textarea "x"
type textarea "9/12/25 TMB PROVIDE SERVIC"
type textarea "x"
type textarea "9/12/25 TMB PROVIDE SERVICE"
type textarea "x"
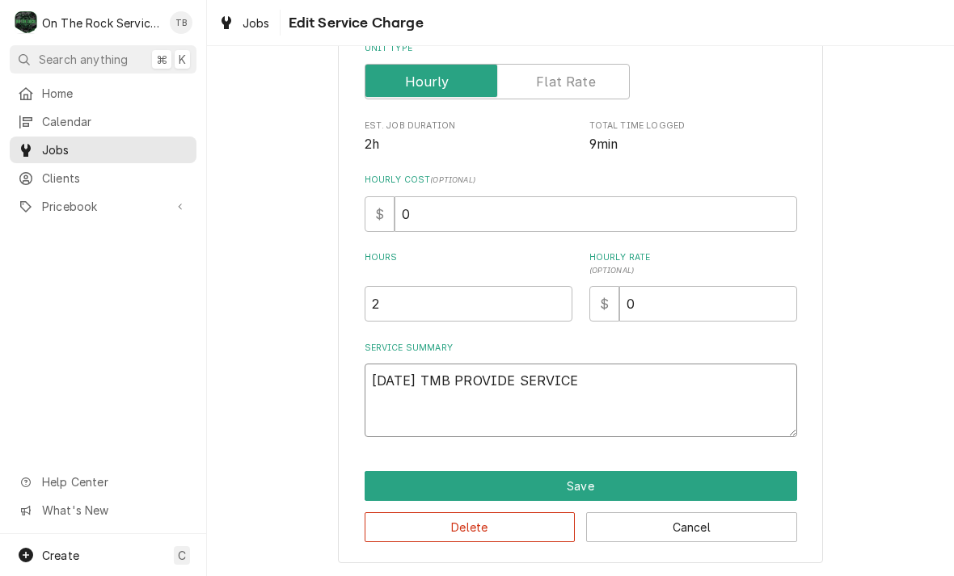
type textarea "9/12/25 TMB PROVIDE SERVICE"
type textarea "x"
type textarea "9/12/25 TMB PROVIDE SERVICE P"
type textarea "x"
type textarea "9/12/25 TMB PROVIDE SERVICE PAR"
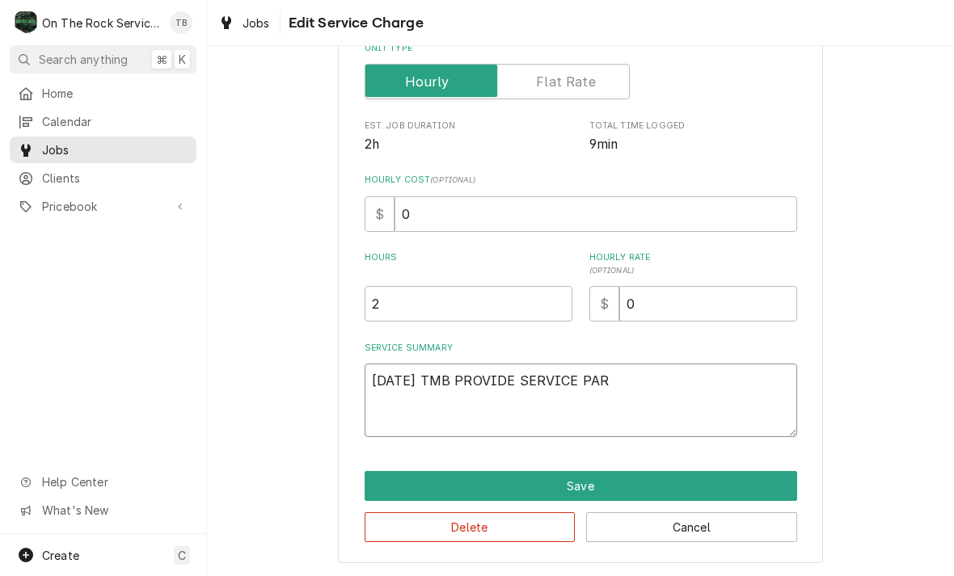
type textarea "x"
type textarea "9/12/25 TMB PROVIDE SERVICE PARTS"
type textarea "x"
type textarea "9/12/25 TMB PROVIDE SERVICE PARTS"
type textarea "x"
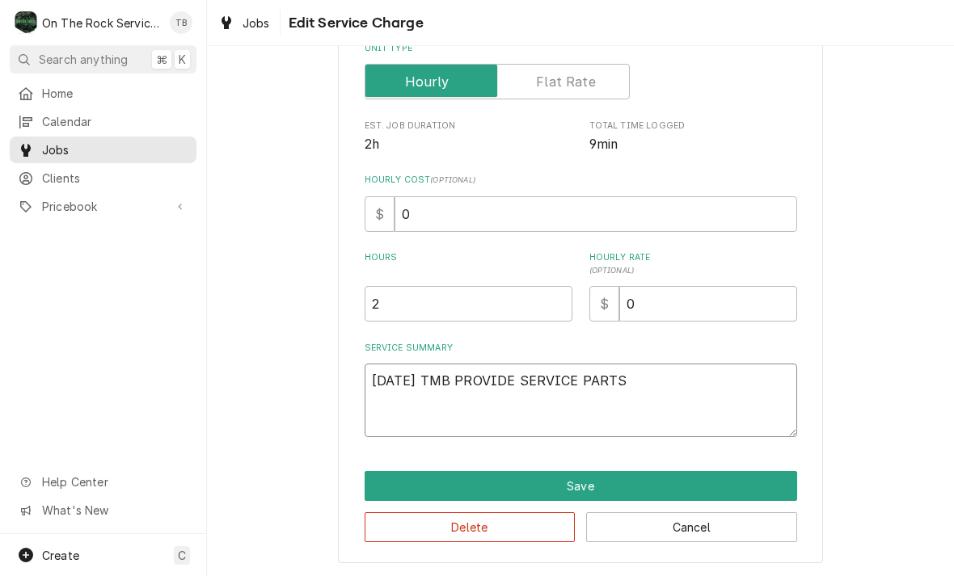
type textarea "9/12/25 TMB PROVIDE SERVICE PARTS A"
type textarea "x"
type textarea "9/12/25 TMB PROVIDE SERVICE PARTS AND"
type textarea "x"
type textarea "9/12/25 TMB PROVIDE SERVICE PARTS AND"
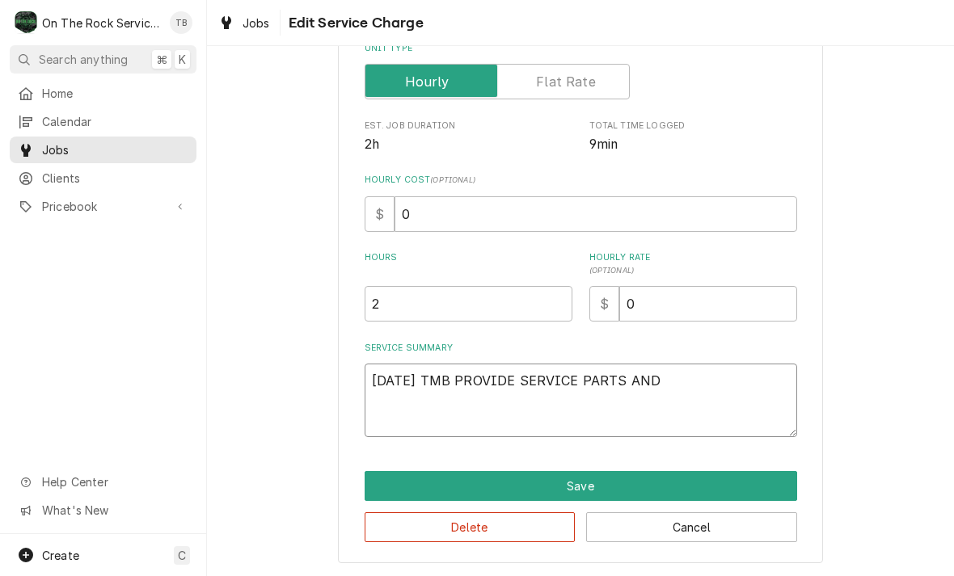
type textarea "x"
type textarea "9/12/25 TMB PROVIDE SERVICE PARTS AND L"
type textarea "x"
type textarea "9/12/25 TMB PROVIDE SERVICE PARTS AND LB"
type textarea "x"
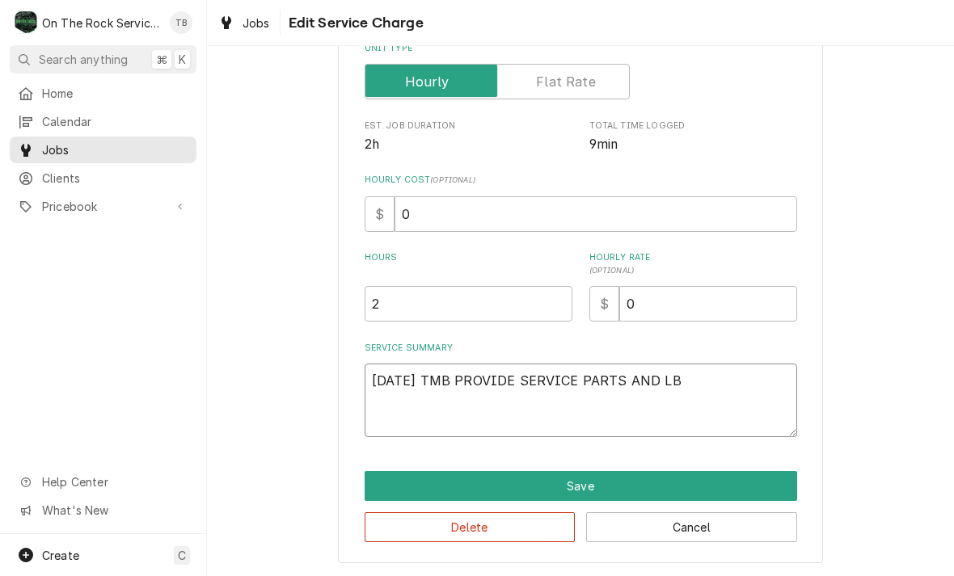
type textarea "9/12/25 TMB PROVIDE SERVICE PARTS AND LBO"
type textarea "x"
type textarea "9/12/25 TMB PROVIDE SERVICE PARTS AND LB"
type textarea "x"
type textarea "9/12/25 TMB PROVIDE SERVICE PARTS AND L"
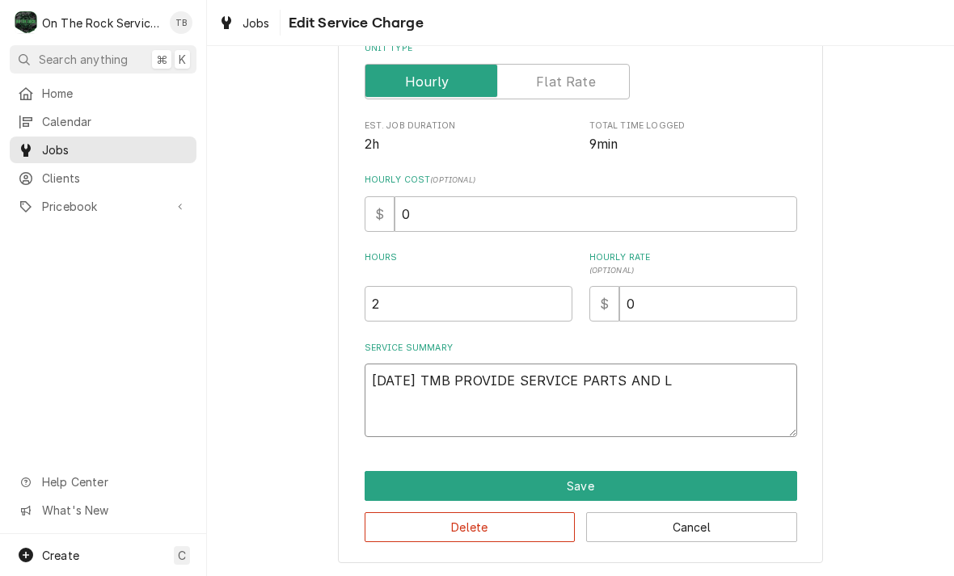
type textarea "x"
type textarea "9/12/25 TMB PROVIDE SERVICE PARTS AND LA"
type textarea "x"
type textarea "9/12/25 TMB PROVIDE SERVICE PARTS AND LABO"
type textarea "x"
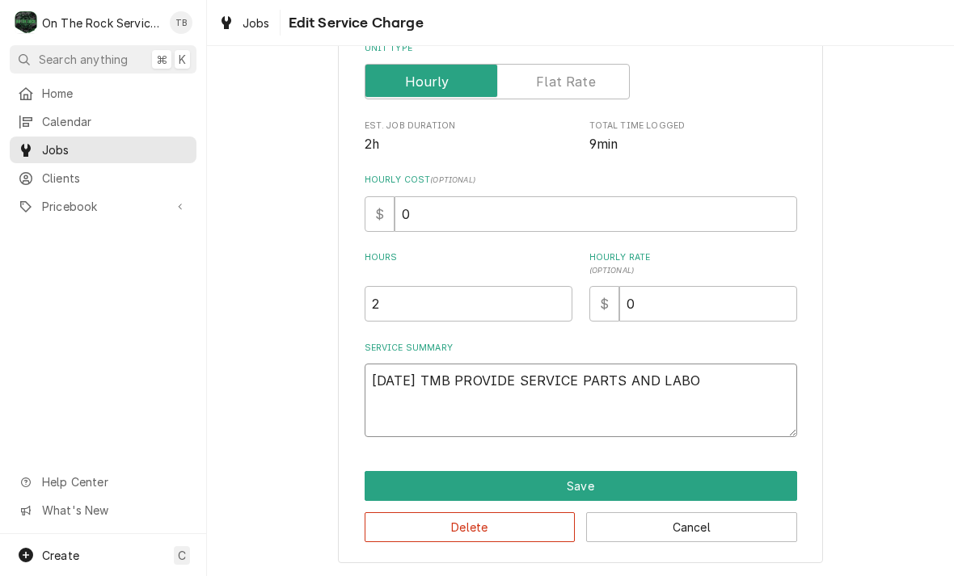
type textarea "9/12/25 TMB PROVIDE SERVICE PARTS AND LABOR"
type textarea "x"
type textarea "9/12/25 TMB PROVIDE SERVICE PARTS AND LABOR"
type textarea "x"
type textarea "9/12/25 TMB PROVIDE SERVICE PARTS AND LABOR TO"
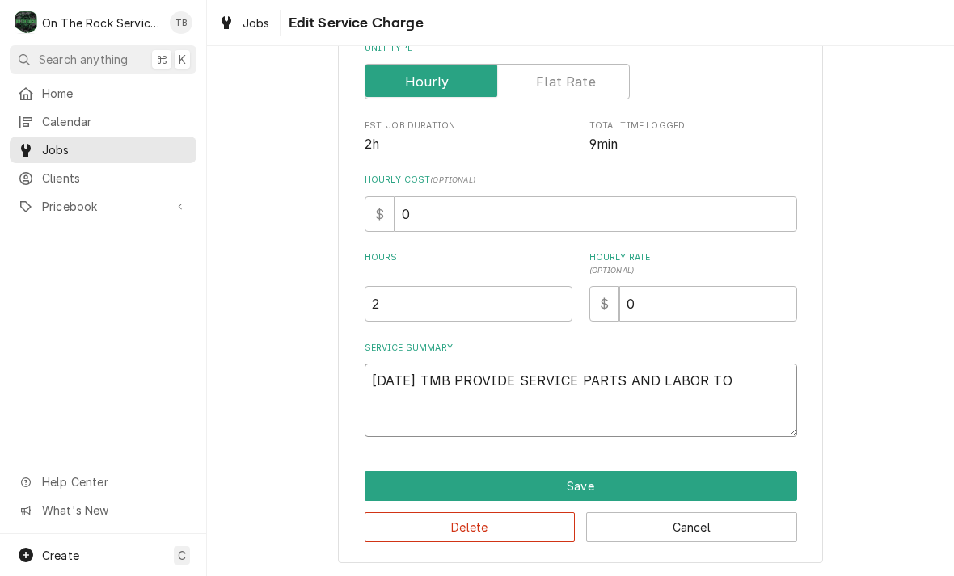
type textarea "x"
type textarea "9/12/25 TMB PROVIDE SERVICE PARTS AND LABOR TO D"
type textarea "x"
type textarea "9/12/25 TMB PROVIDE SERVICE PARTS AND LABOR TO DE"
type textarea "x"
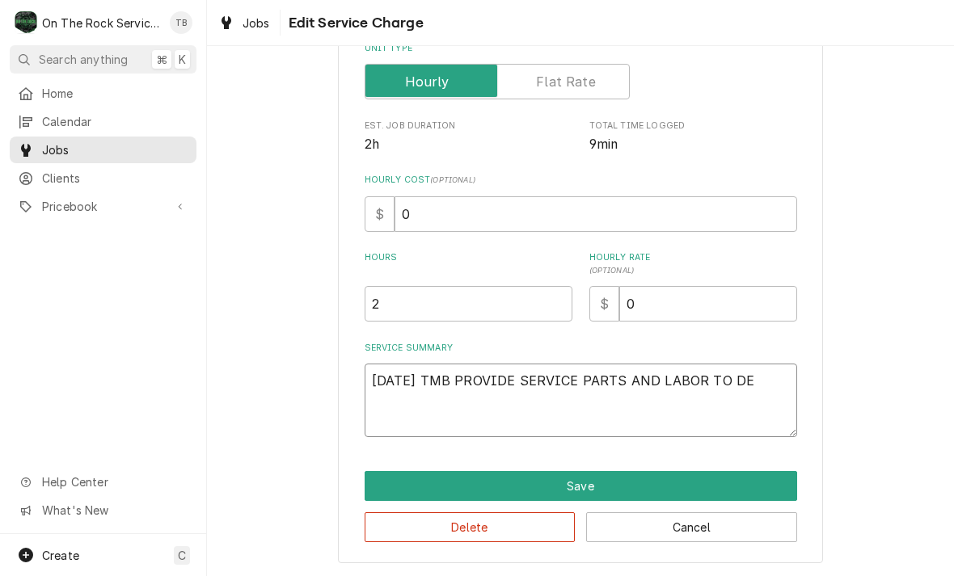
type textarea "9/12/25 TMB PROVIDE SERVICE PARTS AND LABOR TO DET"
type textarea "x"
type textarea "9/12/25 TMB PROVIDE SERVICE PARTS AND LABOR TO DETE"
type textarea "x"
type textarea "9/12/25 TMB PROVIDE SERVICE PARTS AND LABOR TO DETER"
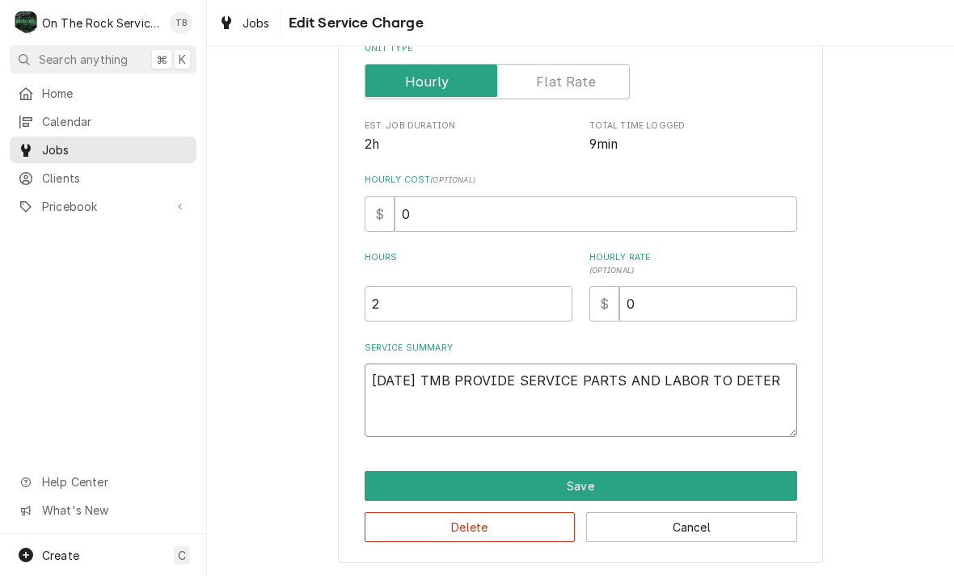
type textarea "x"
type textarea "9/12/25 TMB PROVIDE SERVICE PARTS AND LABOR TO DETERM"
type textarea "x"
type textarea "9/12/25 TMB PROVIDE SERVICE PARTS AND LABOR TO DETERMI"
type textarea "x"
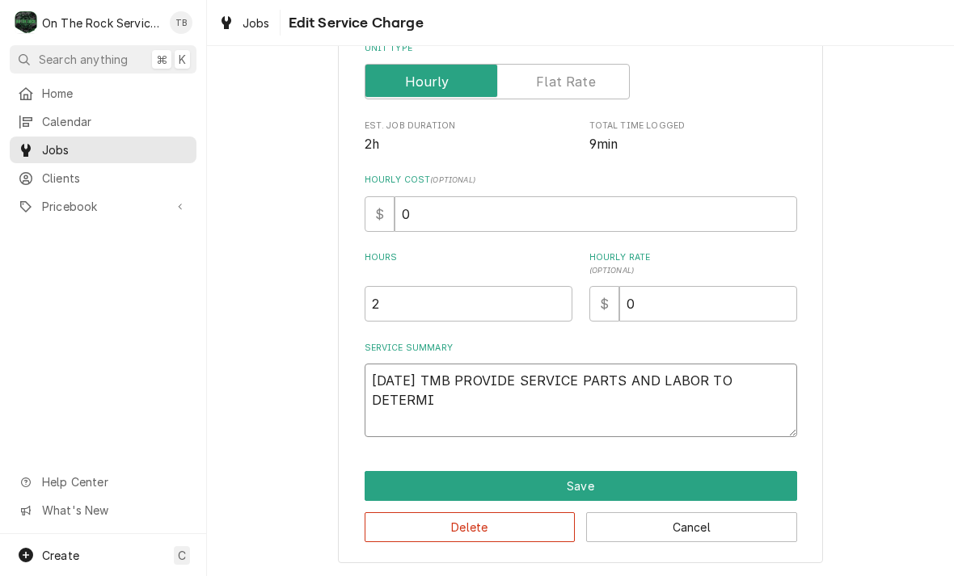
type textarea "9/12/25 TMB PROVIDE SERVICE PARTS AND LABOR TO DETERMIN"
type textarea "x"
type textarea "9/12/25 TMB PROVIDE SERVICE PARTS AND LABOR TO DETERMINE"
type textarea "x"
type textarea "9/12/25 TMB PROVIDE SERVICE PARTS AND LABOR TO DETERMINE T"
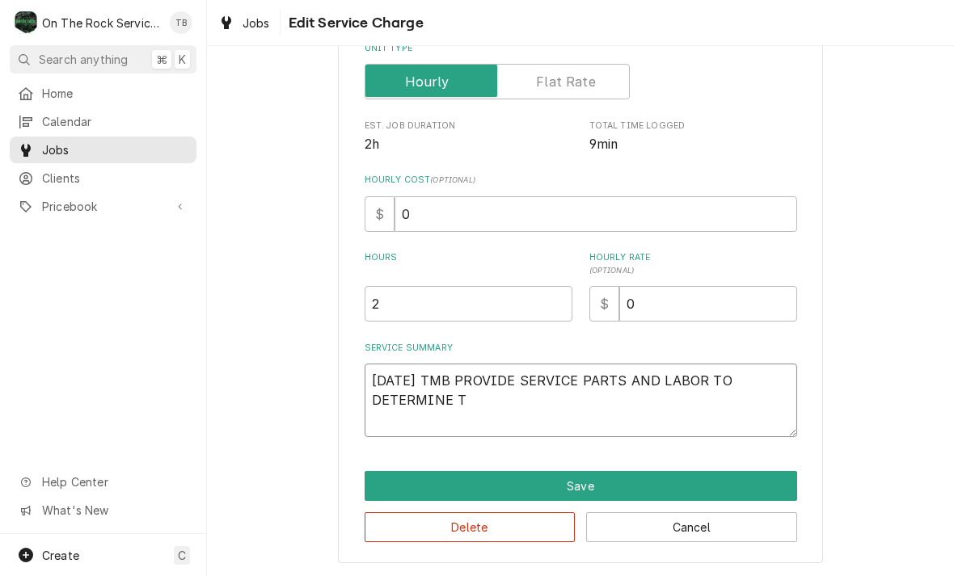
type textarea "x"
type textarea "9/12/25 TMB PROVIDE SERVICE PARTS AND LABOR TO DETERMINE TH"
type textarea "x"
type textarea "9/12/25 TMB PROVIDE SERVICE PARTS AND LABOR TO DETERMINE THA"
type textarea "x"
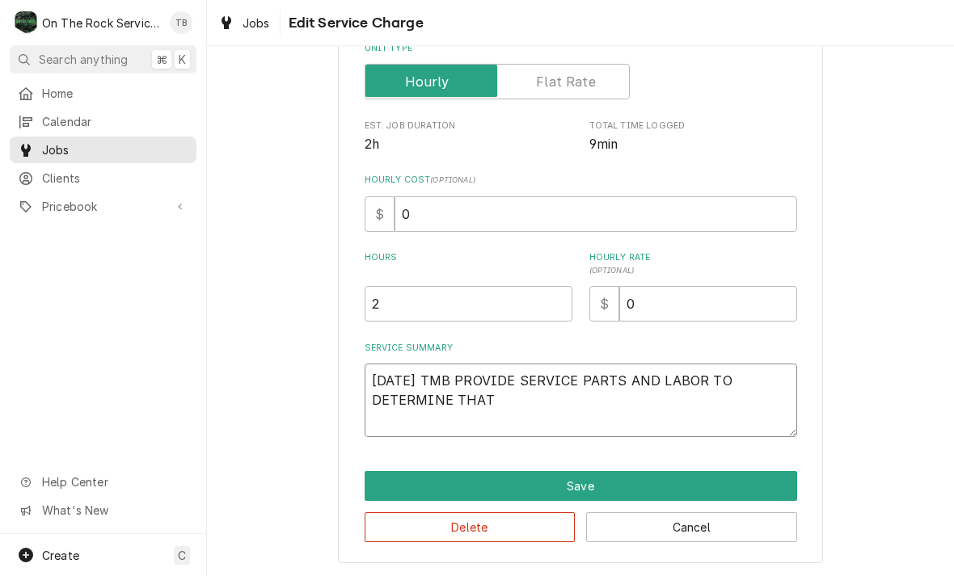
type textarea "9/12/25 TMB PROVIDE SERVICE PARTS AND LABOR TO DETERMINE THAT"
type textarea "x"
type textarea "9/12/25 TMB PROVIDE SERVICE PARTS AND LABOR TO DETERMINE THAT P"
type textarea "x"
type textarea "9/12/25 TMB PROVIDE SERVICE PARTS AND LABOR TO DETERMINE THAT PE"
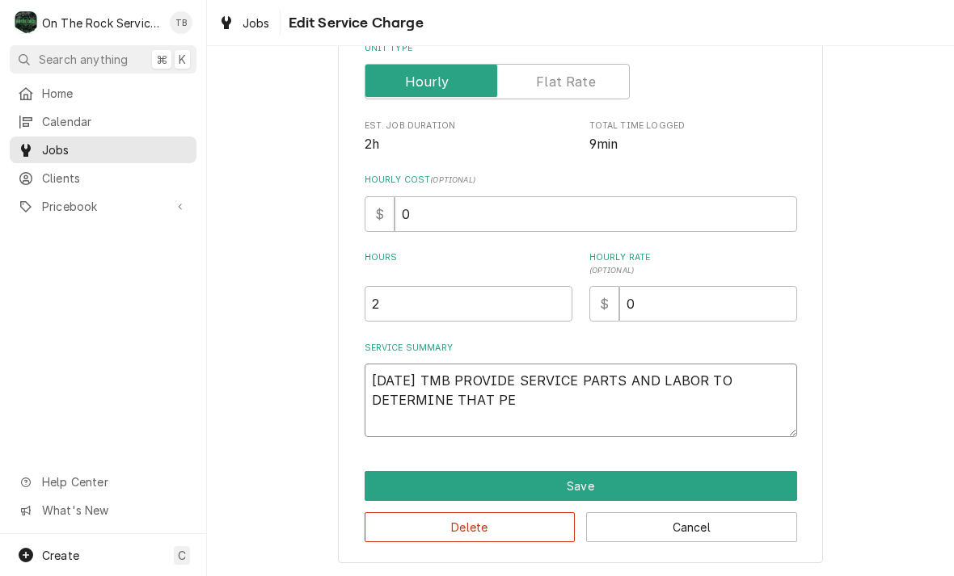
type textarea "x"
type textarea "9/12/25 TMB PROVIDE SERVICE PARTS AND LABOR TO DETERMINE THAT PER"
type textarea "x"
type textarea "9/12/25 TMB PROVIDE SERVICE PARTS AND LABOR TO DETERMINE THAT PER C"
type textarea "x"
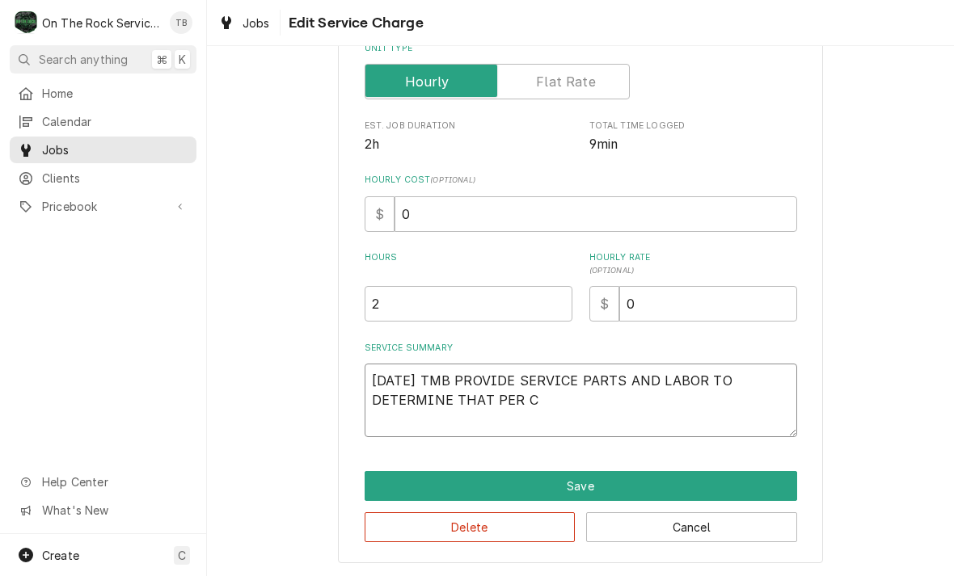
type textarea "9/12/25 TMB PROVIDE SERVICE PARTS AND LABOR TO DETERMINE THAT PER CU"
type textarea "x"
type textarea "9/12/25 TMB PROVIDE SERVICE PARTS AND LABOR TO DETERMINE THAT PER CUS"
type textarea "x"
type textarea "9/12/25 TMB PROVIDE SERVICE PARTS AND LABOR TO DETERMINE THAT PER CUST"
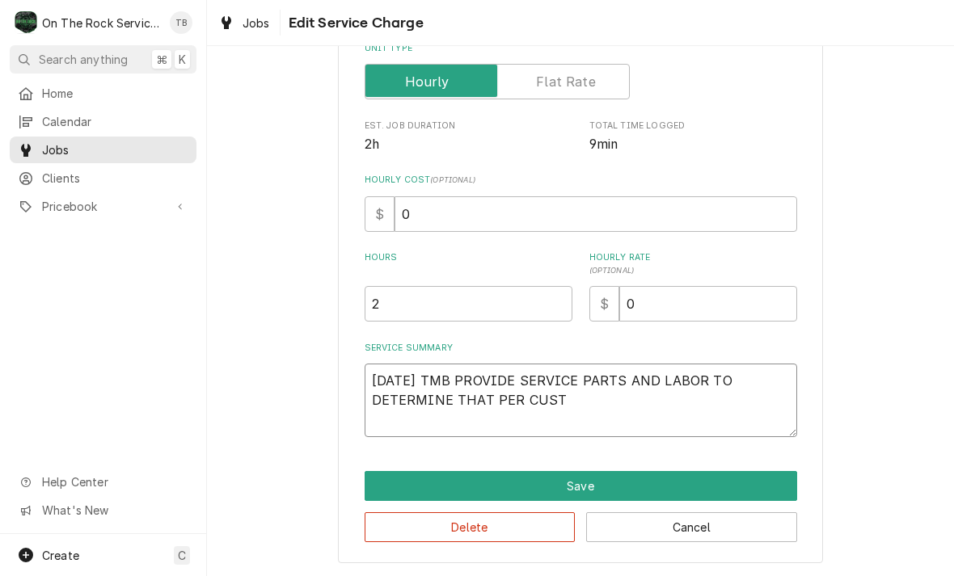
type textarea "x"
type textarea "9/12/25 TMB PROVIDE SERVICE PARTS AND LABOR TO DETERMINE THAT PER CUSTO"
type textarea "x"
type textarea "9/12/25 TMB PROVIDE SERVICE PARTS AND LABOR TO DETERMINE THAT PER CUSTOM"
type textarea "x"
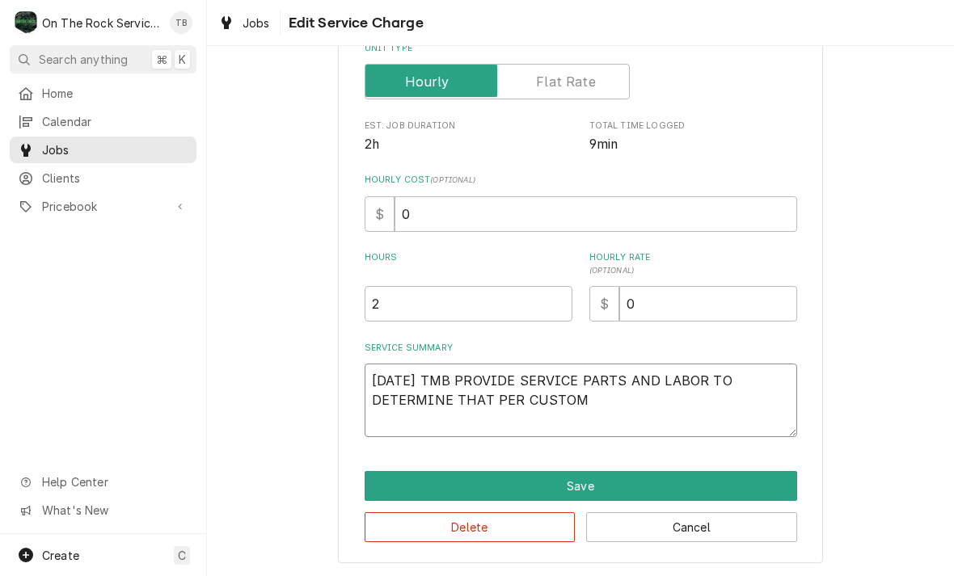
type textarea "9/12/25 TMB PROVIDE SERVICE PARTS AND LABOR TO DETERMINE THAT PER CUSTOME"
type textarea "x"
type textarea "9/12/25 TMB PROVIDE SERVICE PARTS AND LABOR TO DETERMINE THAT PER CUSTOMER"
type textarea "x"
type textarea "9/12/25 TMB PROVIDE SERVICE PARTS AND LABOR TO DETERMINE THAT PER CUSTOMER"
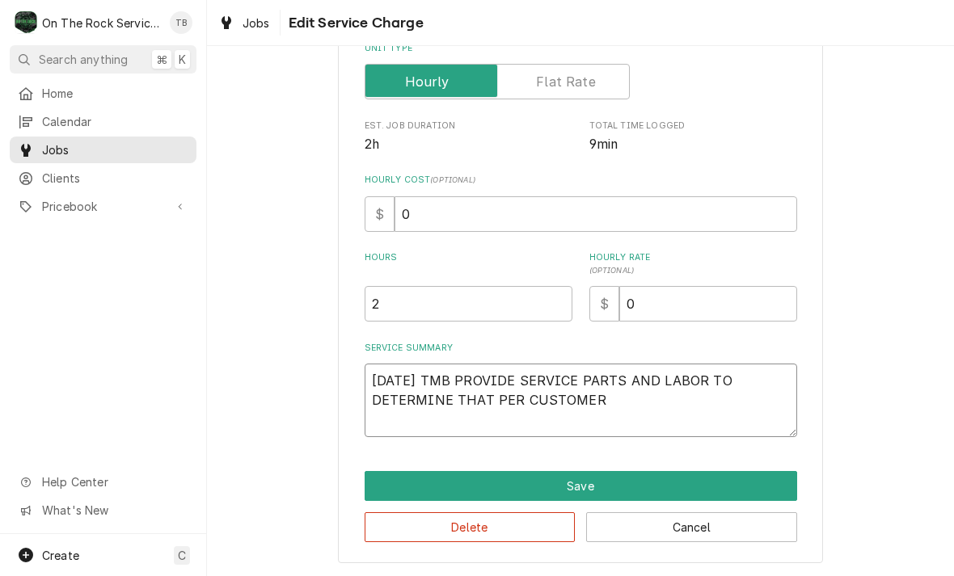
type textarea "x"
type textarea "9/12/25 TMB PROVIDE SERVICE PARTS AND LABOR TO DETERMINE THAT PER CUSTOMER B"
type textarea "x"
type textarea "9/12/25 TMB PROVIDE SERVICE PARTS AND LABOR TO DETERMINE THAT PER CUSTOMER BOT"
type textarea "x"
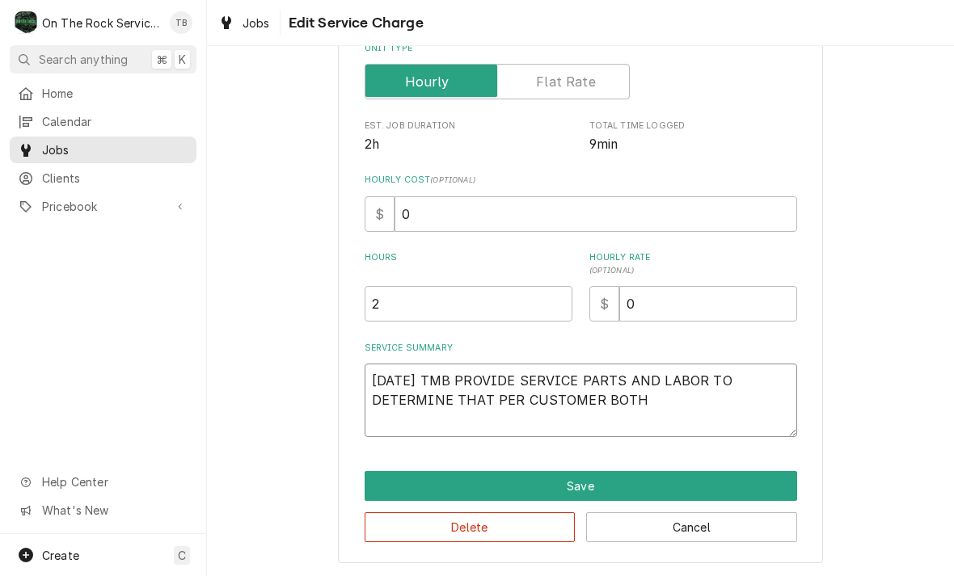
type textarea "9/12/25 TMB PROVIDE SERVICE PARTS AND LABOR TO DETERMINE THAT PER CUSTOMER BOTH"
type textarea "x"
type textarea "9/12/25 TMB PROVIDE SERVICE PARTS AND LABOR TO DETERMINE THAT PER CUSTOMER BOTH…"
type textarea "x"
type textarea "9/12/25 TMB PROVIDE SERVICE PARTS AND LABOR TO DETERMINE THAT PER CUSTOMER BOTH…"
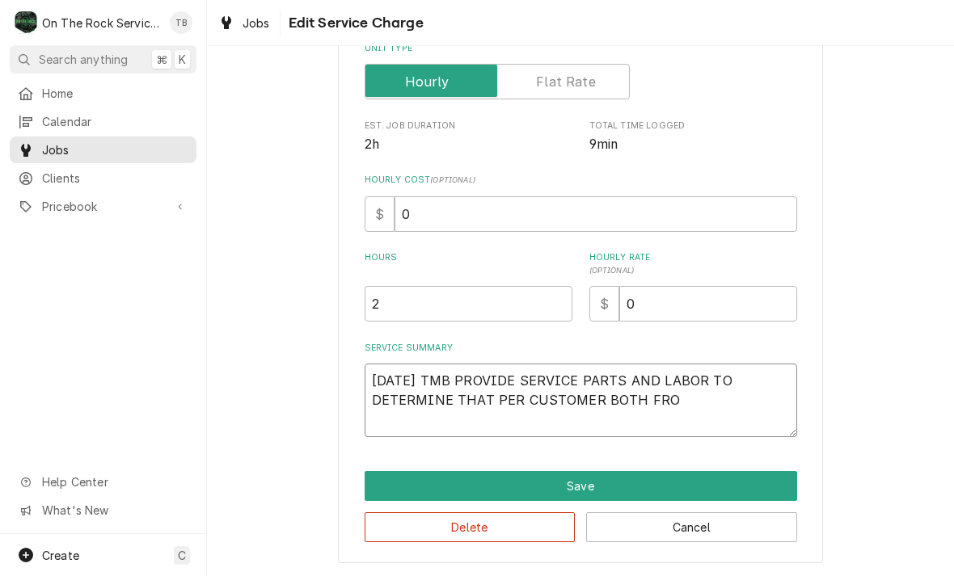
type textarea "x"
type textarea "9/12/25 TMB PROVIDE SERVICE PARTS AND LABOR TO DETERMINE THAT PER CUSTOMER BOTH…"
type textarea "x"
type textarea "9/12/25 TMB PROVIDE SERVICE PARTS AND LABOR TO DETERMINE THAT PER CUSTOMER BOTH…"
type textarea "x"
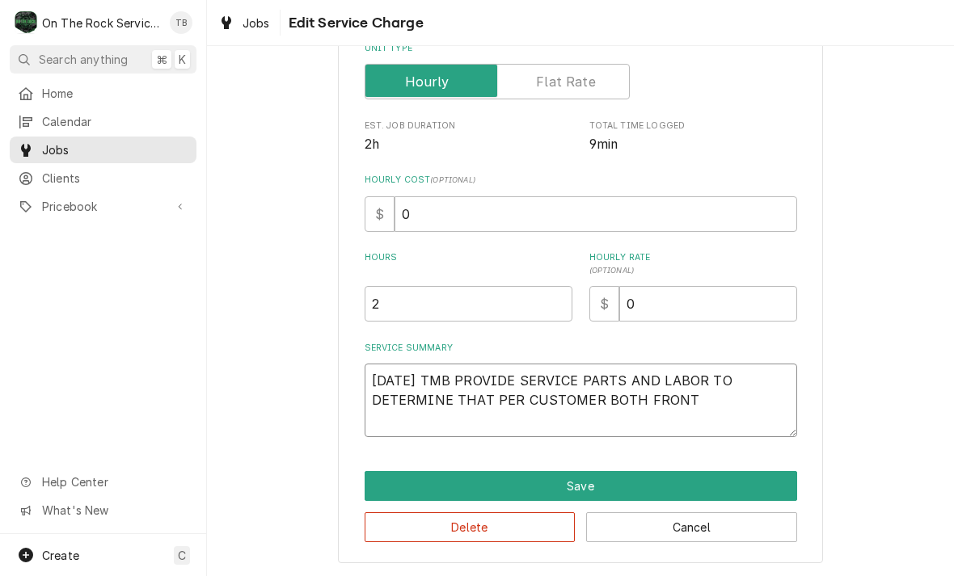
type textarea "9/12/25 TMB PROVIDE SERVICE PARTS AND LABOR TO DETERMINE THAT PER CUSTOMER BOTH…"
type textarea "x"
type textarea "9/12/25 TMB PROVIDE SERVICE PARTS AND LABOR TO DETERMINE THAT PER CUSTOMER BOTH…"
type textarea "x"
type textarea "9/12/25 TMB PROVIDE SERVICE PARTS AND LABOR TO DETERMINE THAT PER CUSTOMER BOTH…"
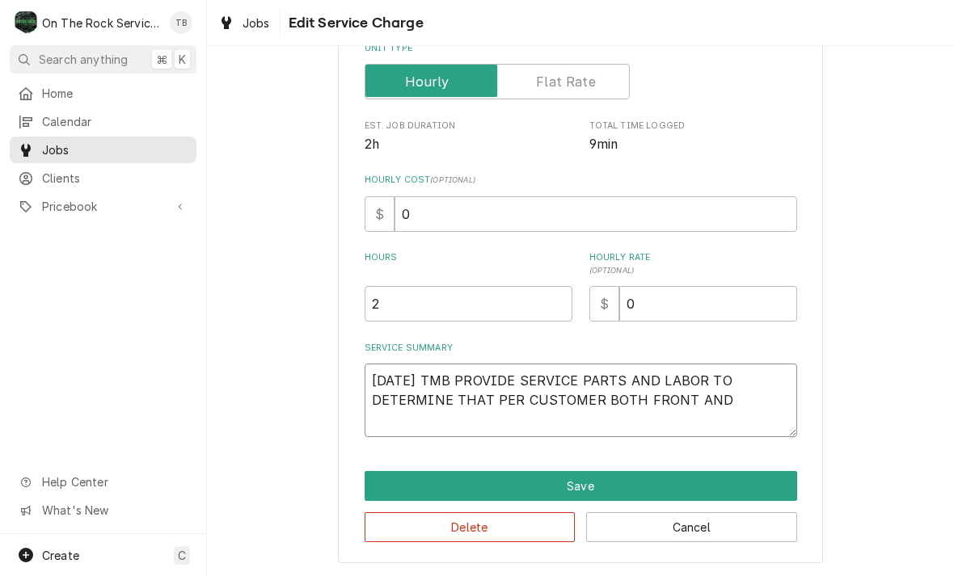
type textarea "x"
type textarea "9/12/25 TMB PROVIDE SERVICE PARTS AND LABOR TO DETERMINE THAT PER CUSTOMER BOTH…"
type textarea "x"
type textarea "9/12/25 TMB PROVIDE SERVICE PARTS AND LABOR TO DETERMINE THAT PER CUSTOMER BOTH…"
type textarea "x"
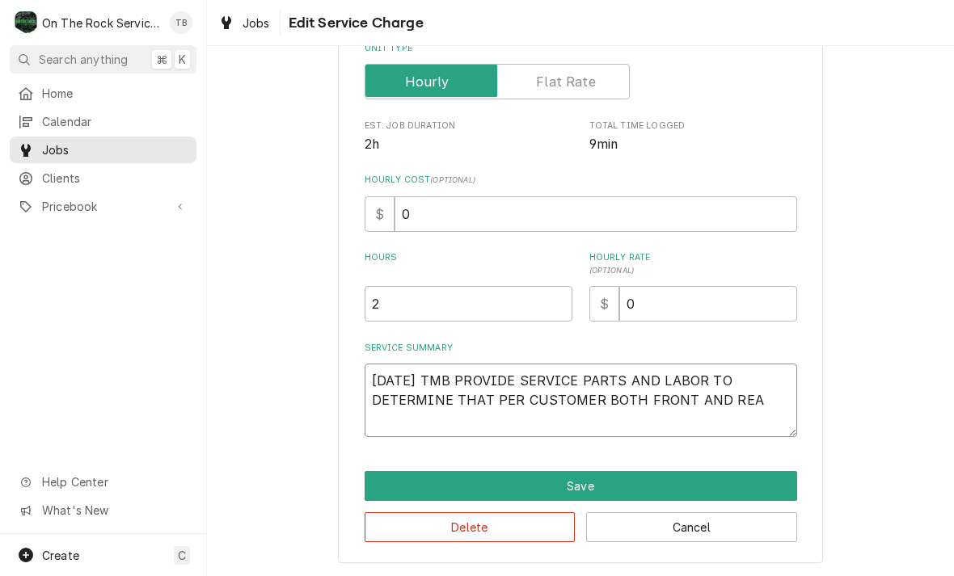
type textarea "9/12/25 TMB PROVIDE SERVICE PARTS AND LABOR TO DETERMINE THAT PER CUSTOMER BOTH…"
type textarea "x"
type textarea "9/12/25 TMB PROVIDE SERVICE PARTS AND LABOR TO DETERMINE THAT PER CUSTOMER BOTH…"
type textarea "x"
type textarea "9/12/25 TMB PROVIDE SERVICE PARTS AND LABOR TO DETERMINE THAT PER CUSTOMER BOTH…"
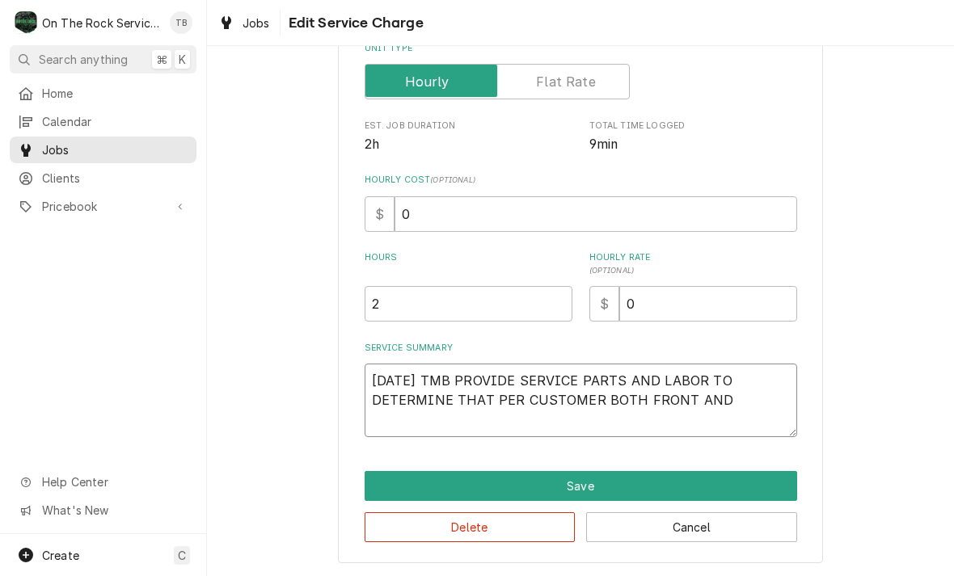
type textarea "x"
type textarea "9/12/25 TMB PROVIDE SERVICE PARTS AND LABOR TO DETERMINE THAT PER CUSTOMER BOTH…"
type textarea "x"
type textarea "9/12/25 TMB PROVIDE SERVICE PARTS AND LABOR TO DETERMINE THAT PER CUSTOMER BOTH…"
type textarea "x"
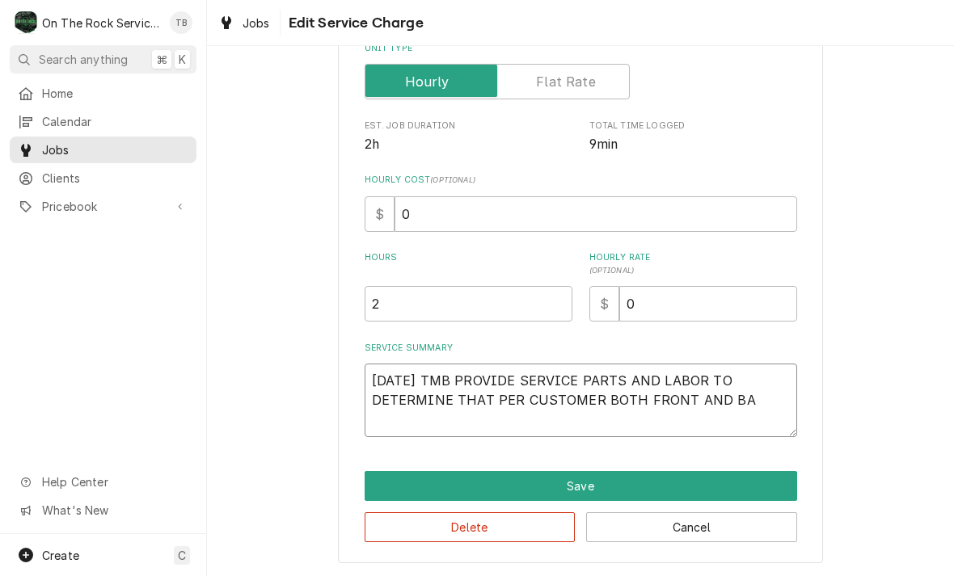
type textarea "9/12/25 TMB PROVIDE SERVICE PARTS AND LABOR TO DETERMINE THAT PER CUSTOMER BOTH…"
type textarea "x"
type textarea "9/12/25 TMB PROVIDE SERVICE PARTS AND LABOR TO DETERMINE THAT PER CUSTOMER BOTH…"
type textarea "x"
type textarea "9/12/25 TMB PROVIDE SERVICE PARTS AND LABOR TO DETERMINE THAT PER CUSTOMER BOTH…"
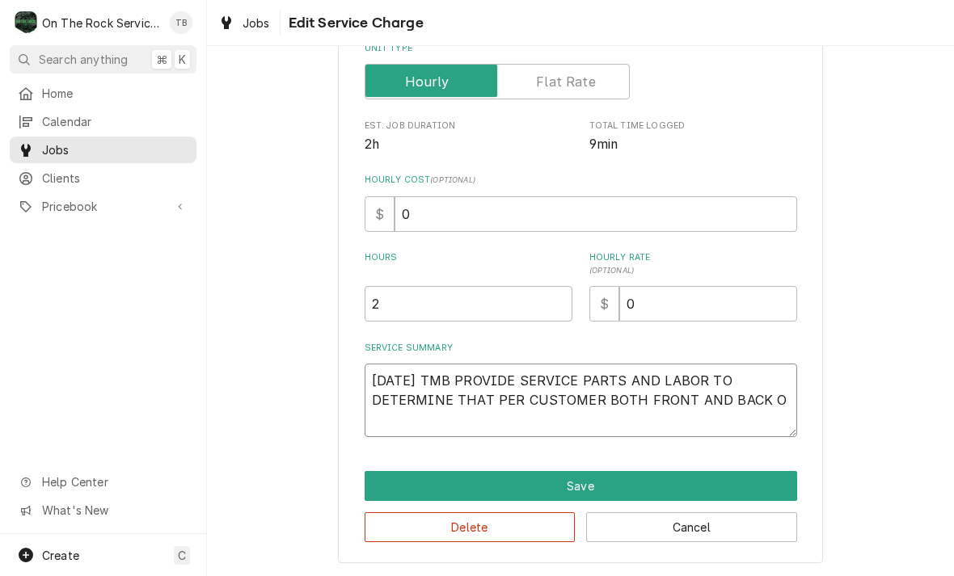
type textarea "x"
type textarea "9/12/25 TMB PROVIDE SERVICE PARTS AND LABOR TO DETERMINE THAT PER CUSTOMER BOTH…"
type textarea "x"
type textarea "9/12/25 TMB PROVIDE SERVICE PARTS AND LABOR TO DETERMINE THAT PER CUSTOMER BOTH…"
type textarea "x"
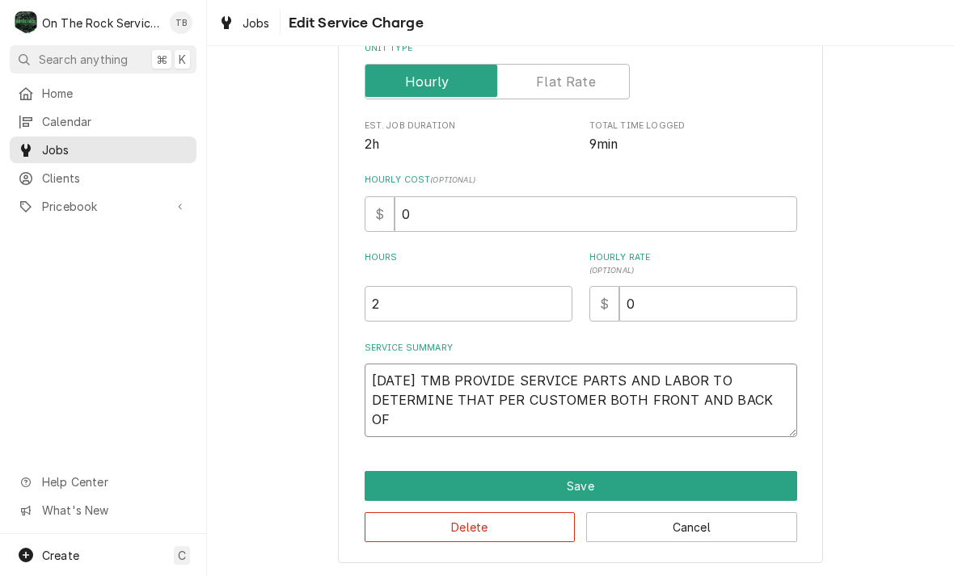
type textarea "9/12/25 TMB PROVIDE SERVICE PARTS AND LABOR TO DETERMINE THAT PER CUSTOMER BOTH…"
type textarea "x"
type textarea "9/12/25 TMB PROVIDE SERVICE PARTS AND LABOR TO DETERMINE THAT PER CUSTOMER BOTH…"
type textarea "x"
type textarea "9/12/25 TMB PROVIDE SERVICE PARTS AND LABOR TO DETERMINE THAT PER CUSTOMER BOTH…"
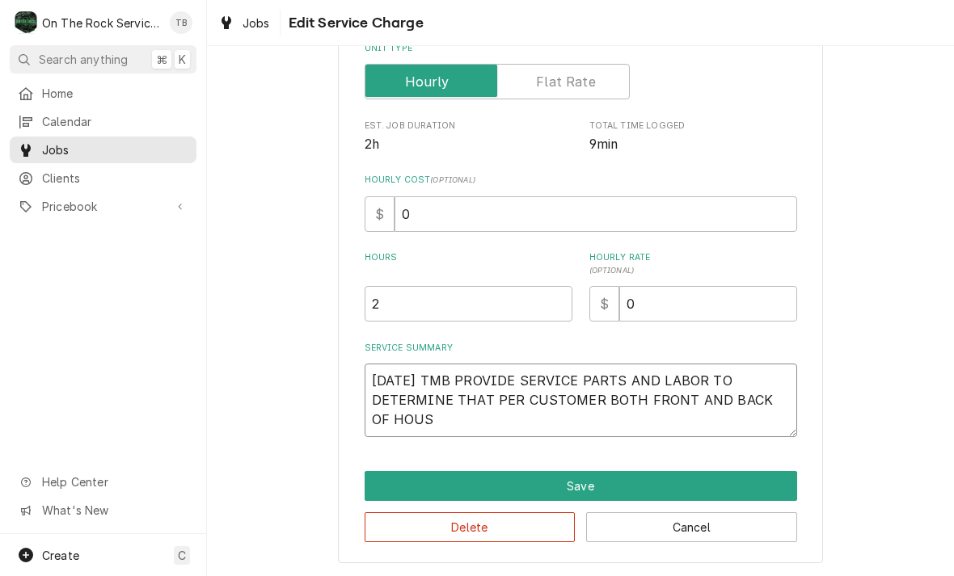
type textarea "x"
type textarea "9/12/25 TMB PROVIDE SERVICE PARTS AND LABOR TO DETERMINE THAT PER CUSTOMER BOTH…"
type textarea "x"
type textarea "9/12/25 TMB PROVIDE SERVICE PARTS AND LABOR TO DETERMINE THAT PER CUSTOMER BOTH…"
type textarea "x"
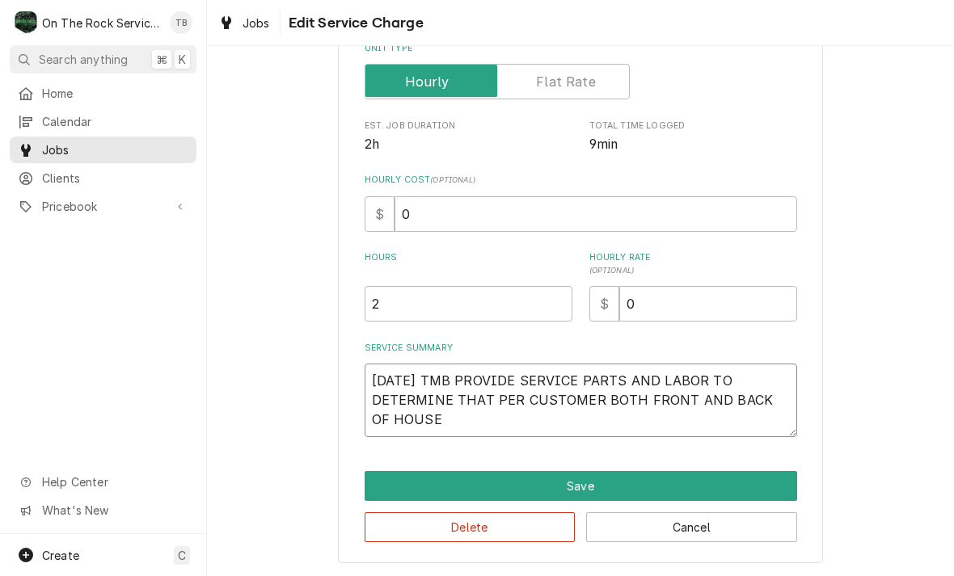
type textarea "9/12/25 TMB PROVIDE SERVICE PARTS AND LABOR TO DETERMINE THAT PER CUSTOMER BOTH…"
type textarea "x"
type textarea "9/12/25 TMB PROVIDE SERVICE PARTS AND LABOR TO DETERMINE THAT PER CUSTOMER BOTH…"
type textarea "x"
type textarea "9/12/25 TMB PROVIDE SERVICE PARTS AND LABOR TO DETERMINE THAT PER CUSTOMER BOTH…"
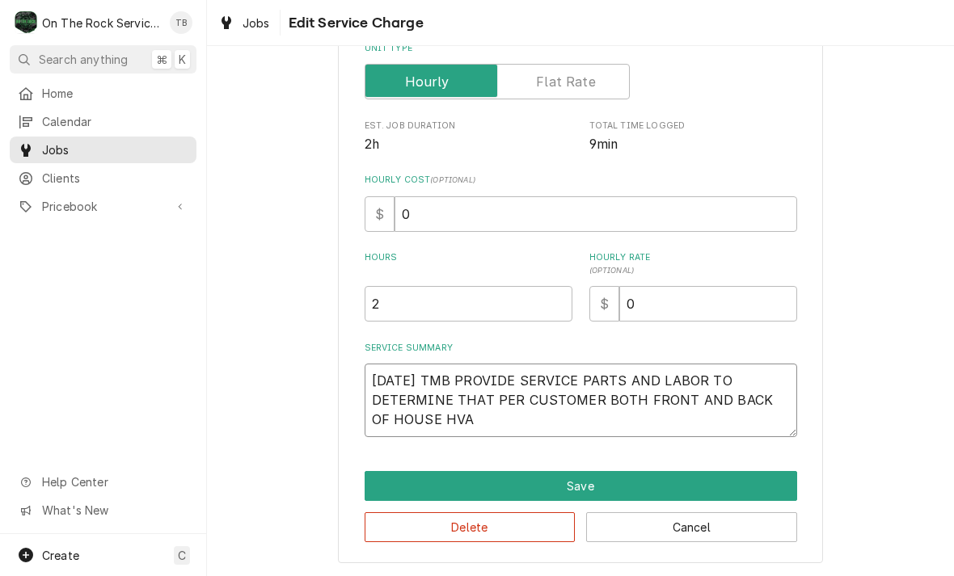
type textarea "x"
type textarea "9/12/25 TMB PROVIDE SERVICE PARTS AND LABOR TO DETERMINE THAT PER CUSTOMER BOTH…"
type textarea "x"
type textarea "9/12/25 TMB PROVIDE SERVICE PARTS AND LABOR TO DETERMINE THAT PER CUSTOMER BOTH…"
type textarea "x"
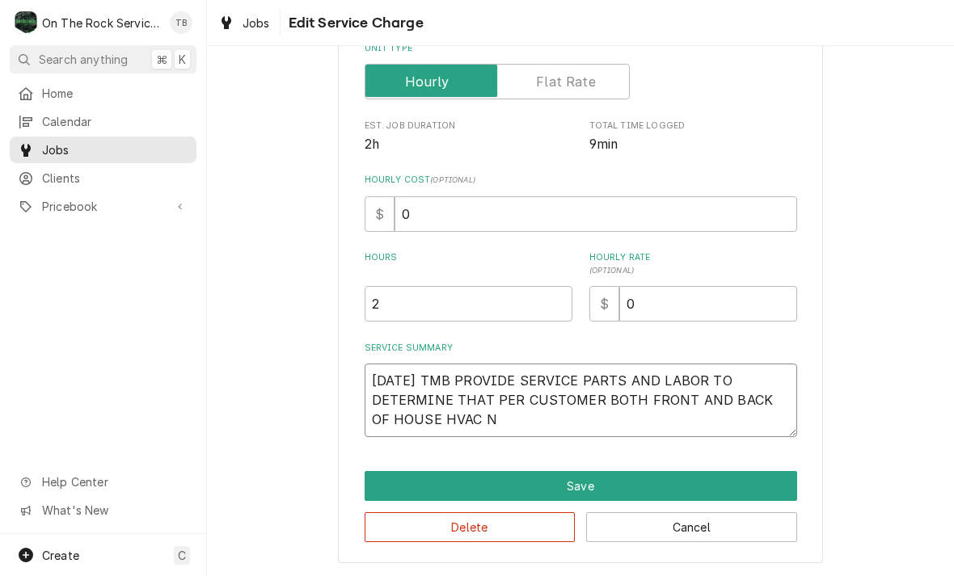
type textarea "9/12/25 TMB PROVIDE SERVICE PARTS AND LABOR TO DETERMINE THAT PER CUSTOMER BOTH…"
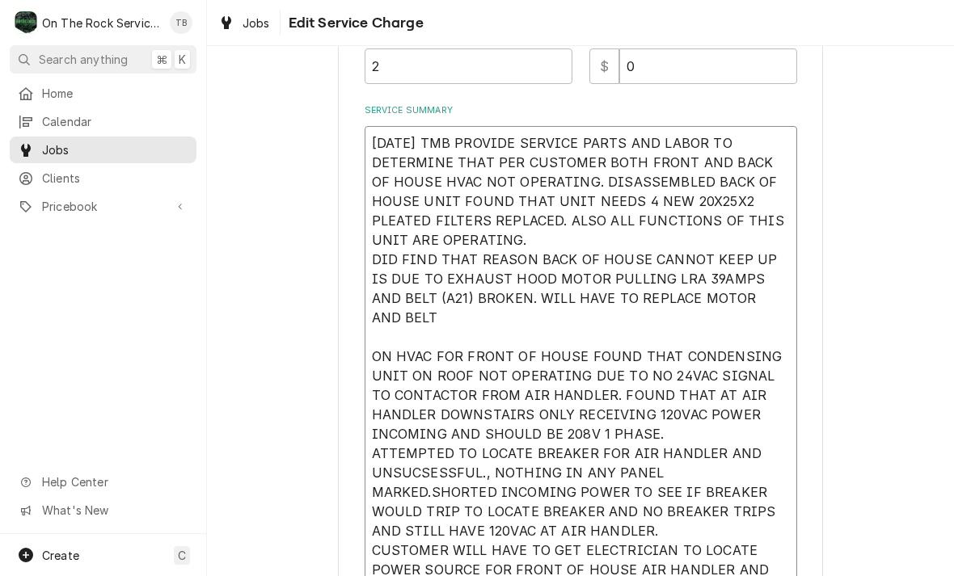
scroll to position [503, 0]
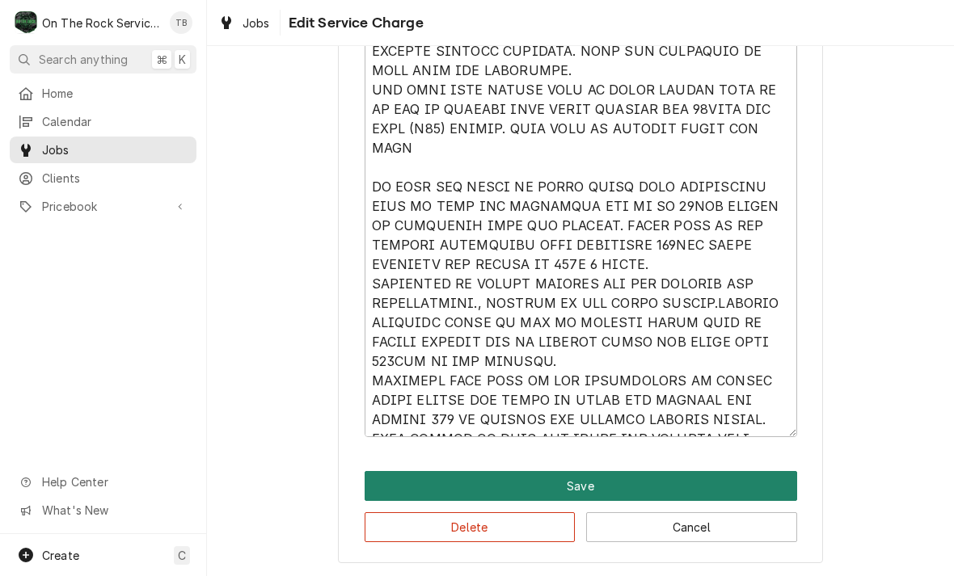
click at [591, 491] on button "Save" at bounding box center [580, 486] width 432 height 30
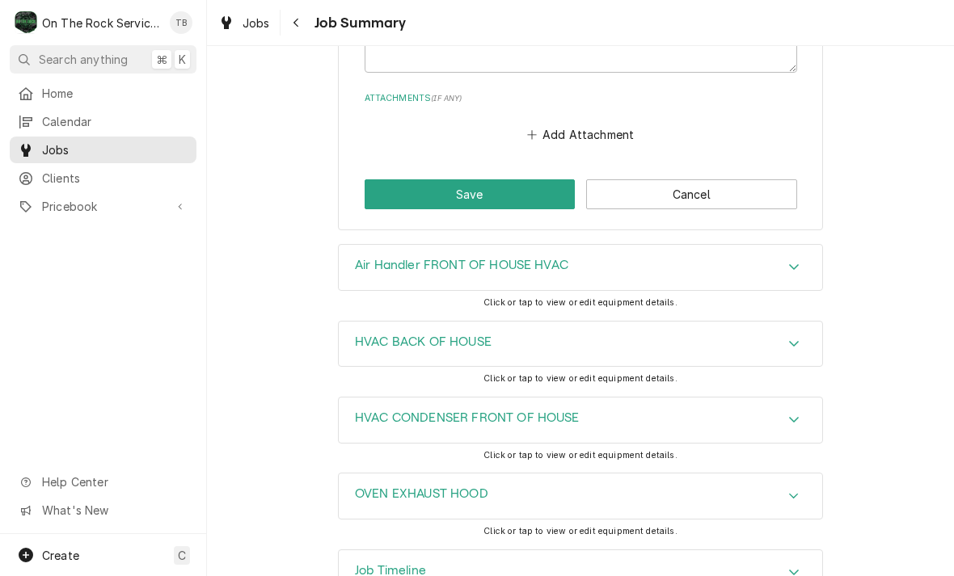
scroll to position [1583, 0]
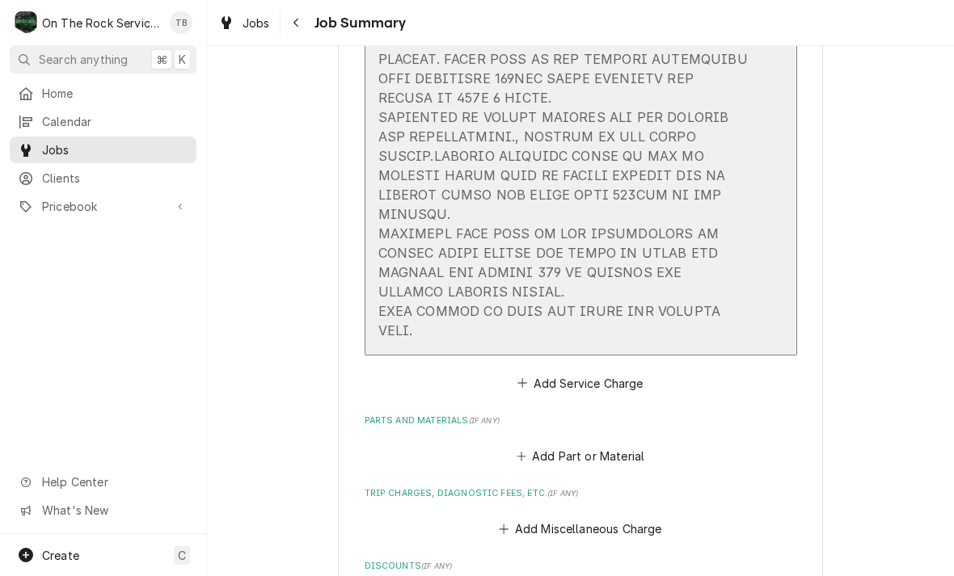
click at [414, 331] on div "Update Line Item" at bounding box center [563, 59] width 371 height 562
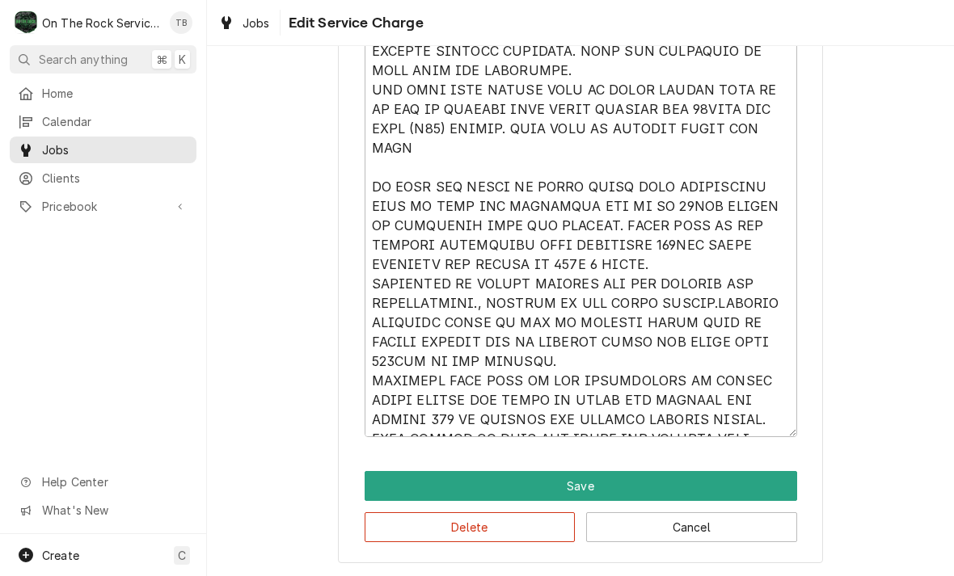
scroll to position [653, 0]
click at [760, 421] on textarea "Service Summary" at bounding box center [580, 196] width 432 height 481
click at [764, 425] on textarea "Service Summary" at bounding box center [580, 196] width 432 height 481
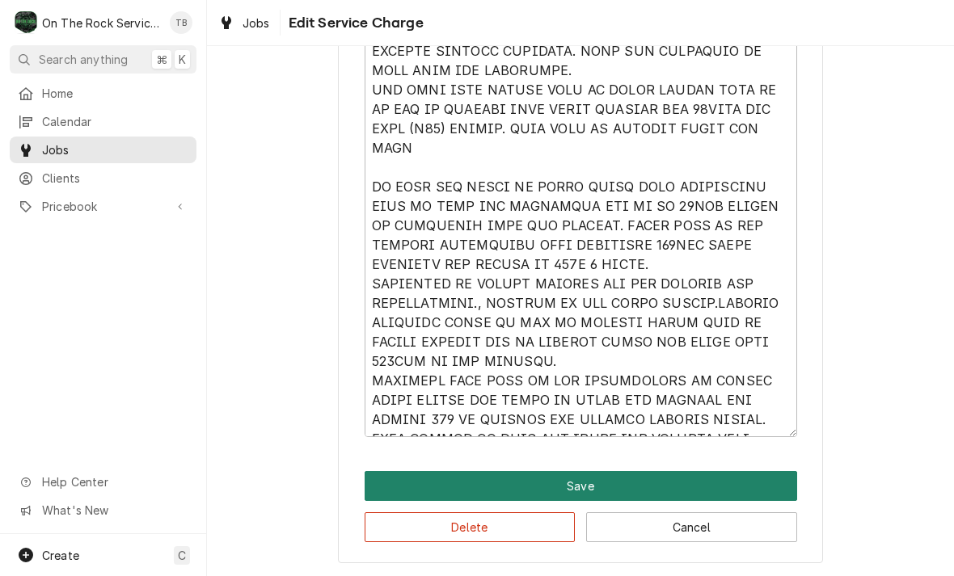
click at [609, 490] on button "Save" at bounding box center [580, 486] width 432 height 30
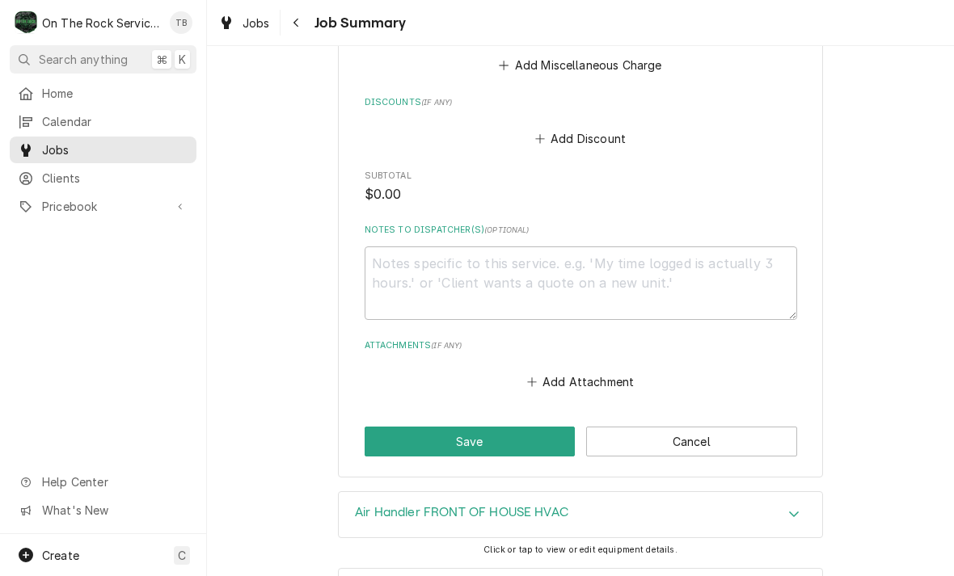
scroll to position [1354, 0]
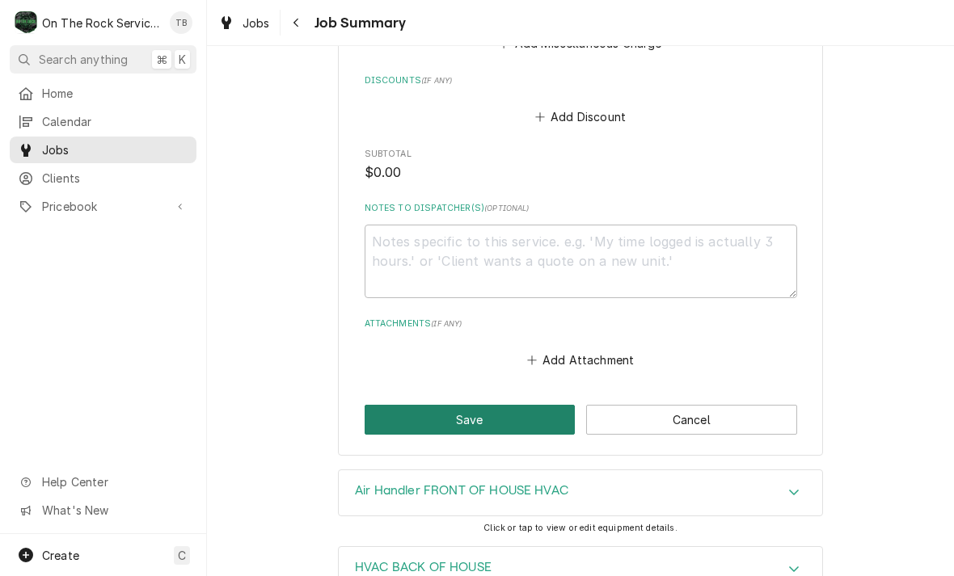
click at [489, 415] on button "Save" at bounding box center [469, 420] width 211 height 30
